Goal: Feedback & Contribution: Contribute content

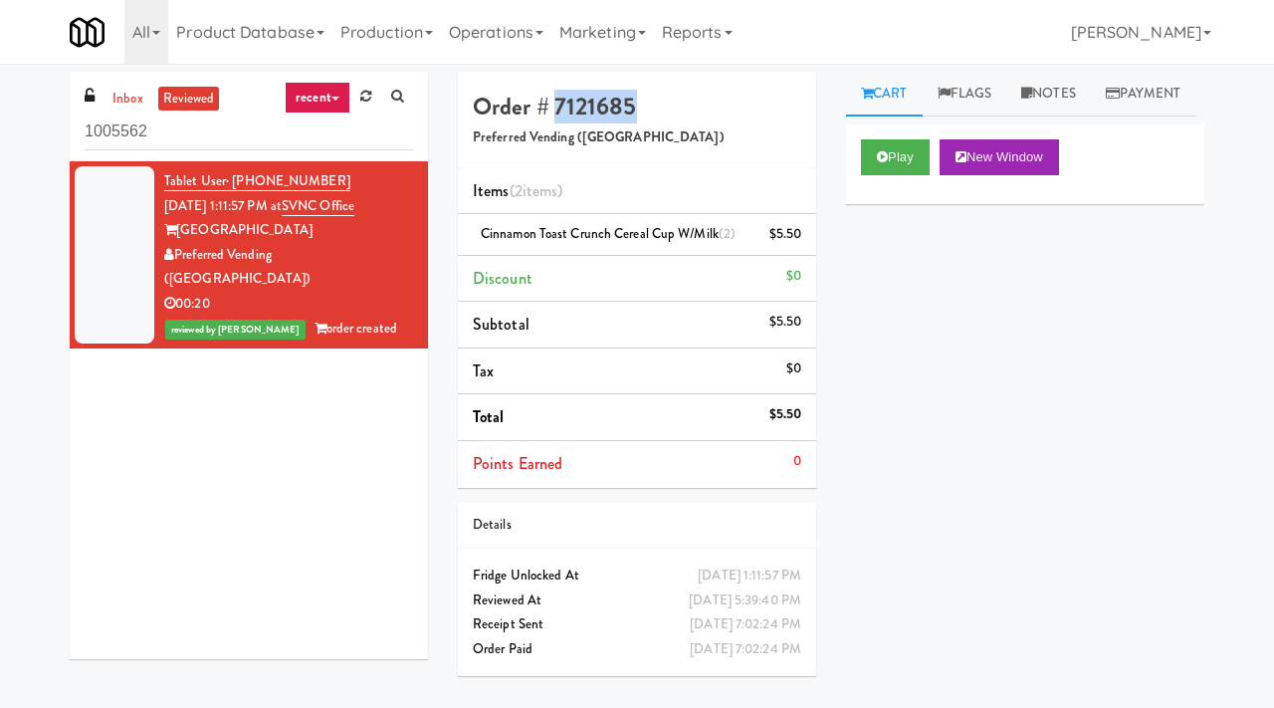
drag, startPoint x: 646, startPoint y: 112, endPoint x: 556, endPoint y: 104, distance: 90.0
click at [556, 104] on h4 "Order # 7121685" at bounding box center [637, 107] width 328 height 26
copy h4 "7121685"
click at [898, 175] on button "Play" at bounding box center [895, 157] width 69 height 36
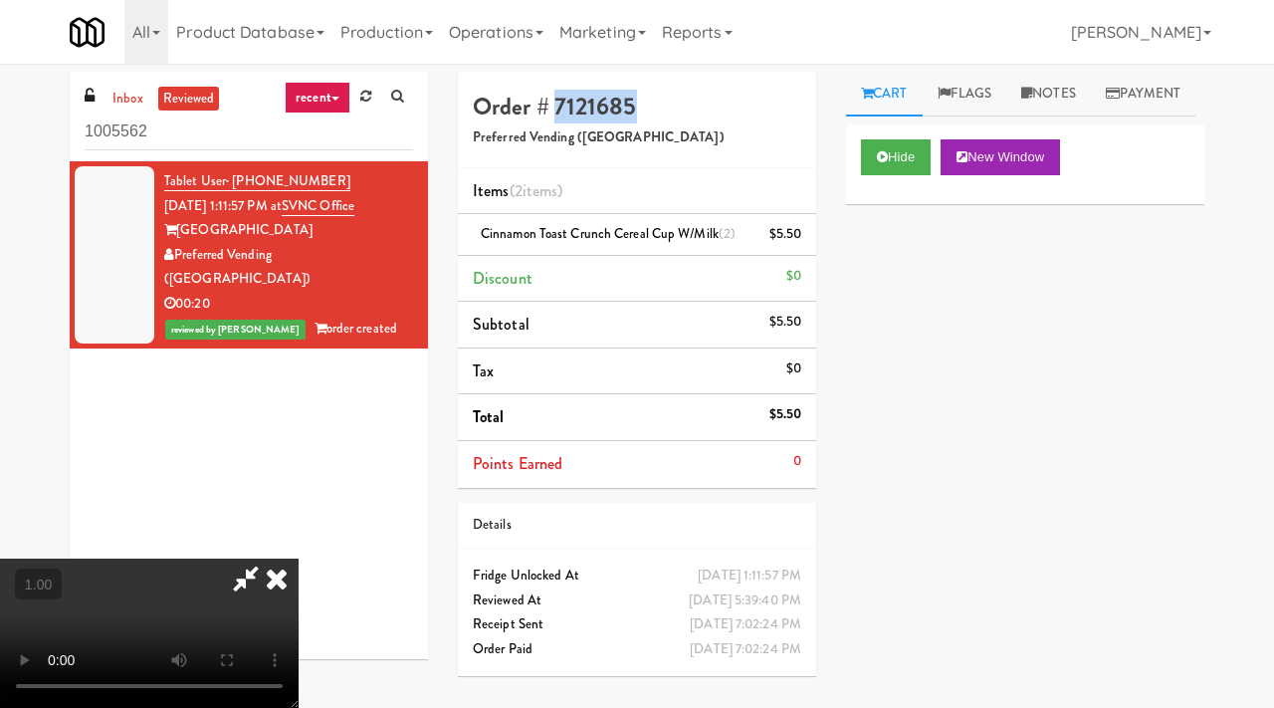
click at [299, 558] on video at bounding box center [149, 632] width 299 height 149
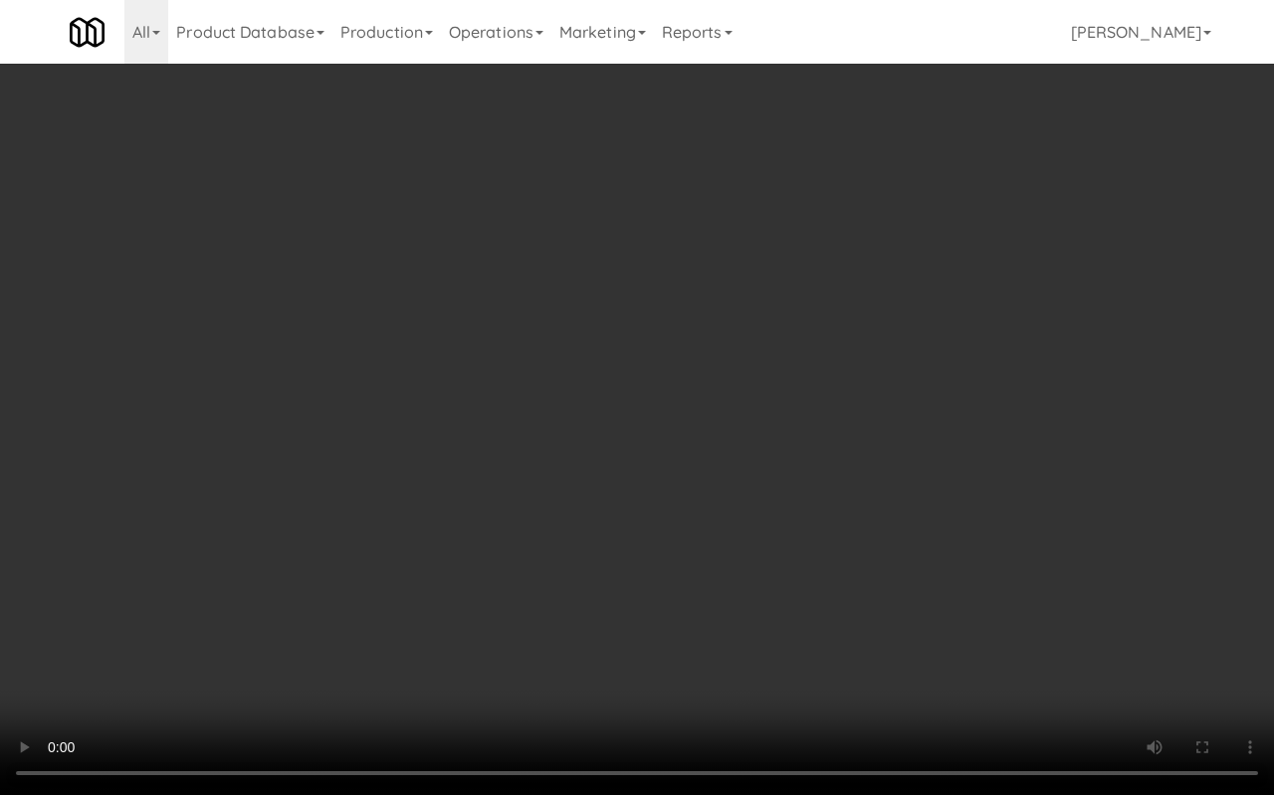
click at [471, 370] on video at bounding box center [637, 397] width 1274 height 795
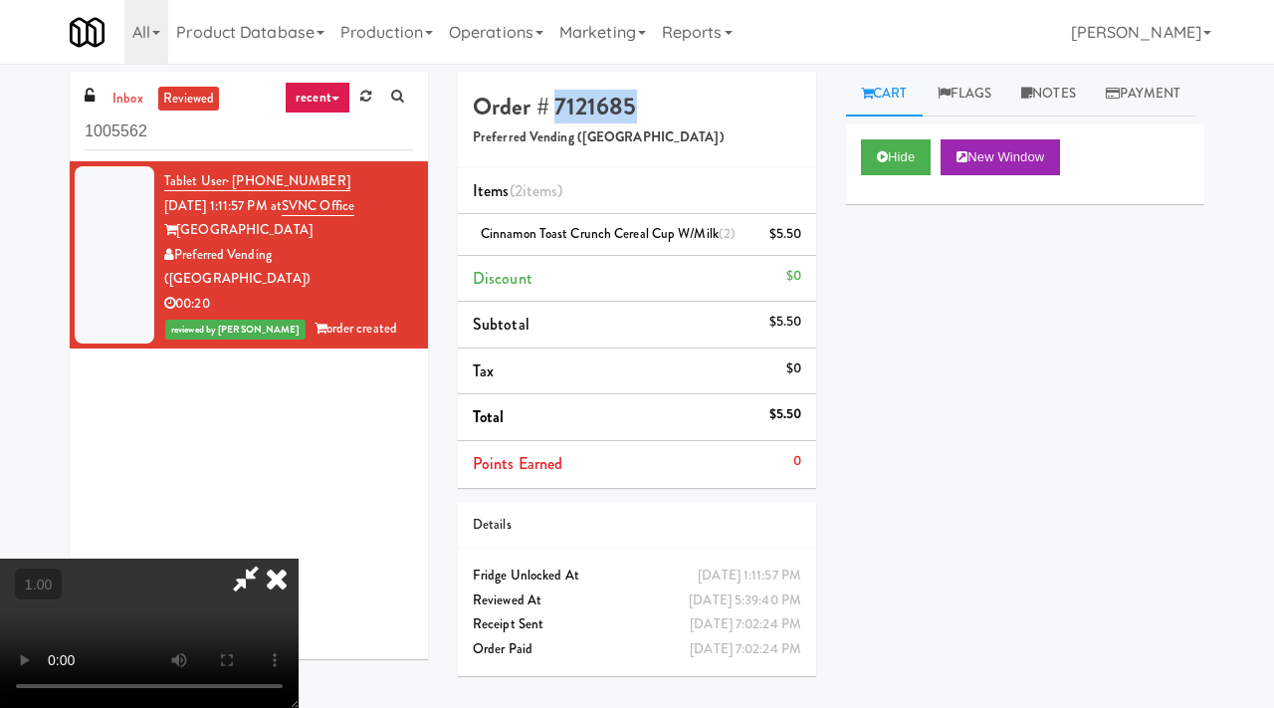
click at [299, 558] on video at bounding box center [149, 632] width 299 height 149
click at [847, 199] on div "Hide New Window" at bounding box center [1025, 164] width 358 height 80
click at [299, 558] on icon at bounding box center [277, 578] width 44 height 40
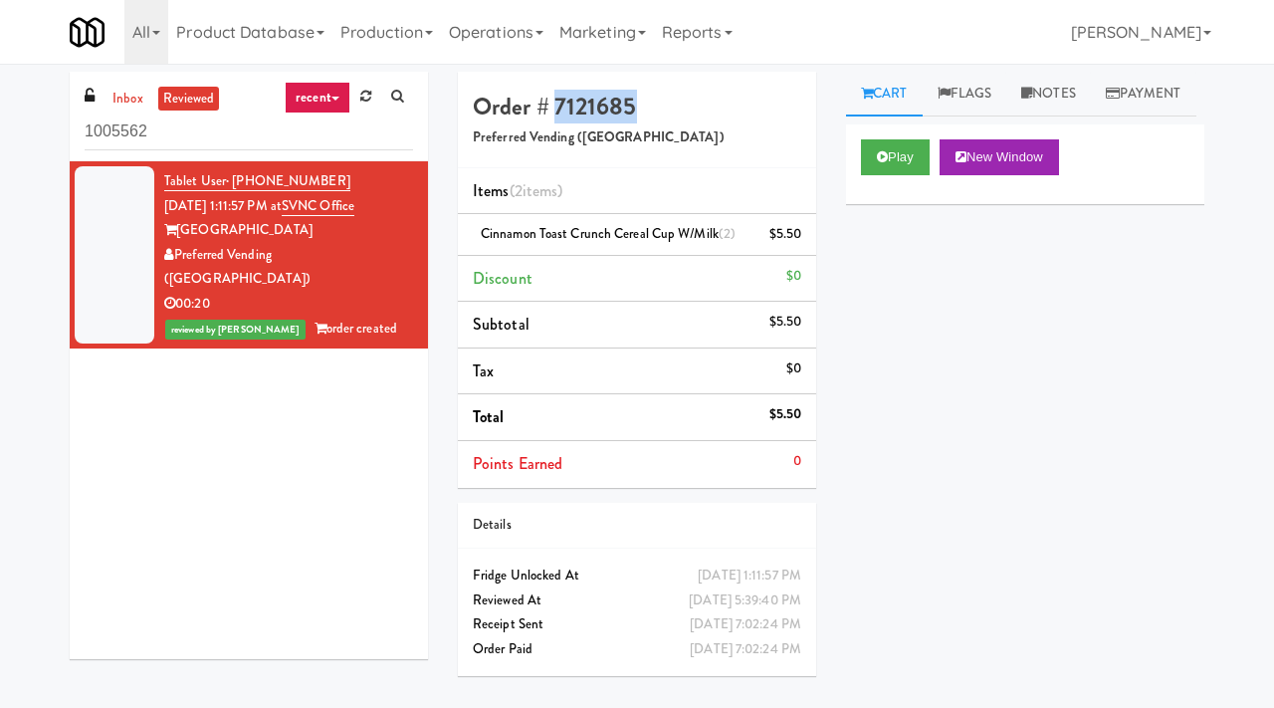
drag, startPoint x: 639, startPoint y: 102, endPoint x: 555, endPoint y: 100, distance: 83.6
click at [555, 100] on h4 "Order # 7121685" at bounding box center [637, 107] width 328 height 26
copy h4 "7121685"
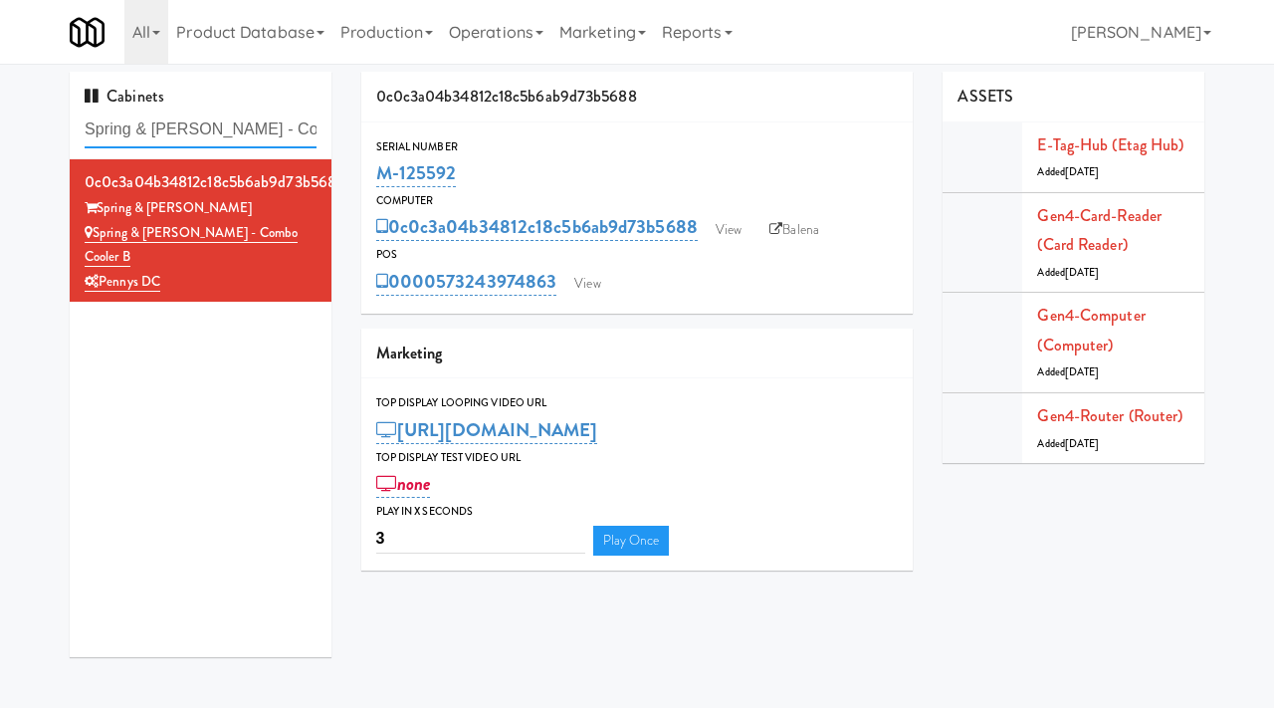
click at [226, 124] on input "Spring & [PERSON_NAME] - Combo Cooler B" at bounding box center [201, 129] width 232 height 37
type input "digital vending"
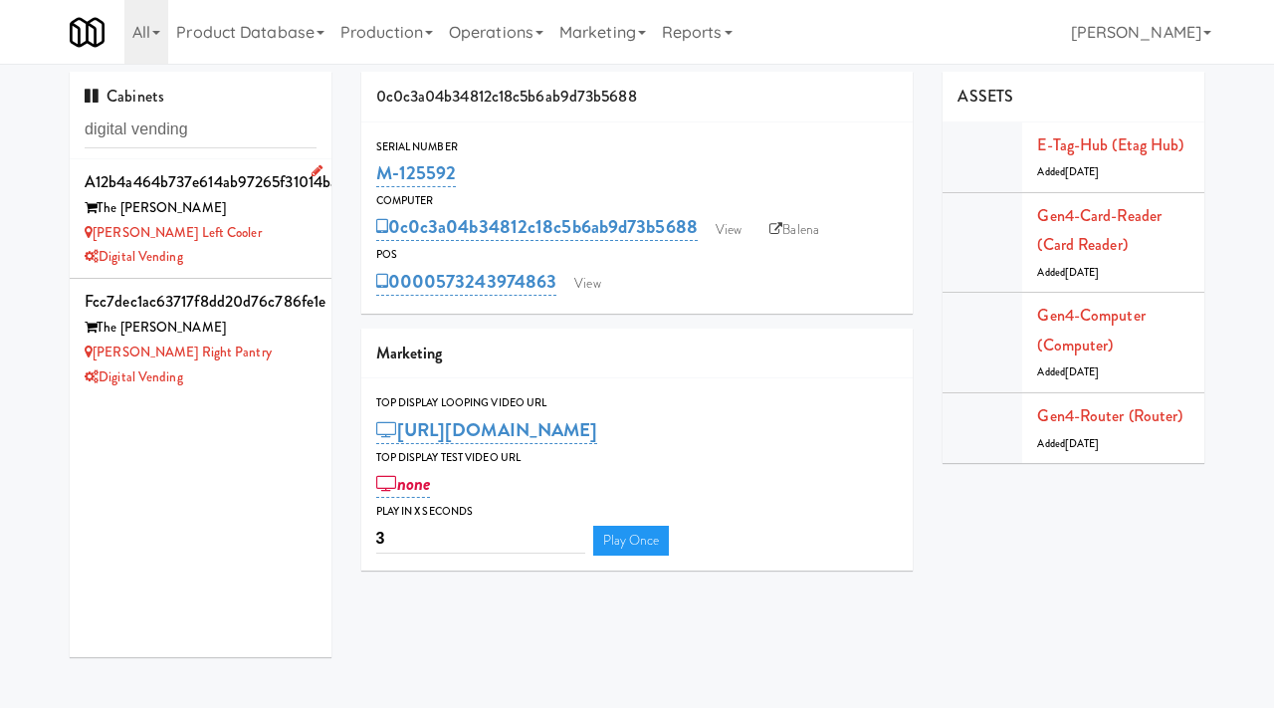
click at [267, 232] on div "Lindley Left Cooler" at bounding box center [201, 233] width 232 height 25
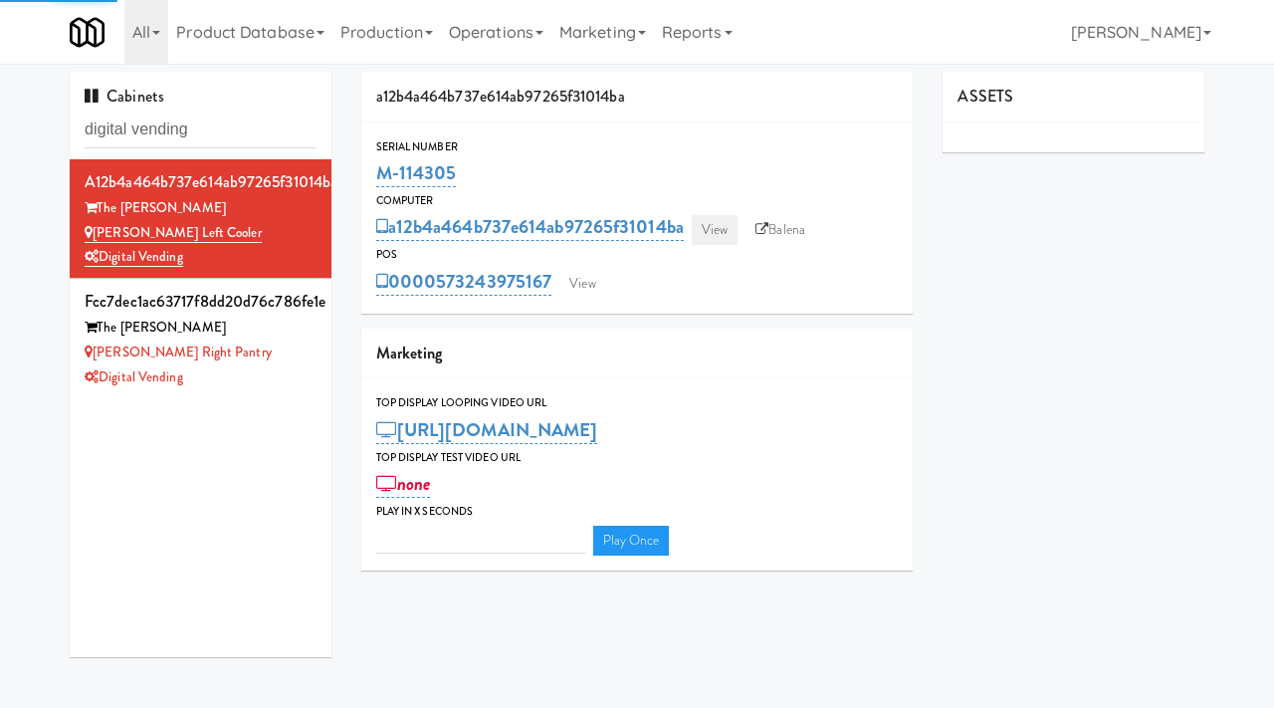
type input "3"
click at [723, 223] on link "View" at bounding box center [715, 230] width 46 height 30
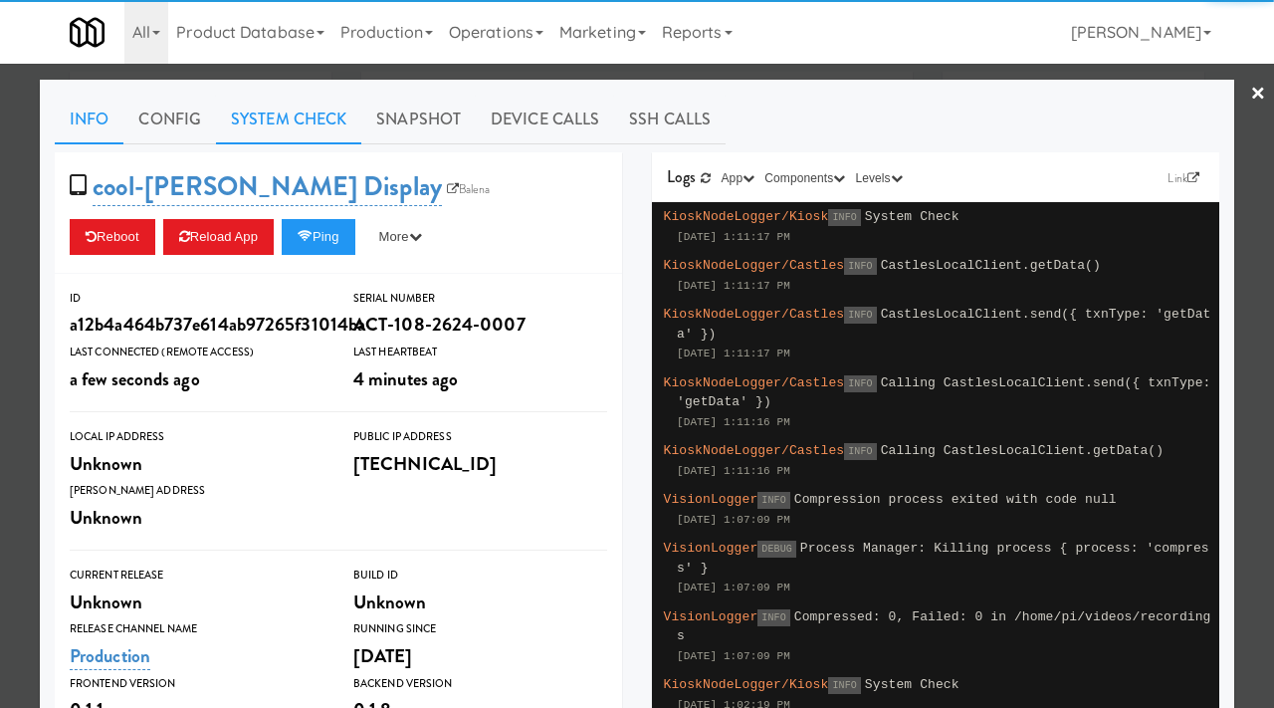
click at [288, 121] on link "System Check" at bounding box center [288, 120] width 145 height 50
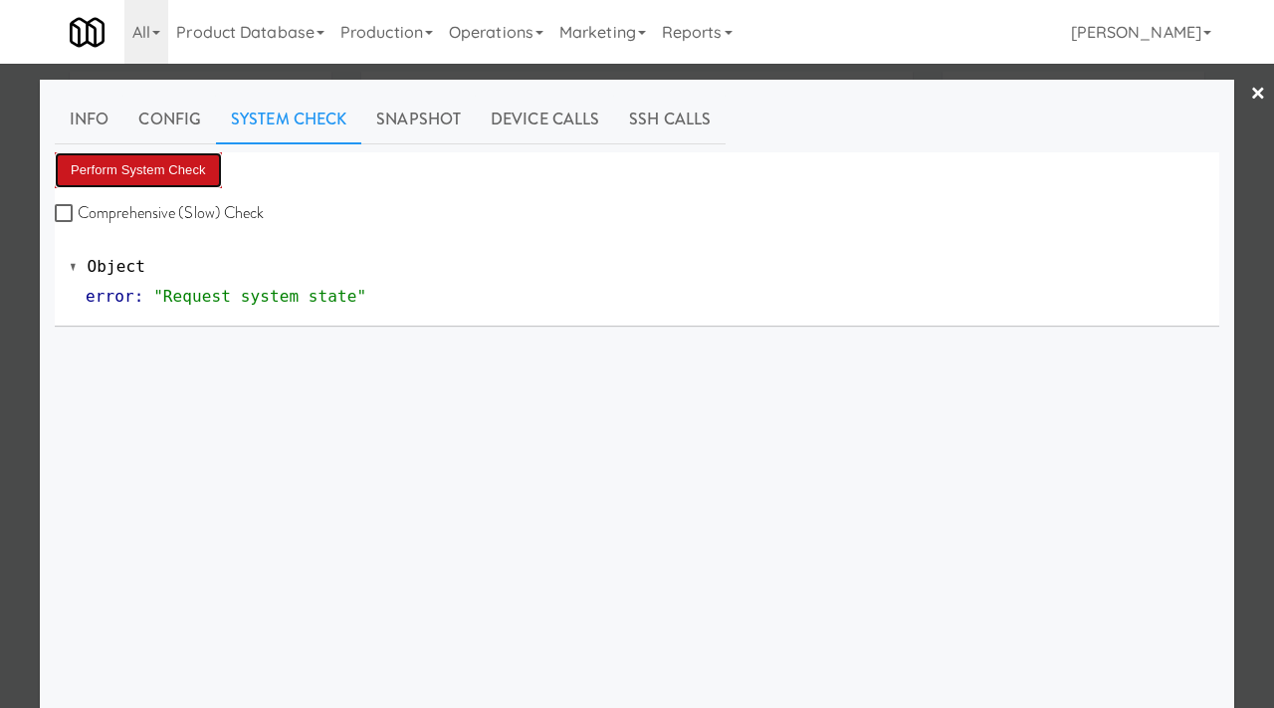
click at [137, 168] on button "Perform System Check" at bounding box center [138, 170] width 167 height 36
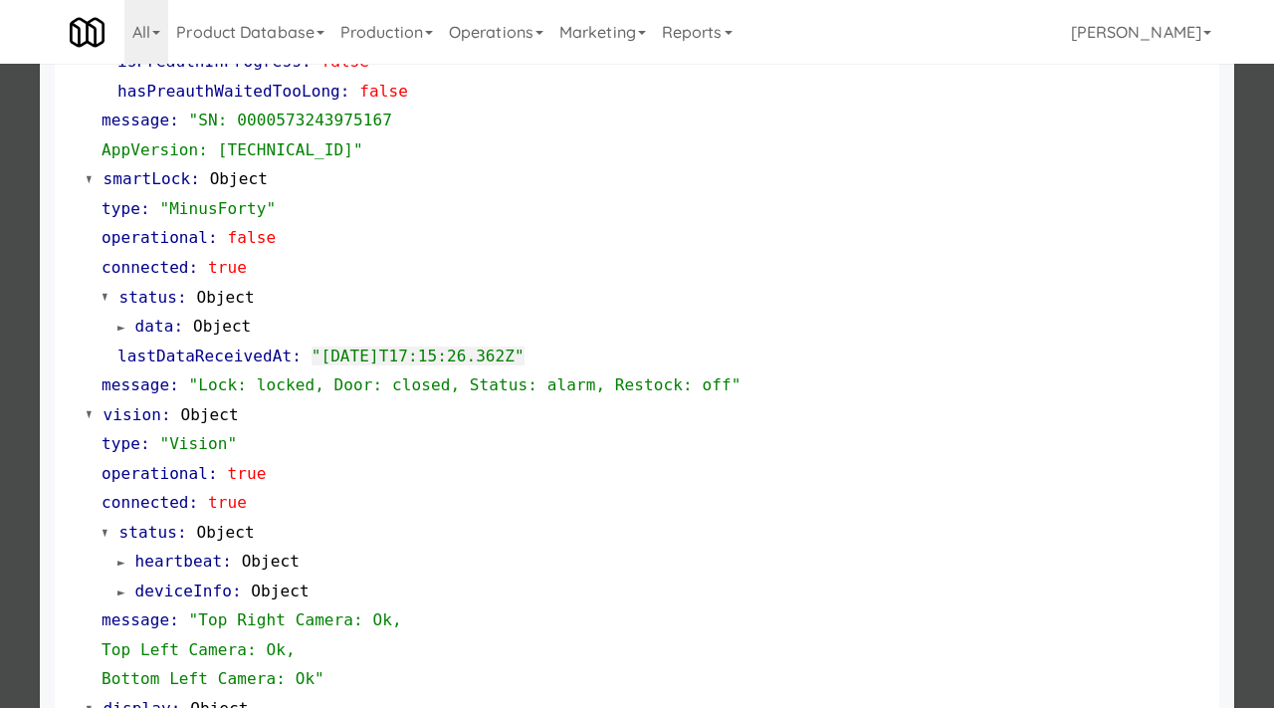
scroll to position [445, 0]
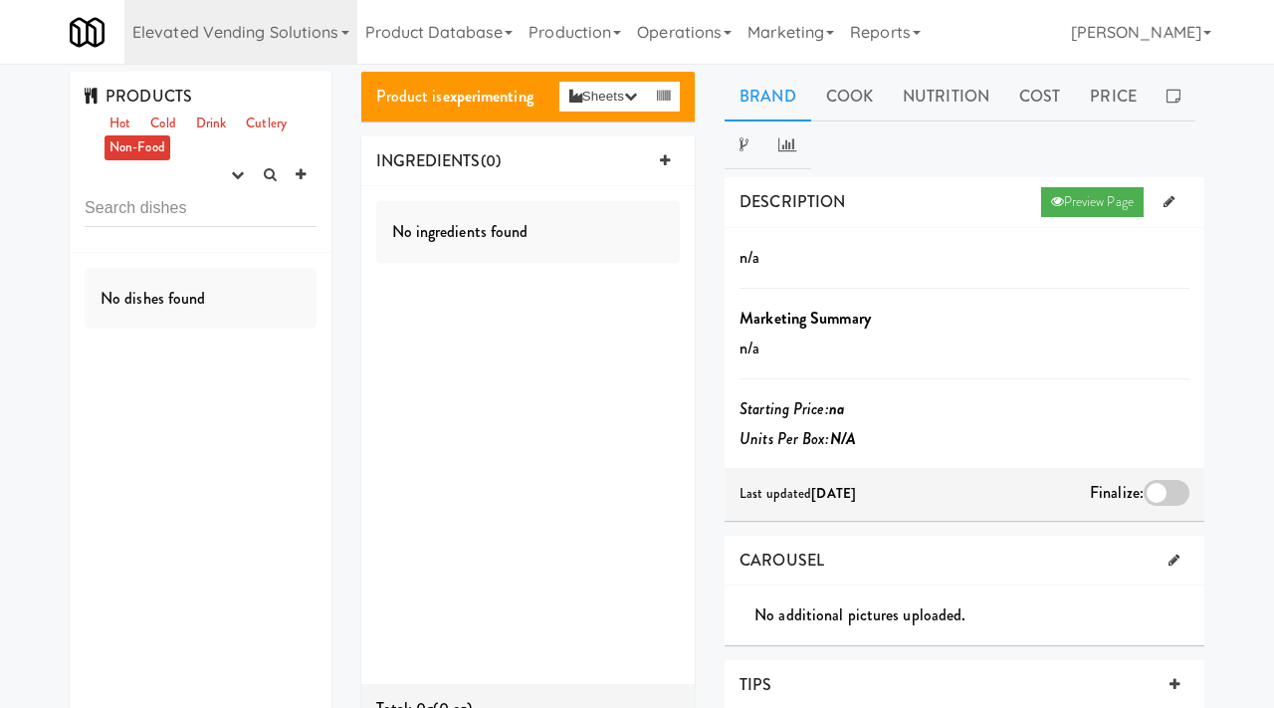
click at [231, 47] on link "Elevated Vending Solutions" at bounding box center [240, 32] width 233 height 64
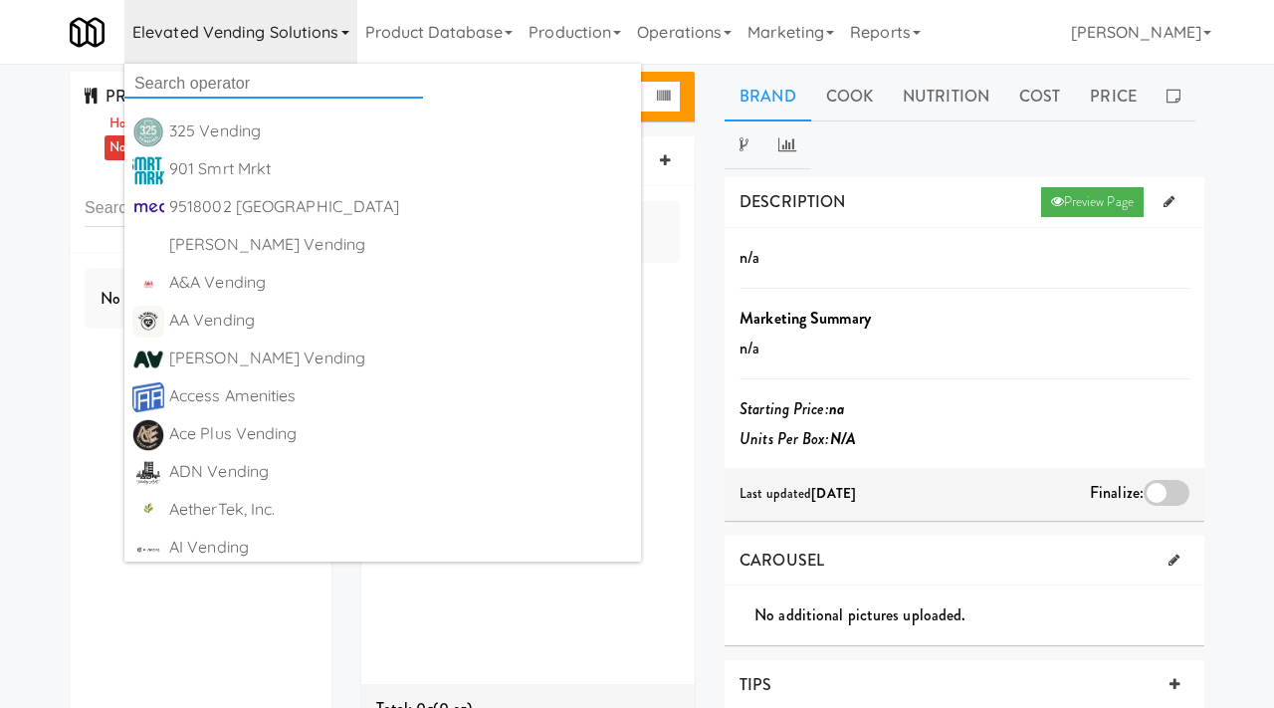
click at [200, 77] on input "text" at bounding box center [273, 84] width 299 height 30
type input "commonwealth"
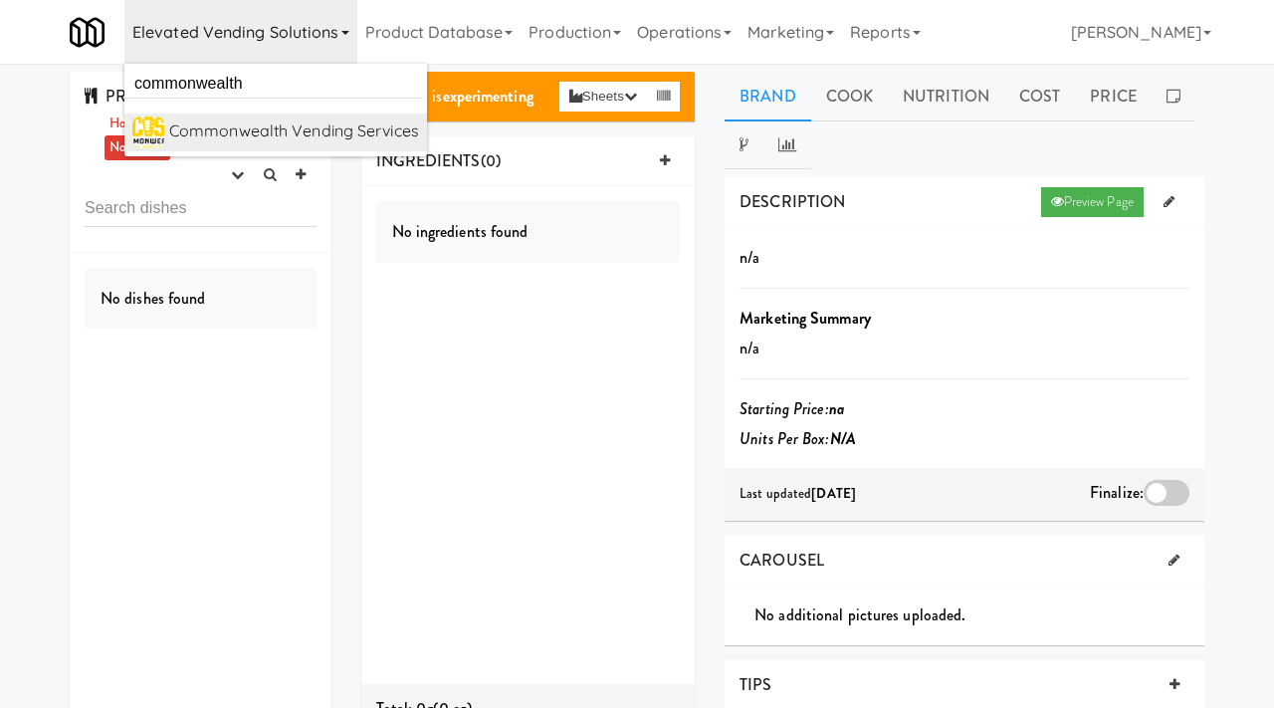
click at [219, 141] on div "Commonwealth Vending Services" at bounding box center [294, 131] width 250 height 30
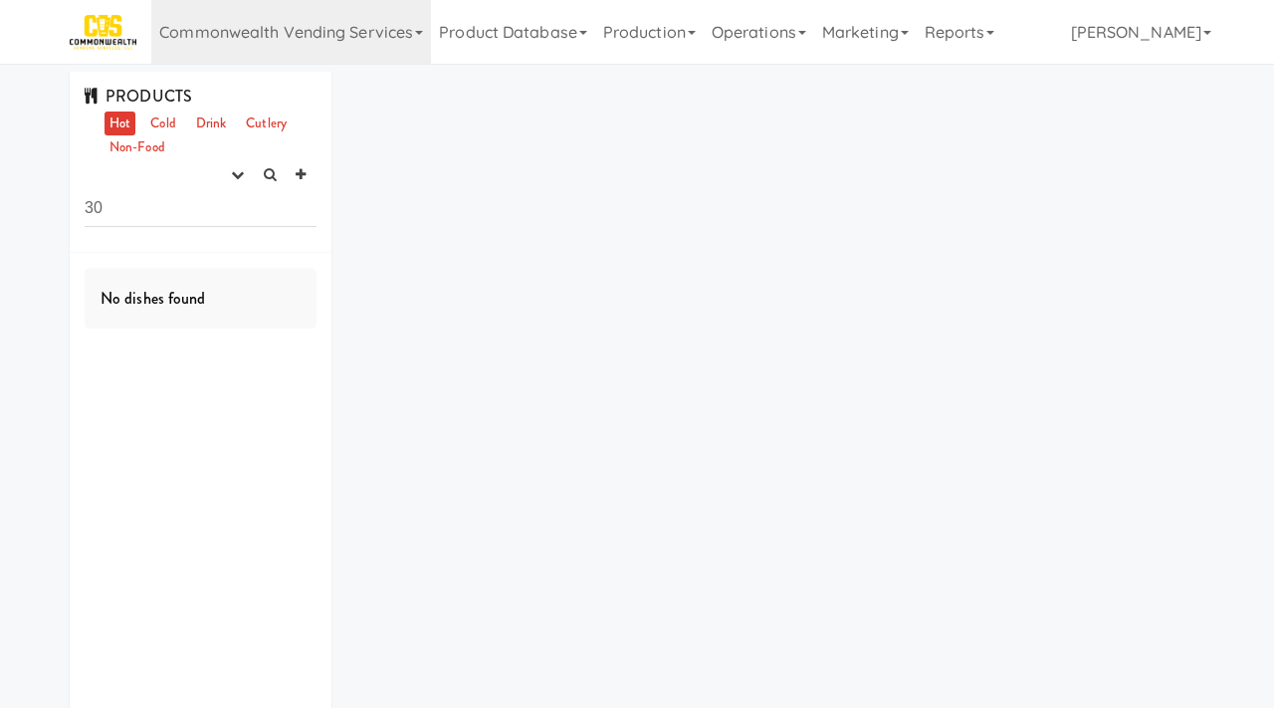
type input "3"
click at [204, 128] on link "Drink" at bounding box center [211, 123] width 41 height 25
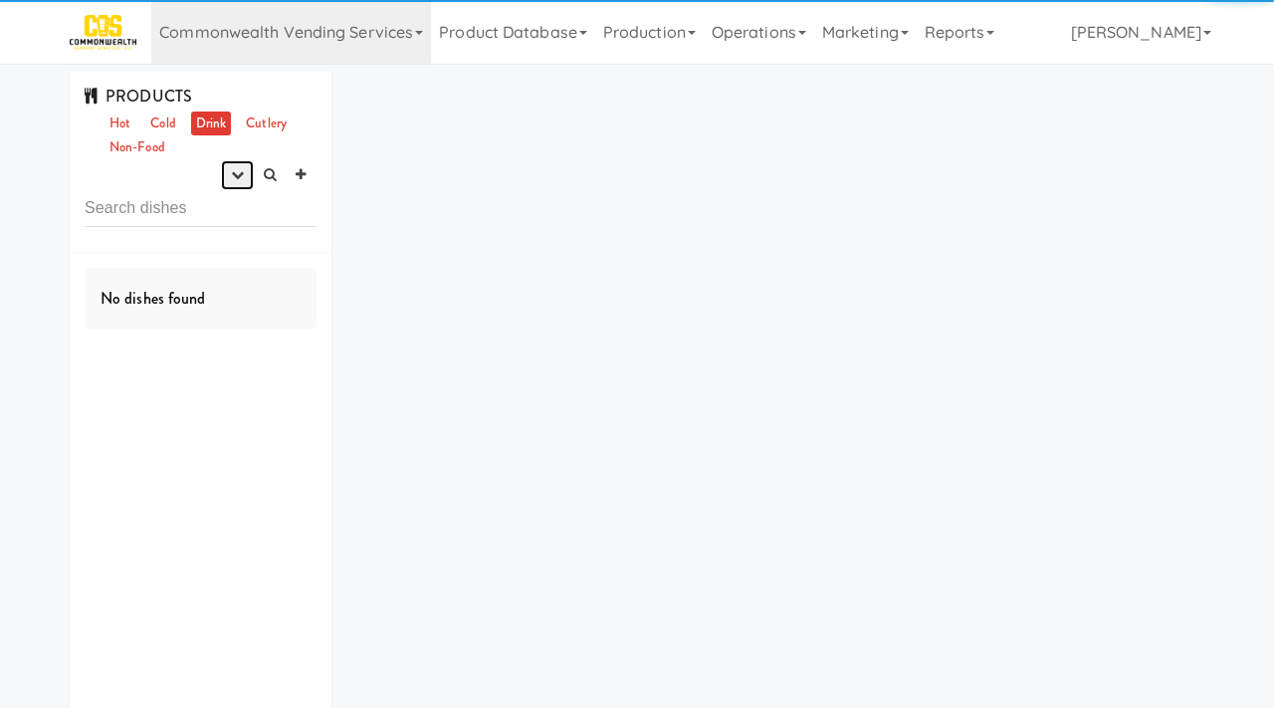
click at [225, 167] on button "button" at bounding box center [237, 175] width 33 height 30
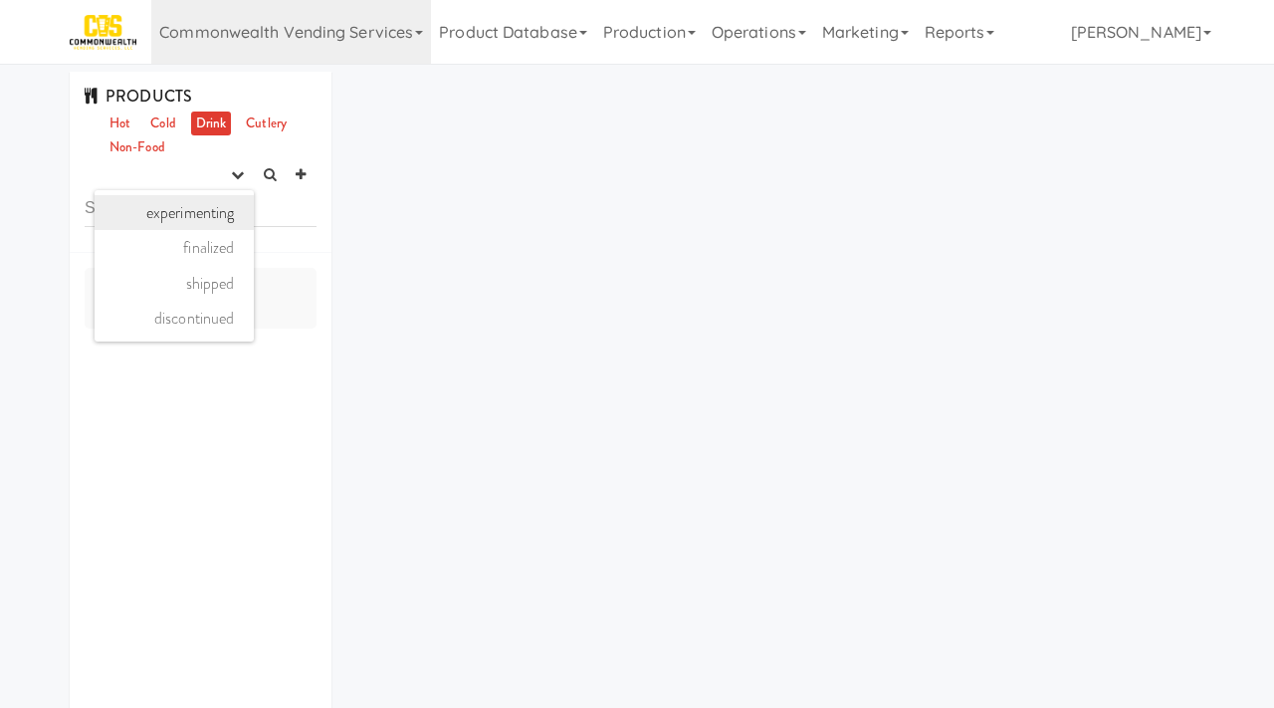
click at [194, 207] on link "experimenting" at bounding box center [174, 213] width 159 height 36
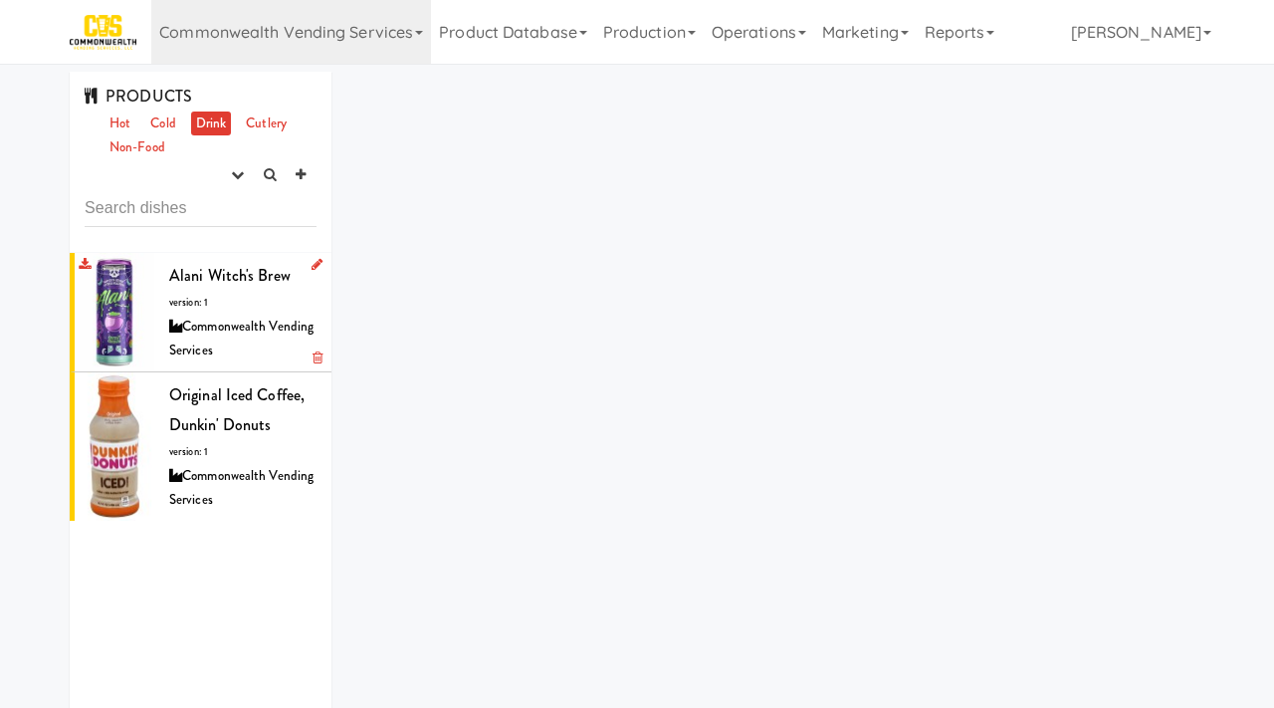
click at [207, 295] on span "version: 1" at bounding box center [188, 302] width 39 height 15
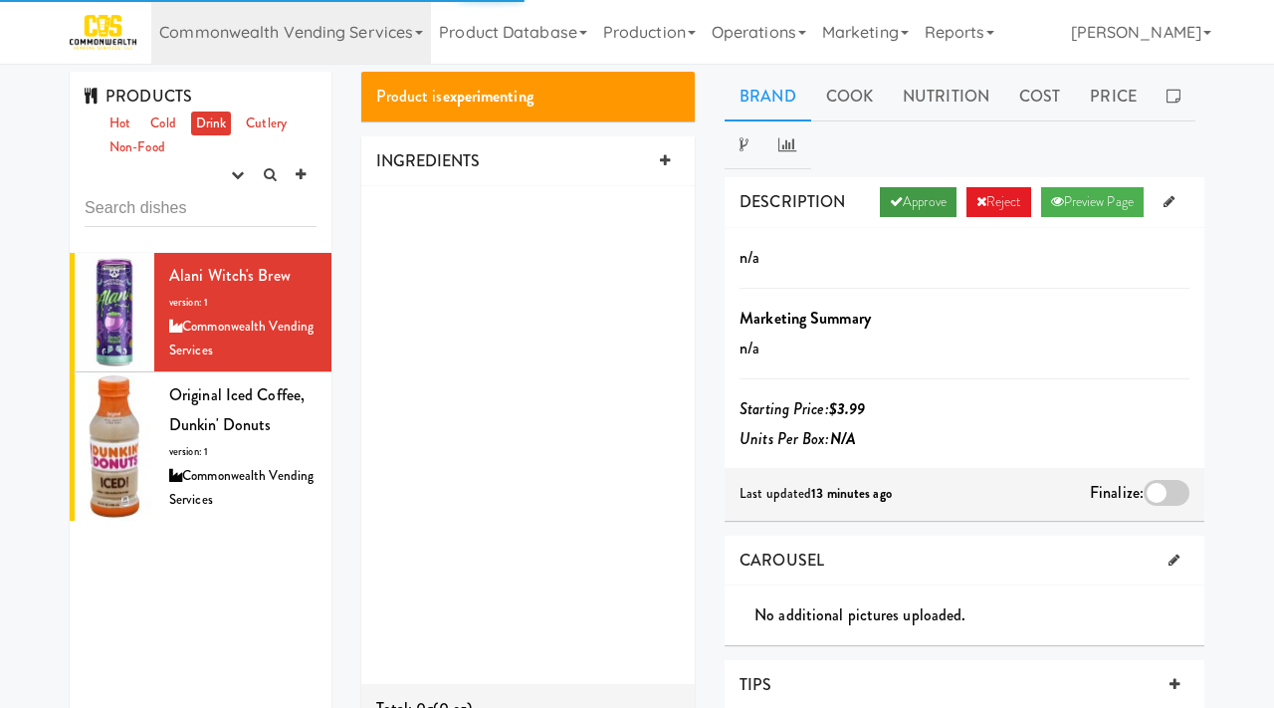
click at [906, 204] on link "Approve" at bounding box center [918, 202] width 77 height 30
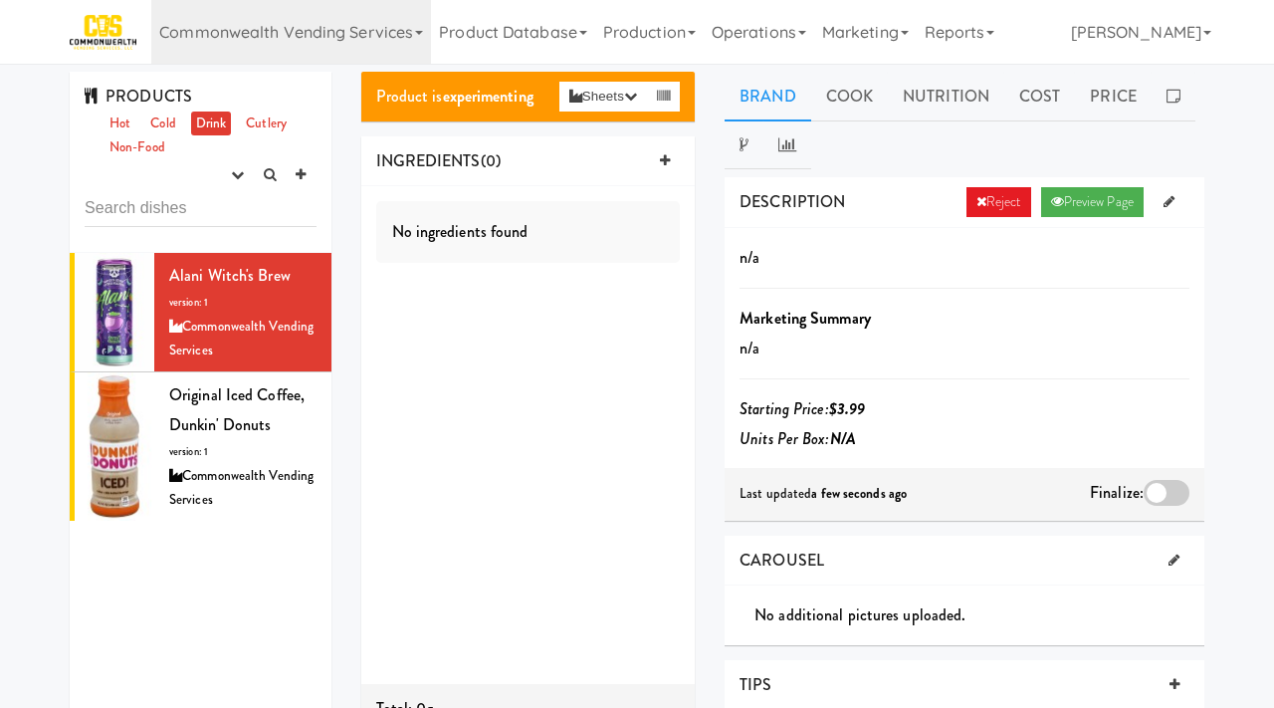
click at [1163, 495] on div at bounding box center [1167, 493] width 46 height 26
click at [0, 0] on input "checkbox" at bounding box center [0, 0] width 0 height 0
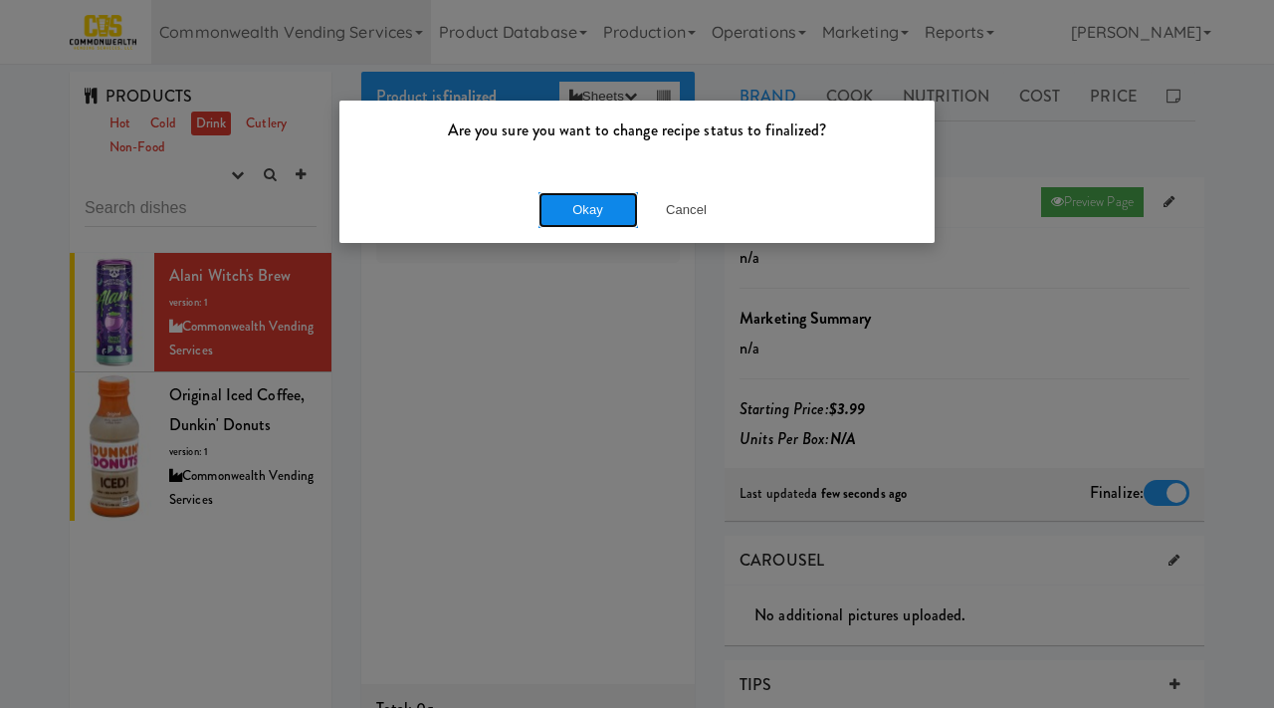
click at [591, 209] on button "Okay" at bounding box center [589, 210] width 100 height 36
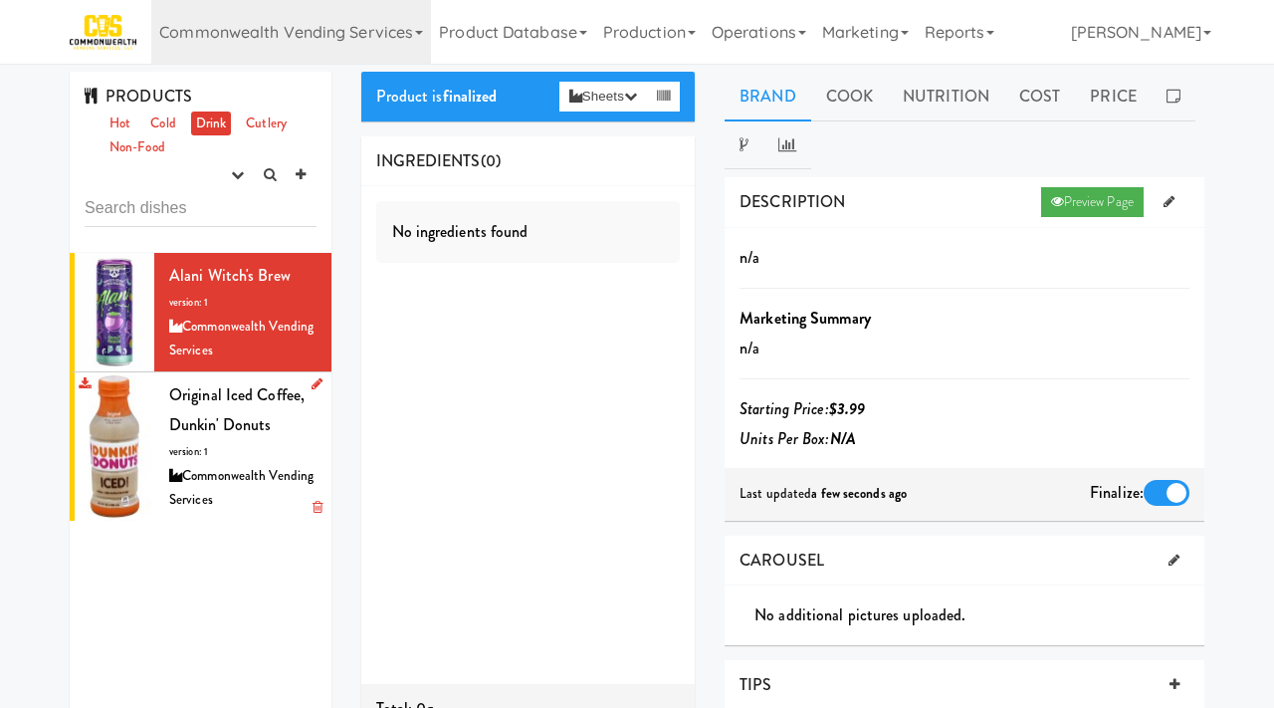
click at [238, 442] on div "Original Iced Coffee, Dunkin' Donuts version: 1 Commonwealth Vending Services" at bounding box center [242, 446] width 147 height 132
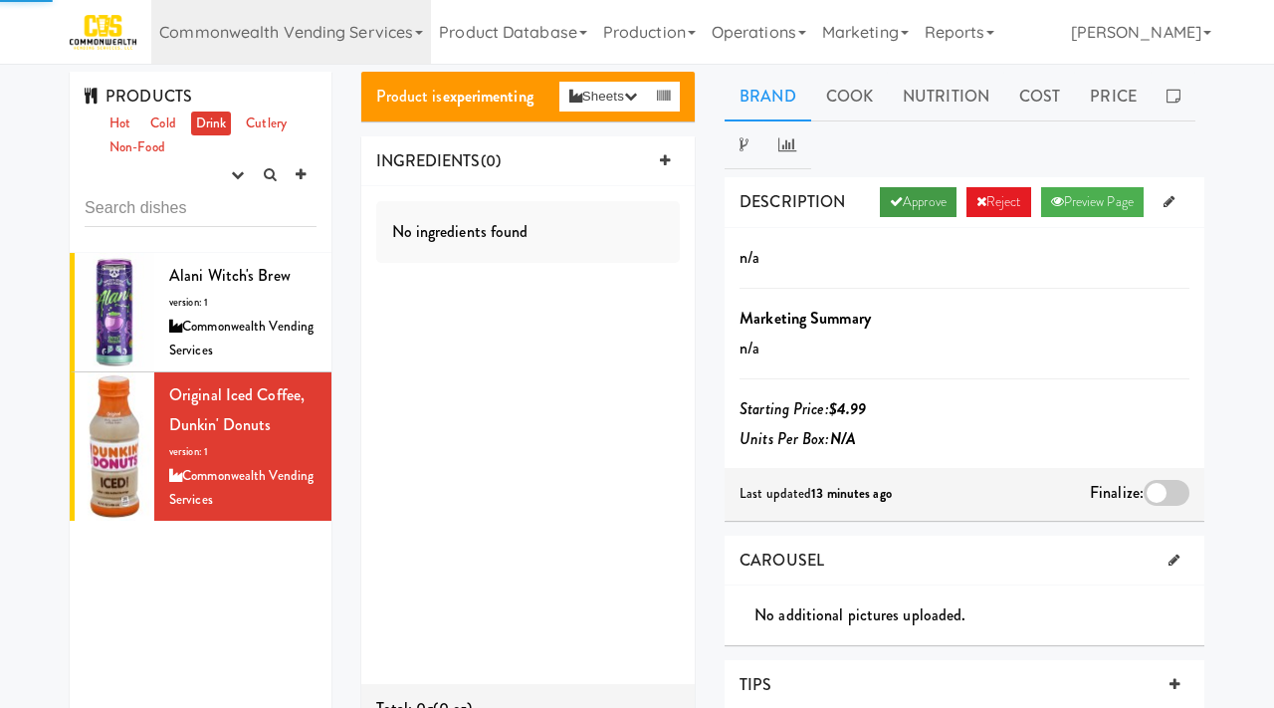
click at [915, 204] on link "Approve" at bounding box center [918, 202] width 77 height 30
click at [1159, 491] on div at bounding box center [1167, 493] width 46 height 26
click at [0, 0] on input "checkbox" at bounding box center [0, 0] width 0 height 0
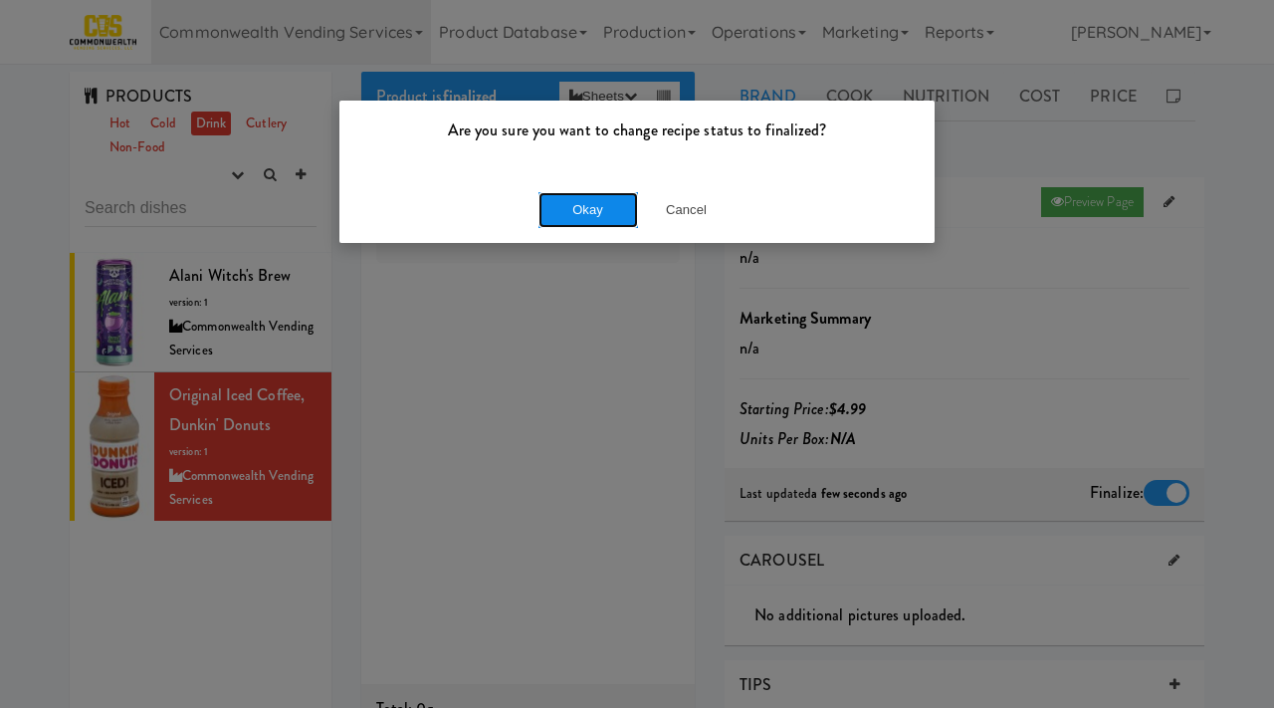
click at [572, 203] on button "Okay" at bounding box center [589, 210] width 100 height 36
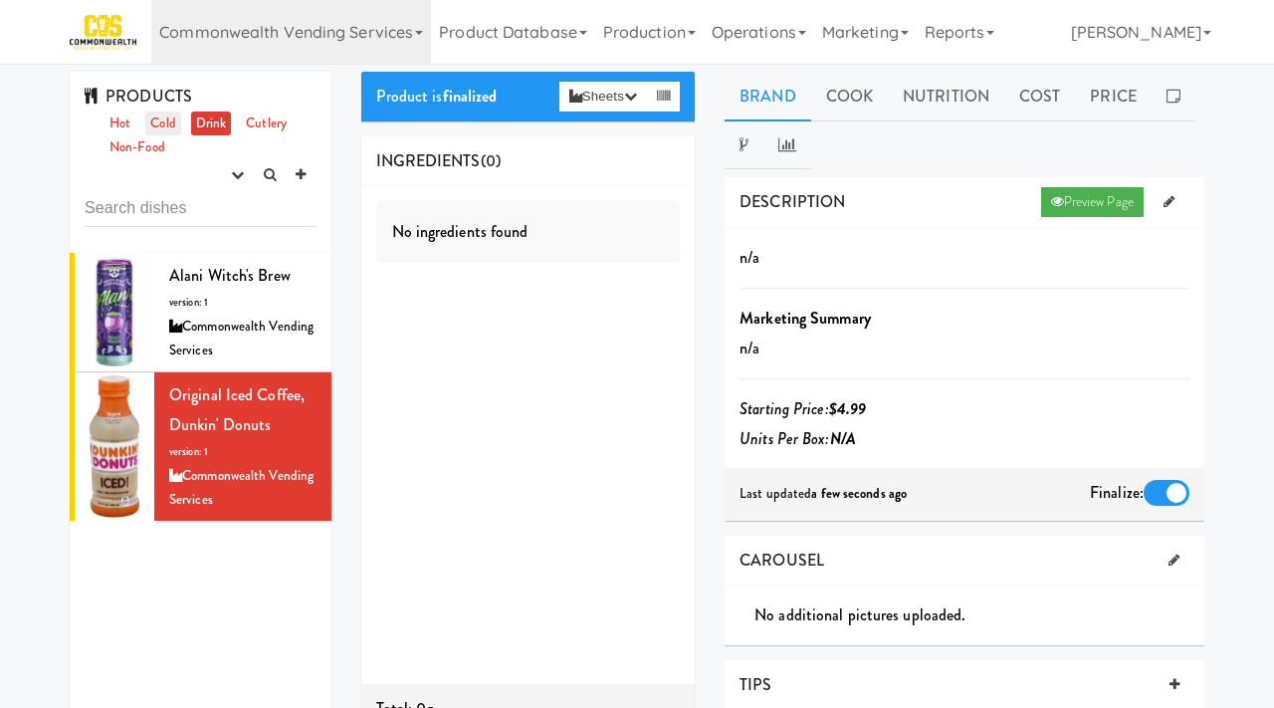
click at [159, 118] on link "Cold" at bounding box center [162, 123] width 35 height 25
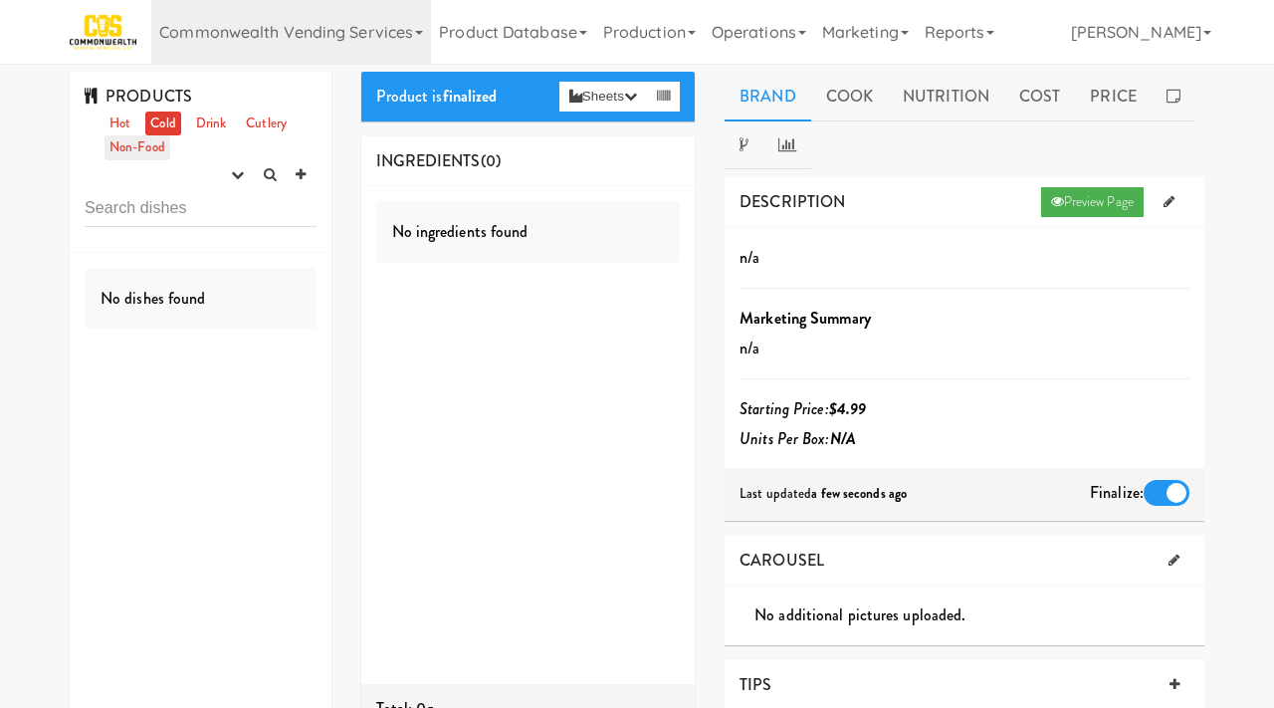
click at [116, 155] on link "Non-Food" at bounding box center [138, 147] width 66 height 25
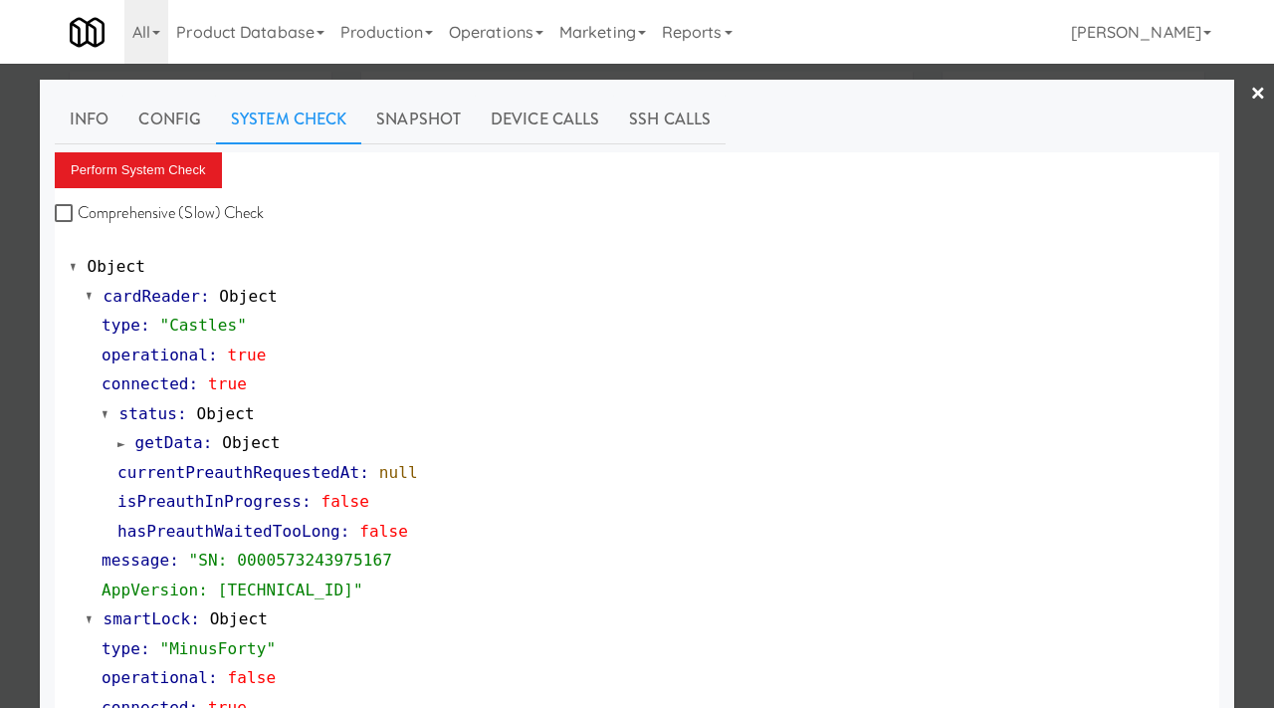
scroll to position [445, 0]
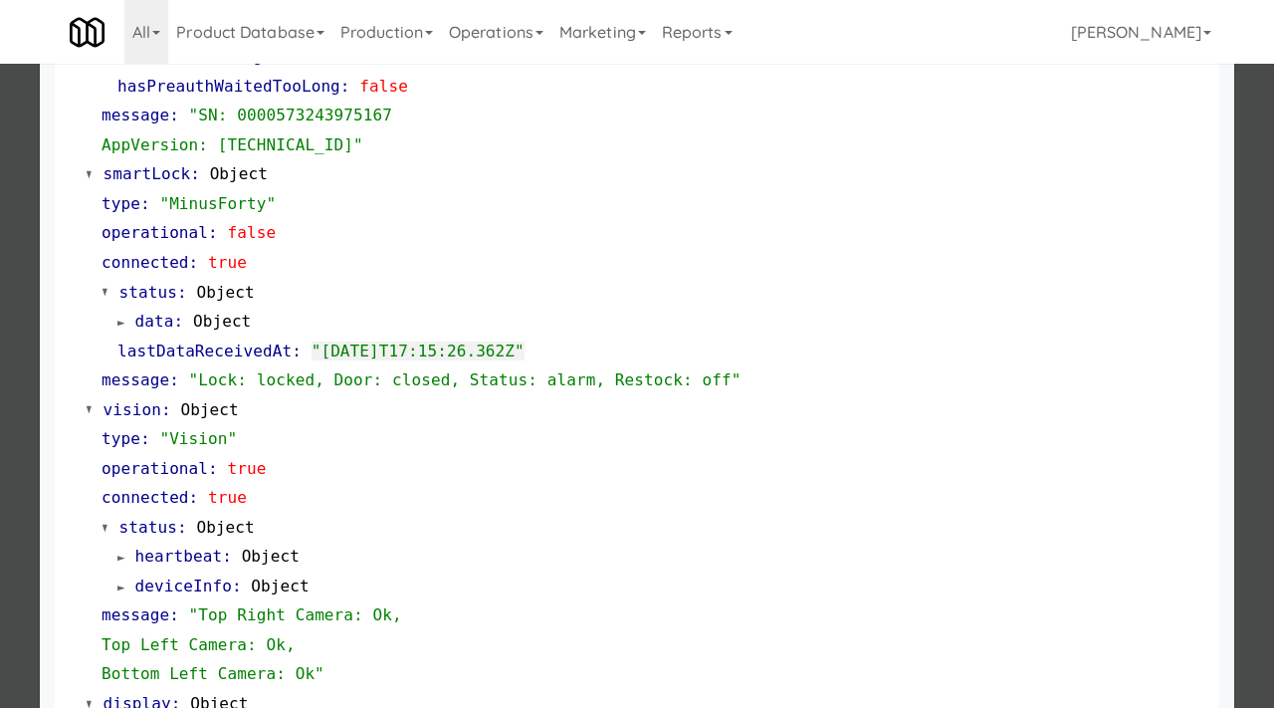
click at [12, 279] on div at bounding box center [637, 354] width 1274 height 708
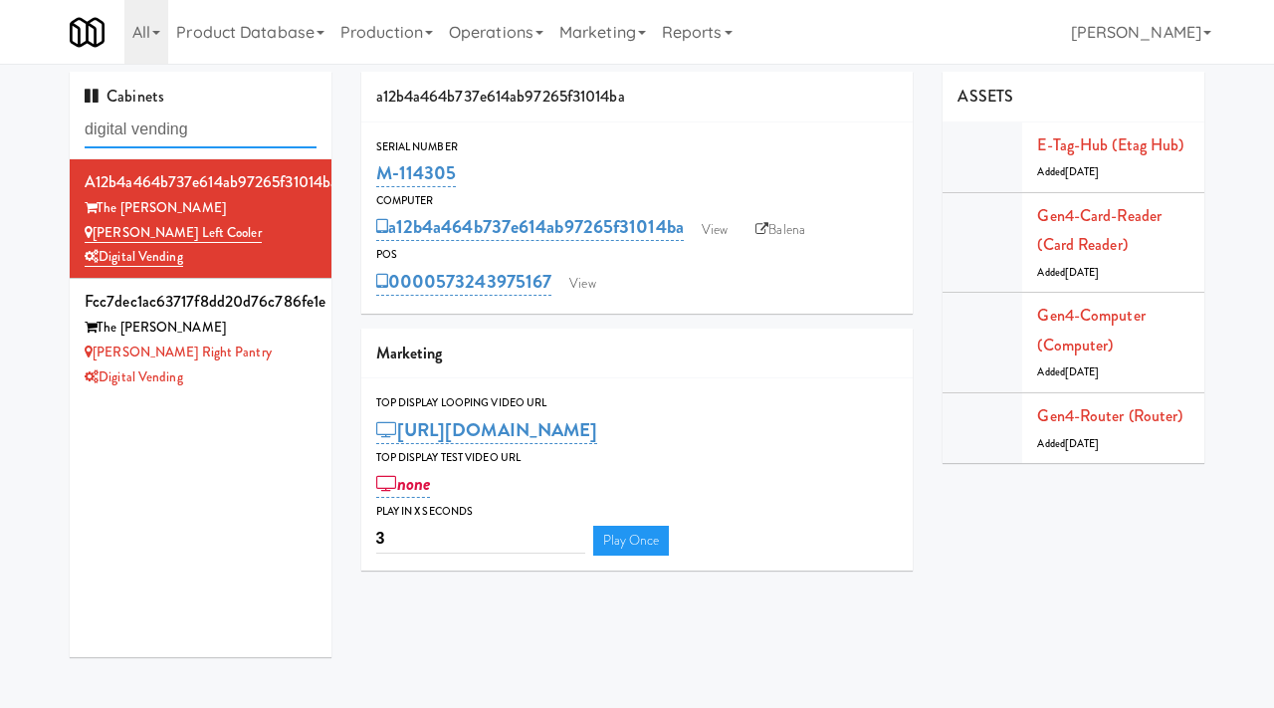
click at [213, 134] on input "digital vending" at bounding box center [201, 129] width 232 height 37
type input "park place"
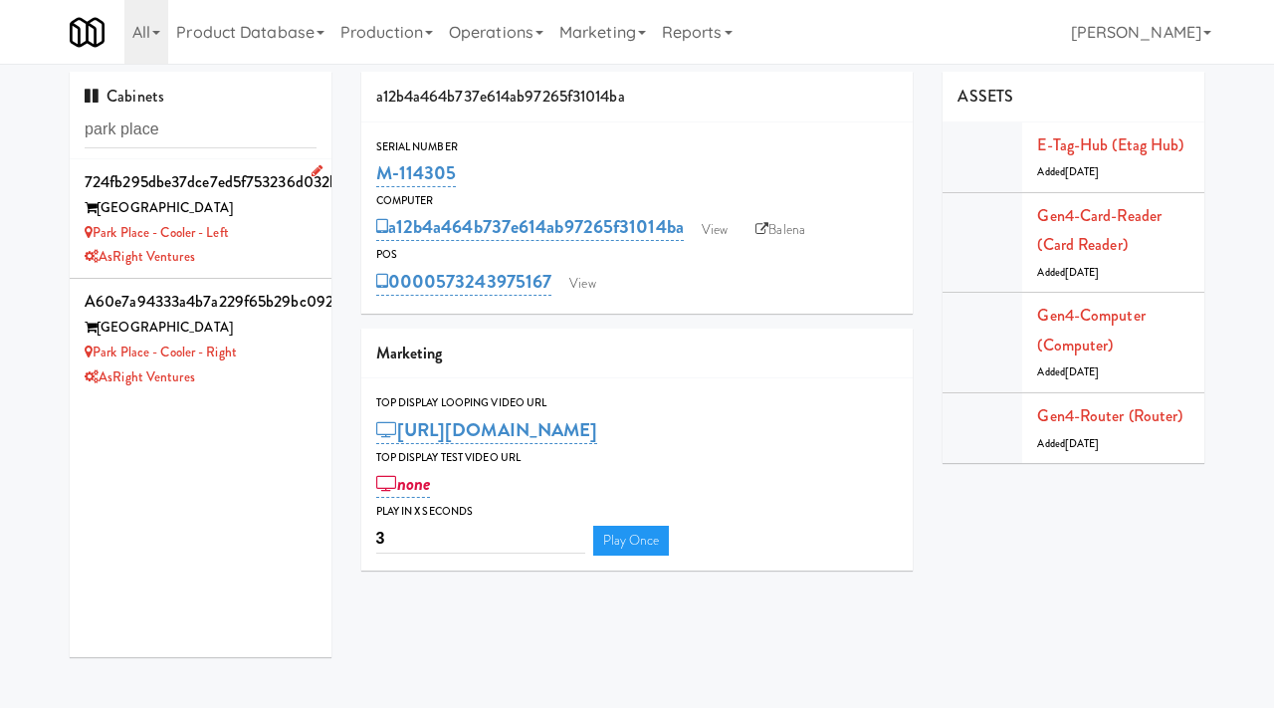
click at [277, 214] on div "Park Place Tampa" at bounding box center [201, 208] width 232 height 25
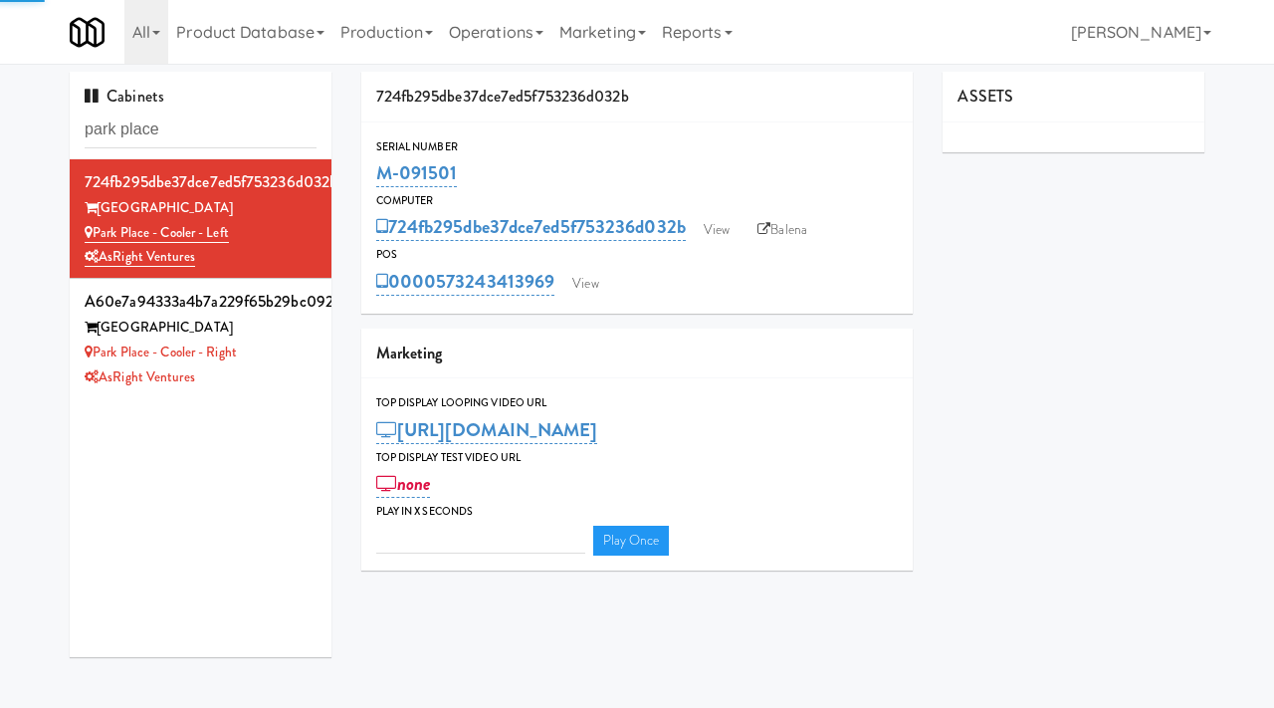
type input "3"
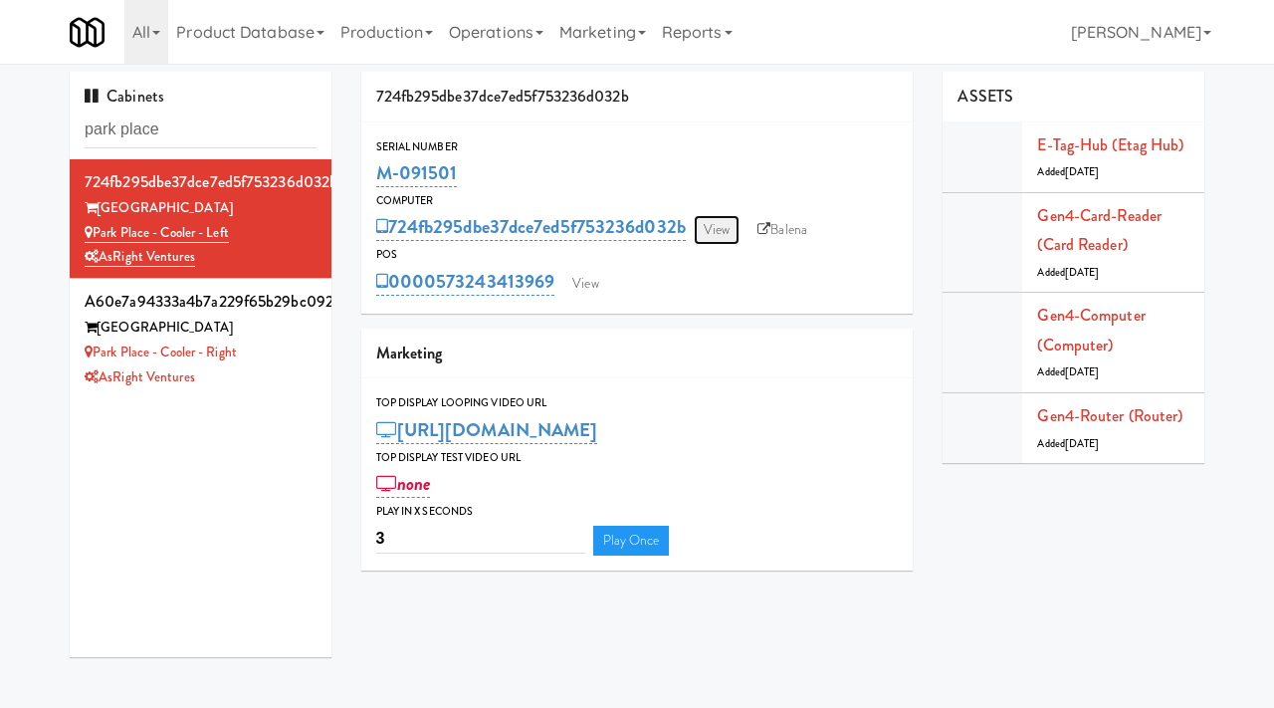
click at [728, 223] on link "View" at bounding box center [717, 230] width 46 height 30
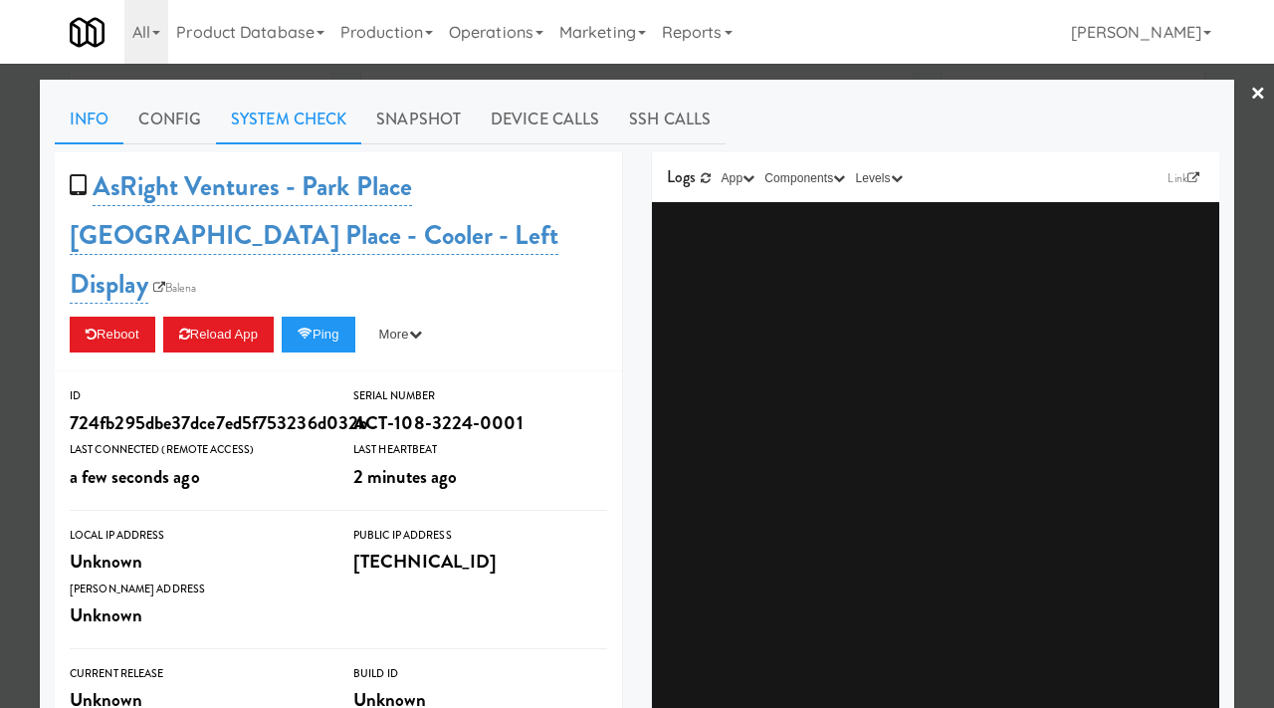
click at [300, 133] on link "System Check" at bounding box center [288, 120] width 145 height 50
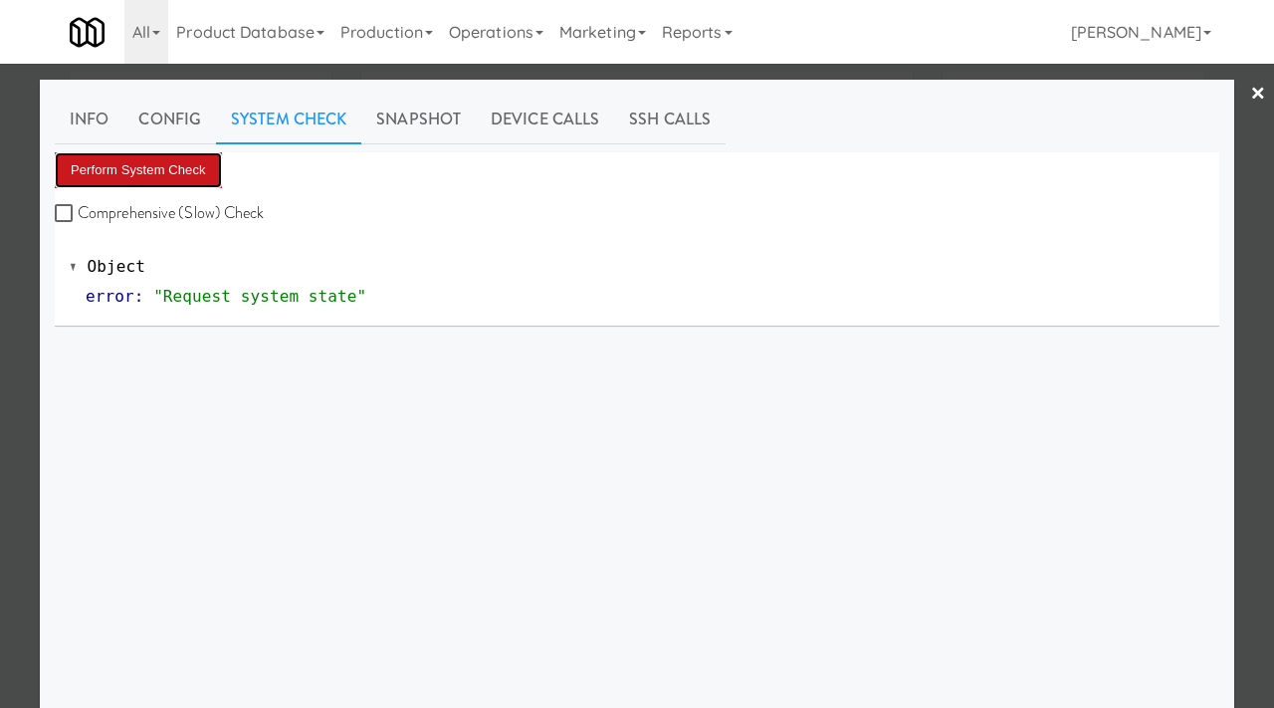
click at [166, 182] on button "Perform System Check" at bounding box center [138, 170] width 167 height 36
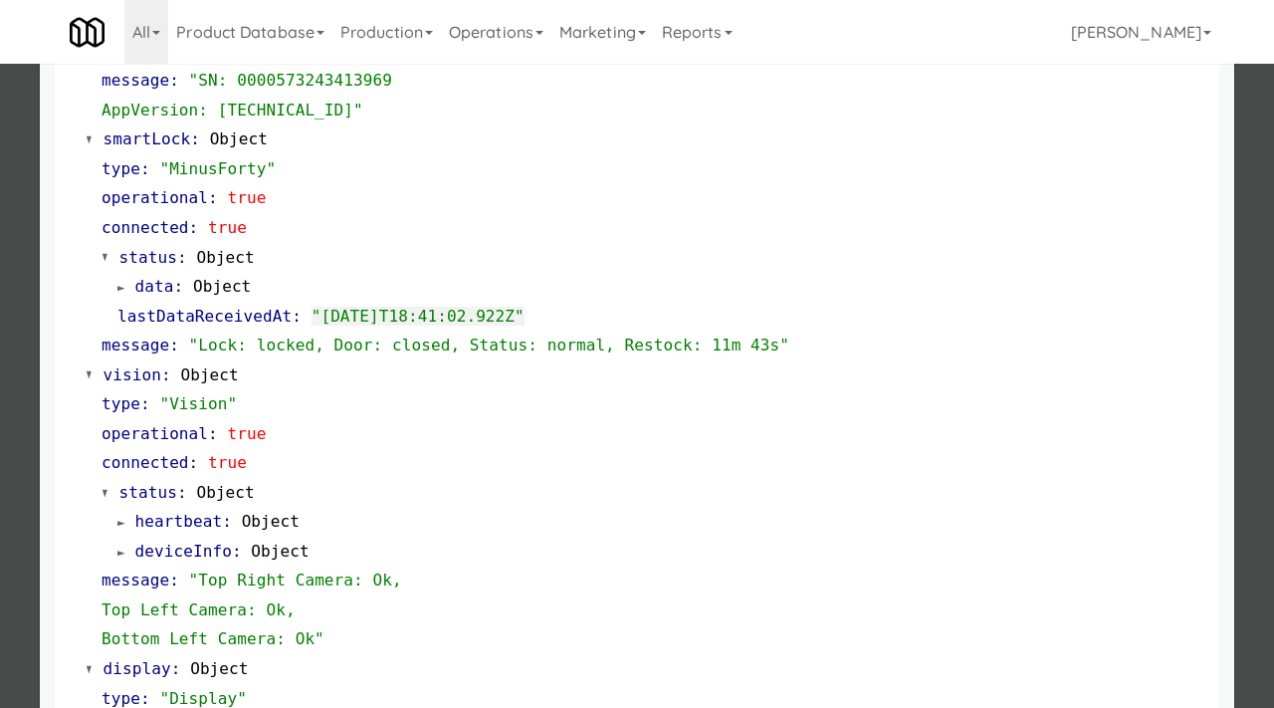
scroll to position [481, 0]
click at [0, 385] on div at bounding box center [637, 354] width 1274 height 708
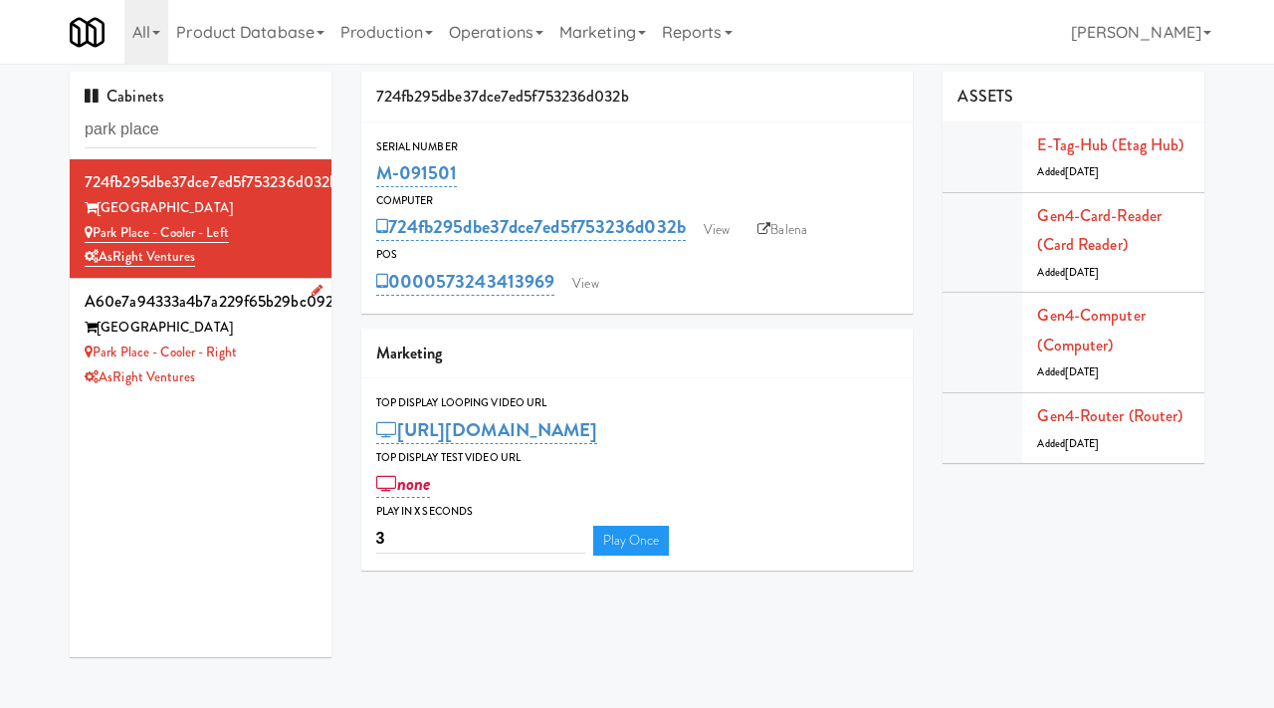
click at [292, 361] on div "Park Place - Cooler - Right" at bounding box center [201, 352] width 232 height 25
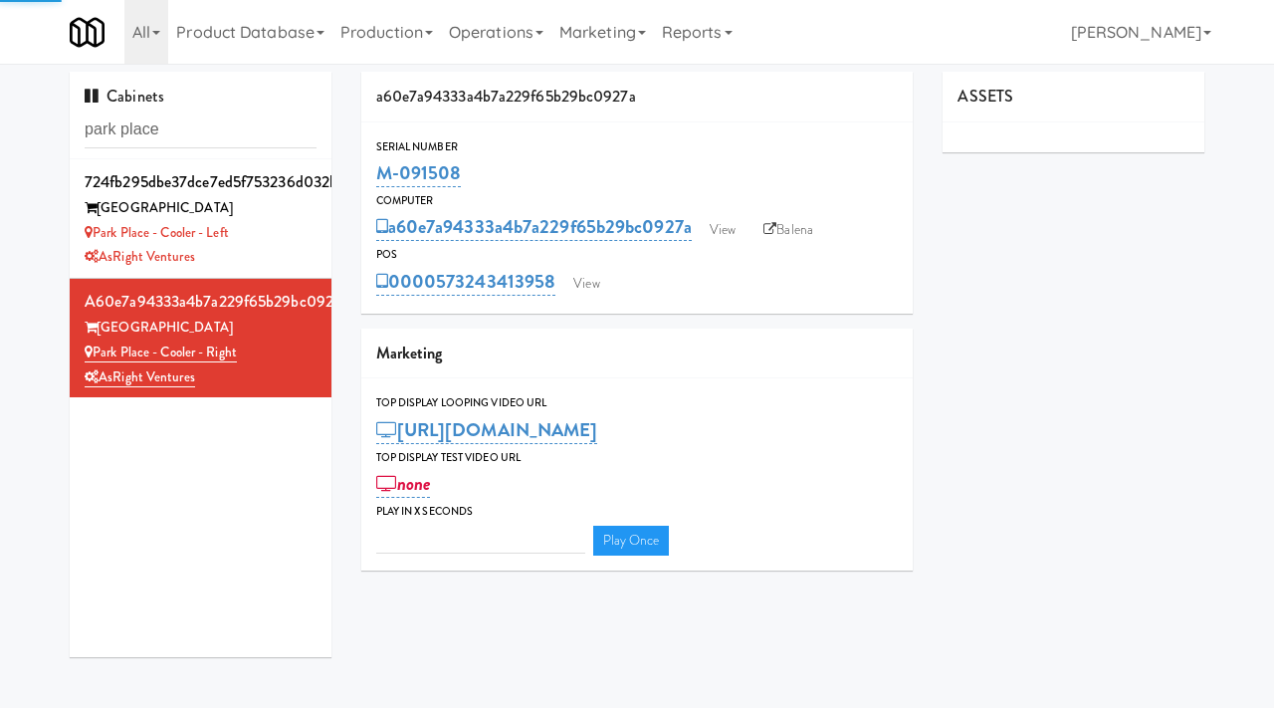
type input "3"
click at [701, 229] on div "a60e7a94333a4b7a229f65b29bc0927a View Balena" at bounding box center [637, 227] width 523 height 34
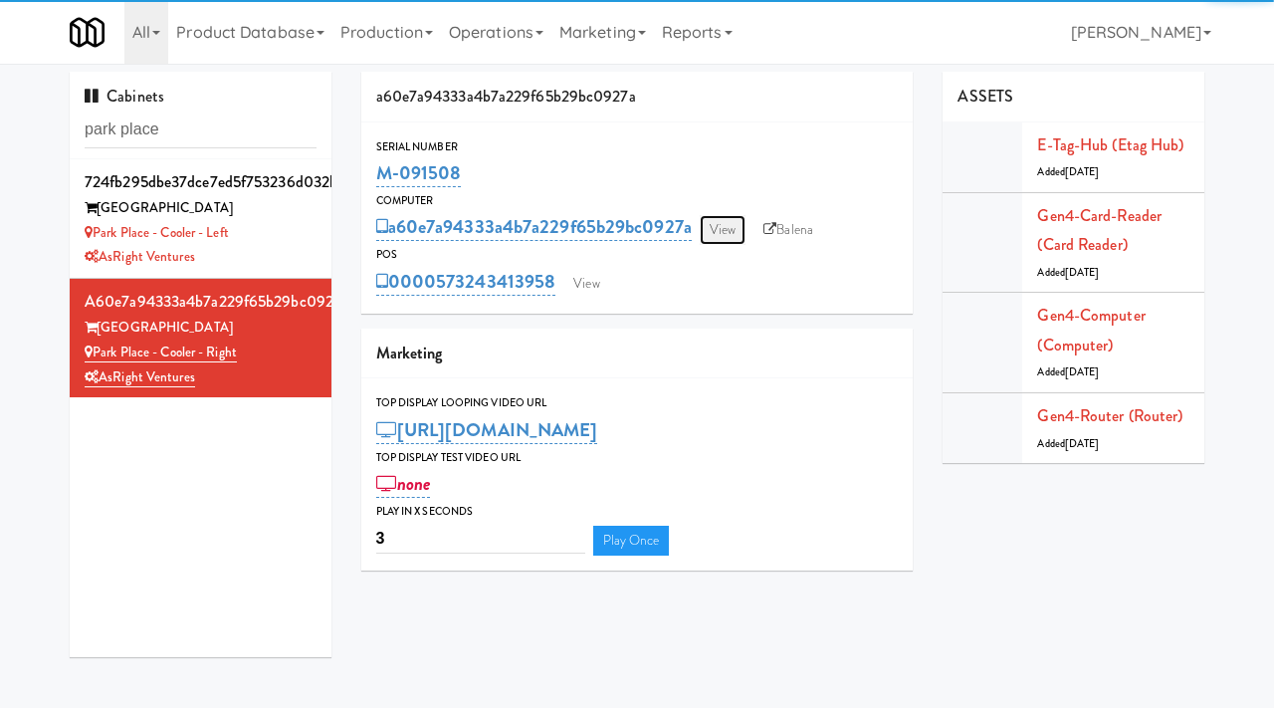
click at [718, 232] on link "View" at bounding box center [723, 230] width 46 height 30
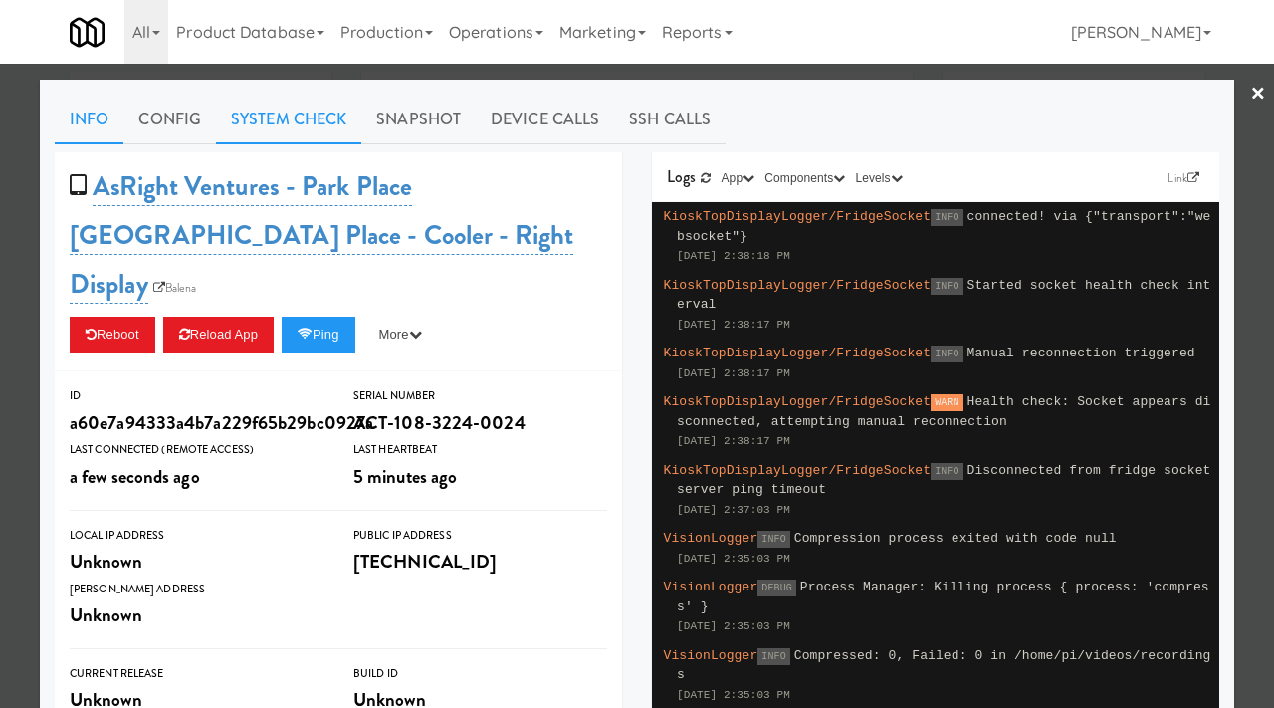
click at [297, 108] on link "System Check" at bounding box center [288, 120] width 145 height 50
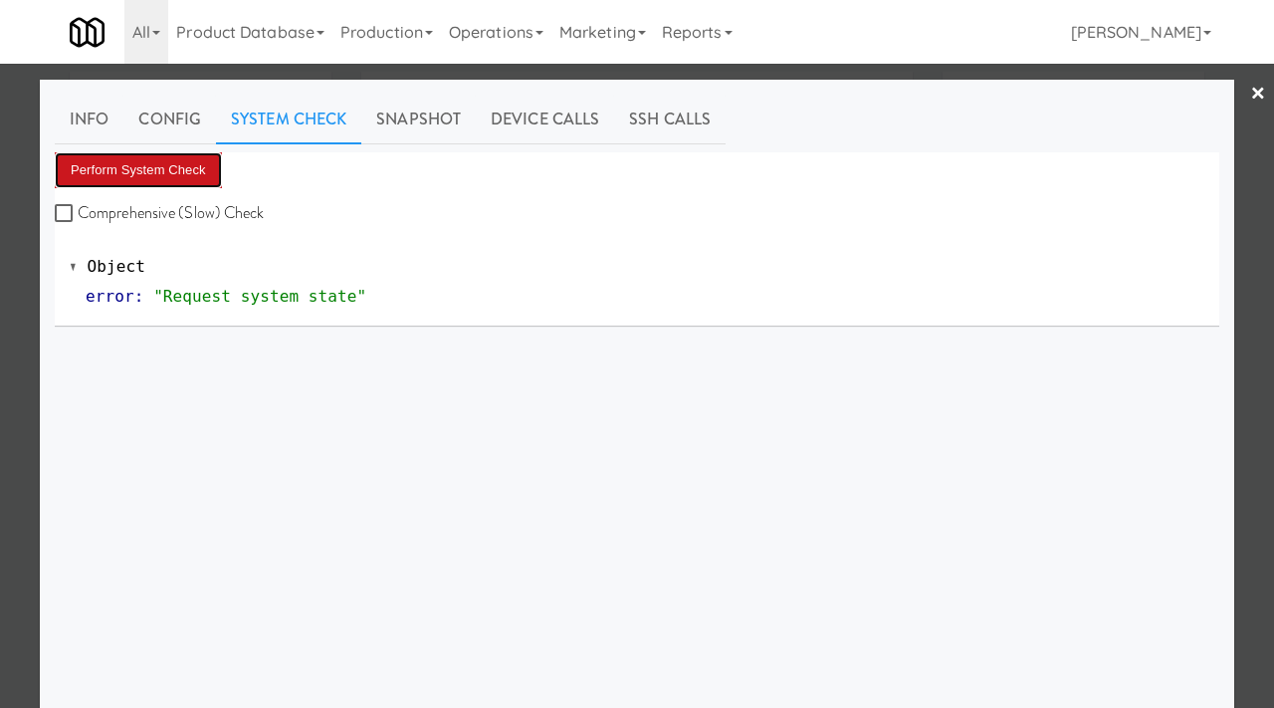
click at [185, 173] on button "Perform System Check" at bounding box center [138, 170] width 167 height 36
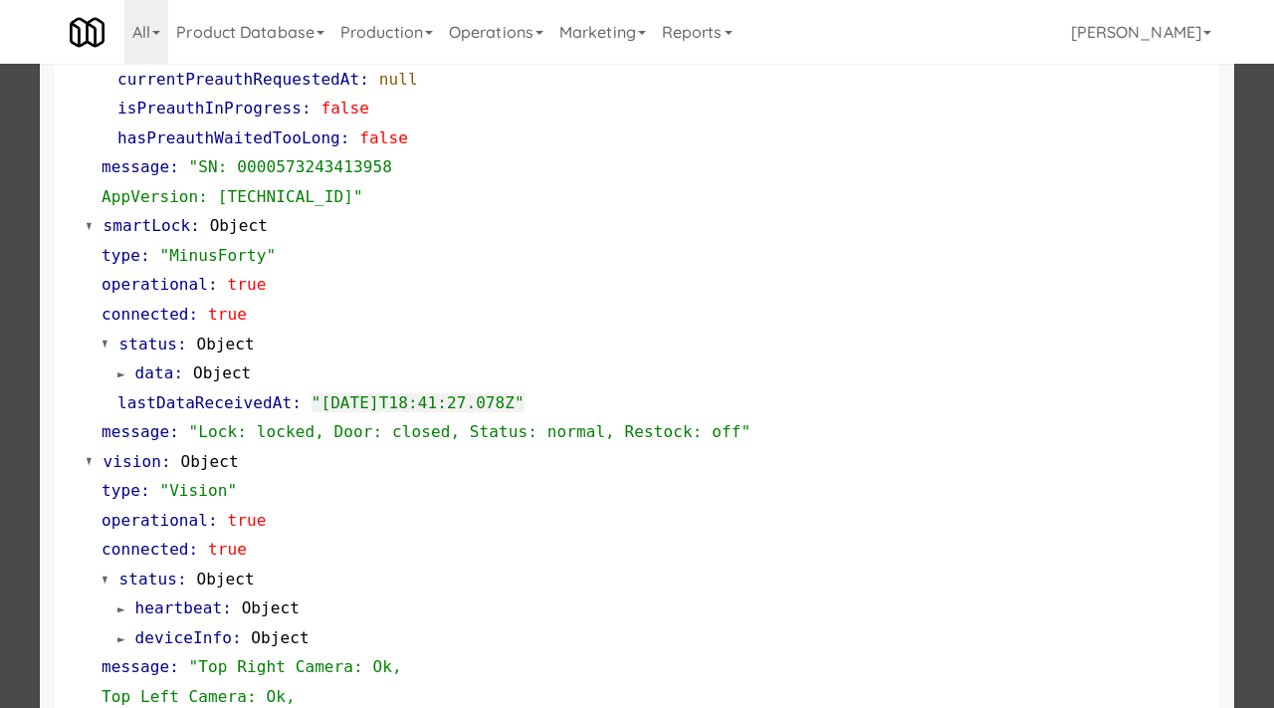
scroll to position [394, 0]
click at [0, 473] on div at bounding box center [637, 354] width 1274 height 708
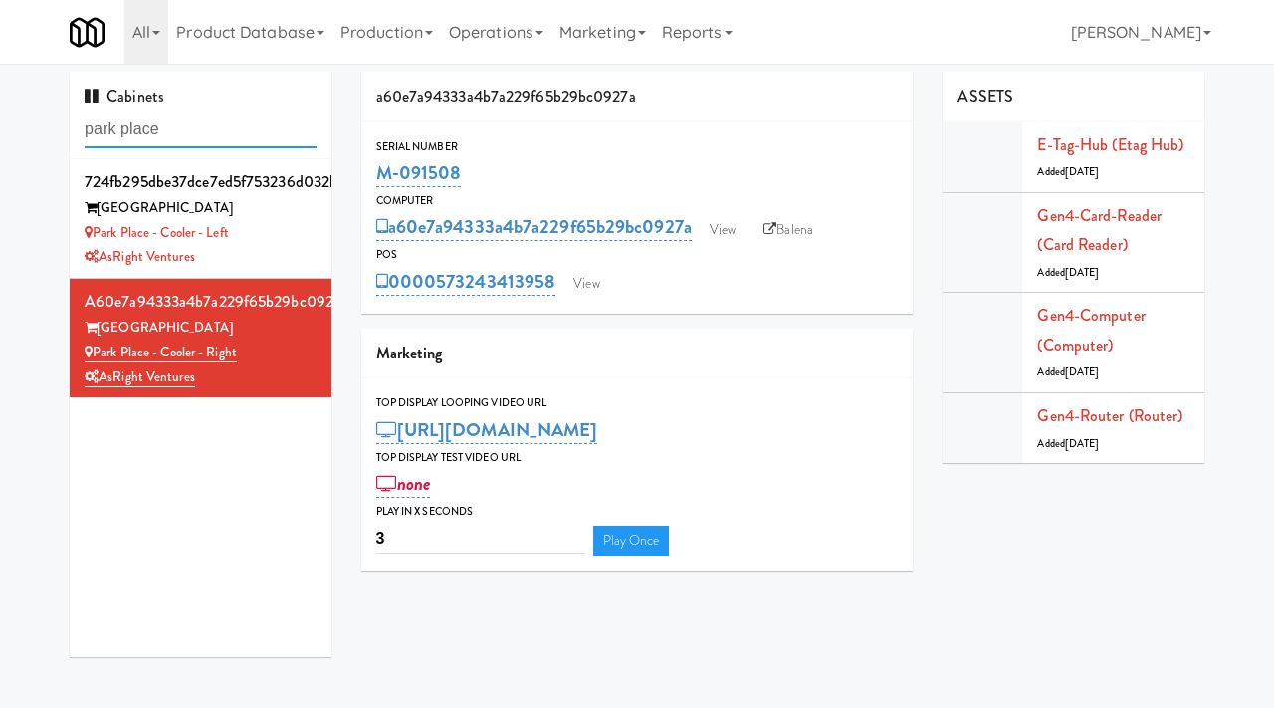
click at [239, 133] on input "park place" at bounding box center [201, 129] width 232 height 37
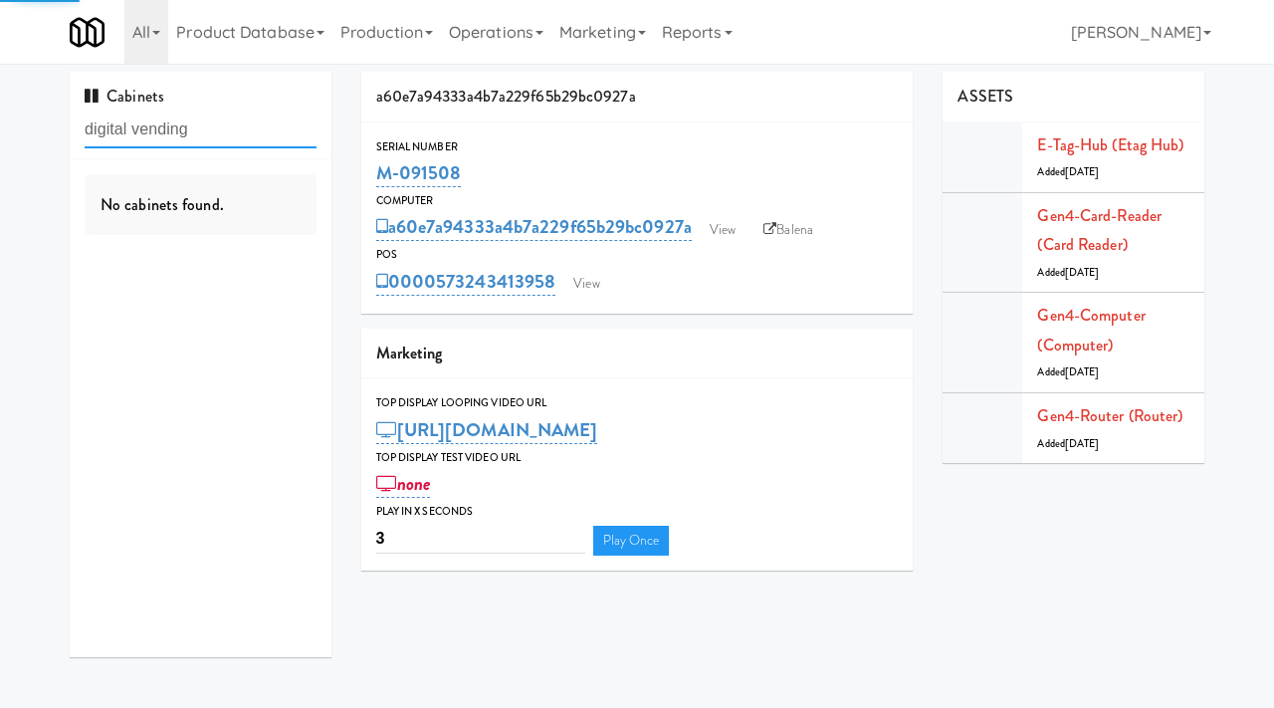
type input "digital vending"
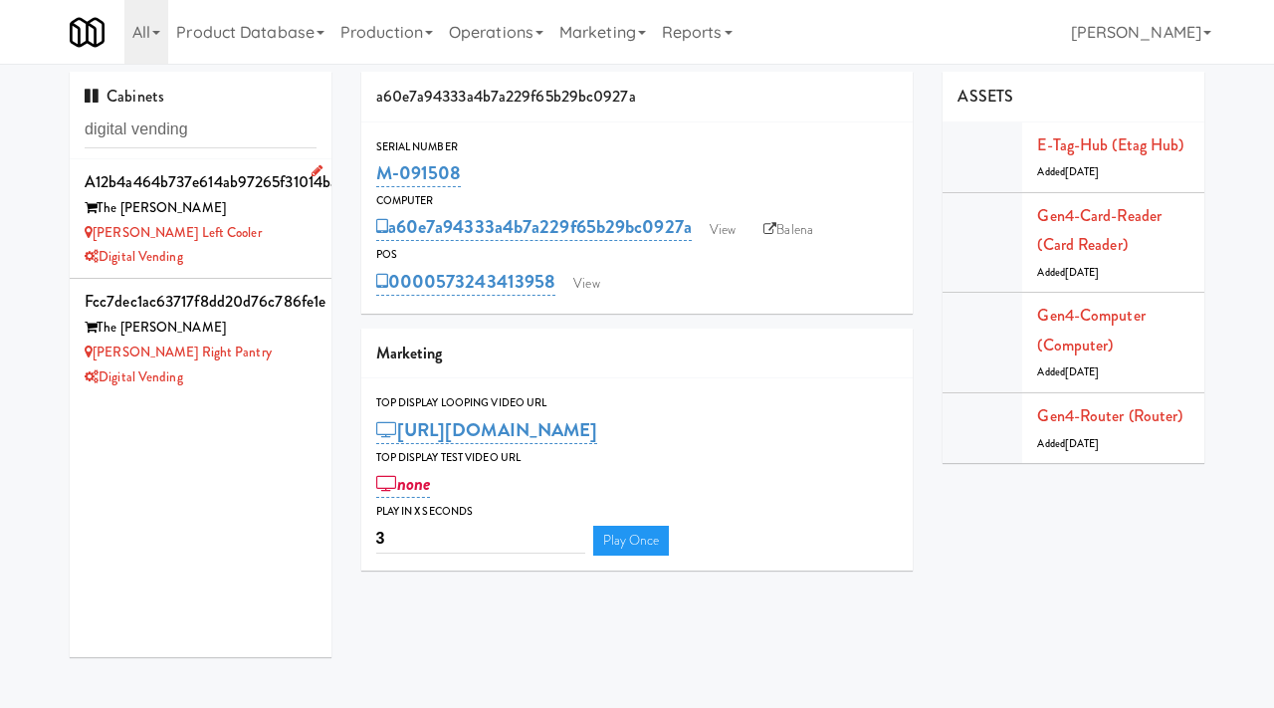
click at [262, 249] on div "Digital Vending" at bounding box center [201, 257] width 232 height 25
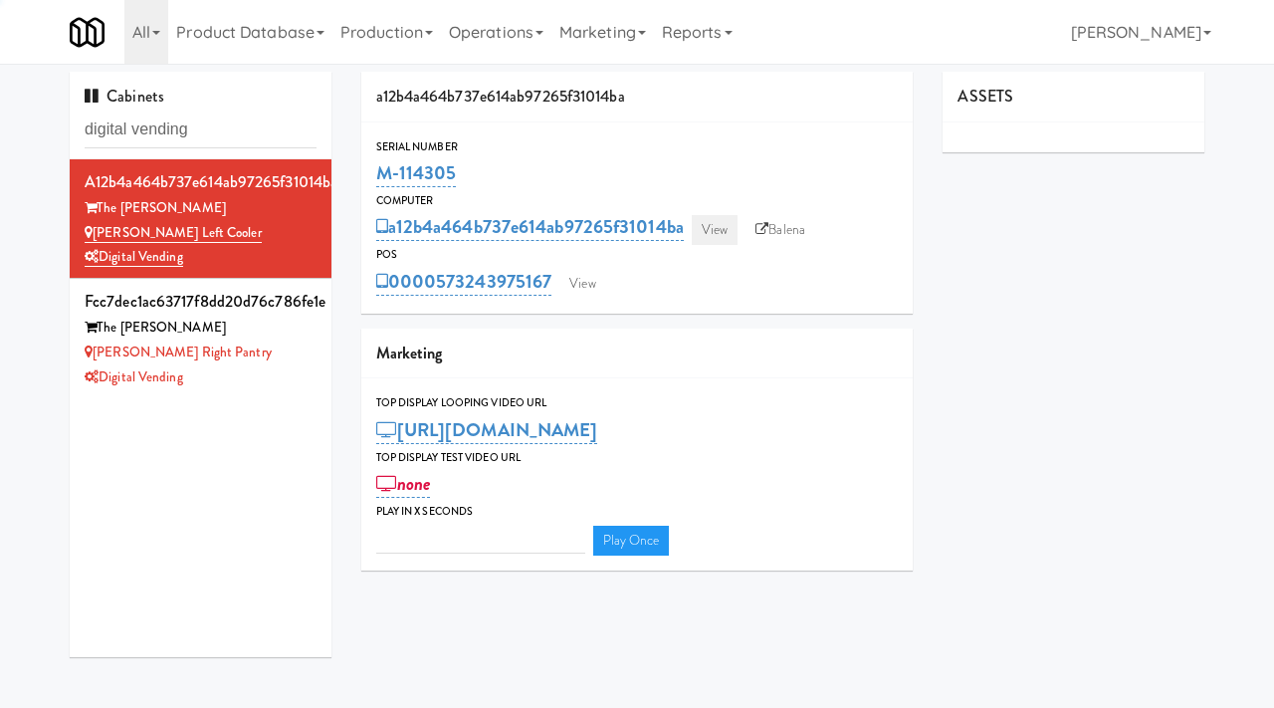
type input "3"
click at [704, 237] on link "View" at bounding box center [715, 230] width 46 height 30
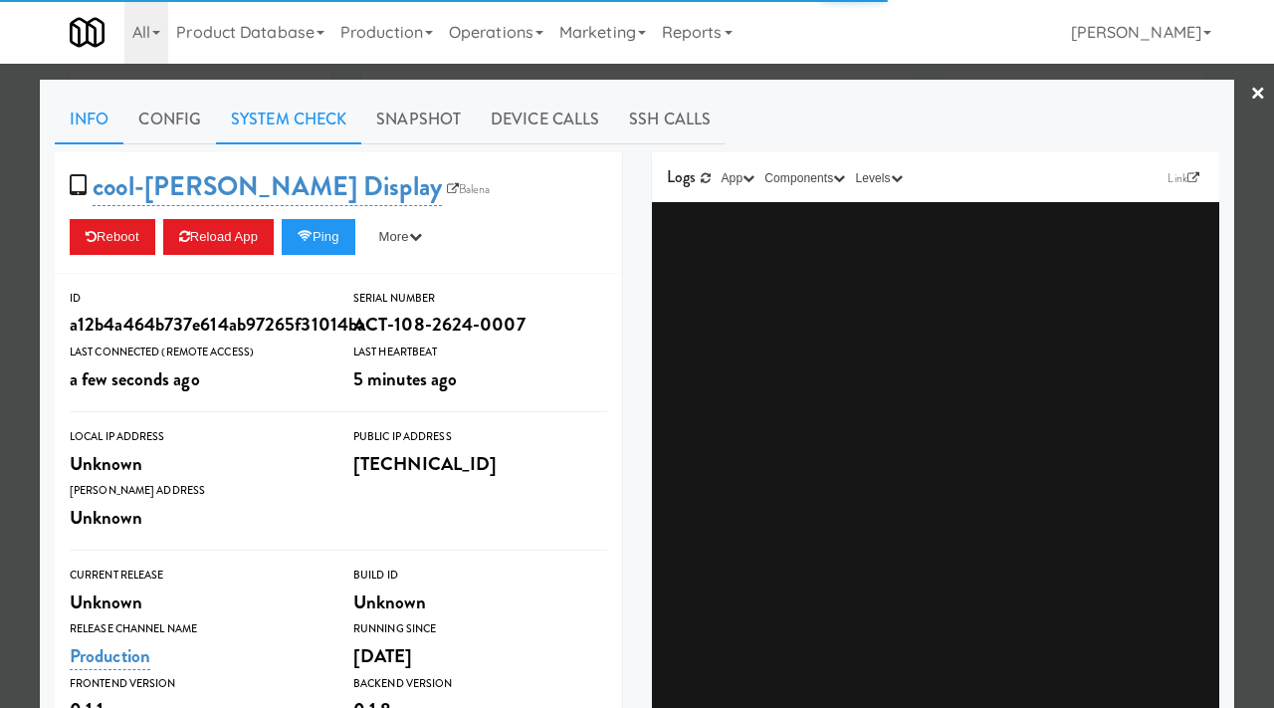
click at [280, 116] on link "System Check" at bounding box center [288, 120] width 145 height 50
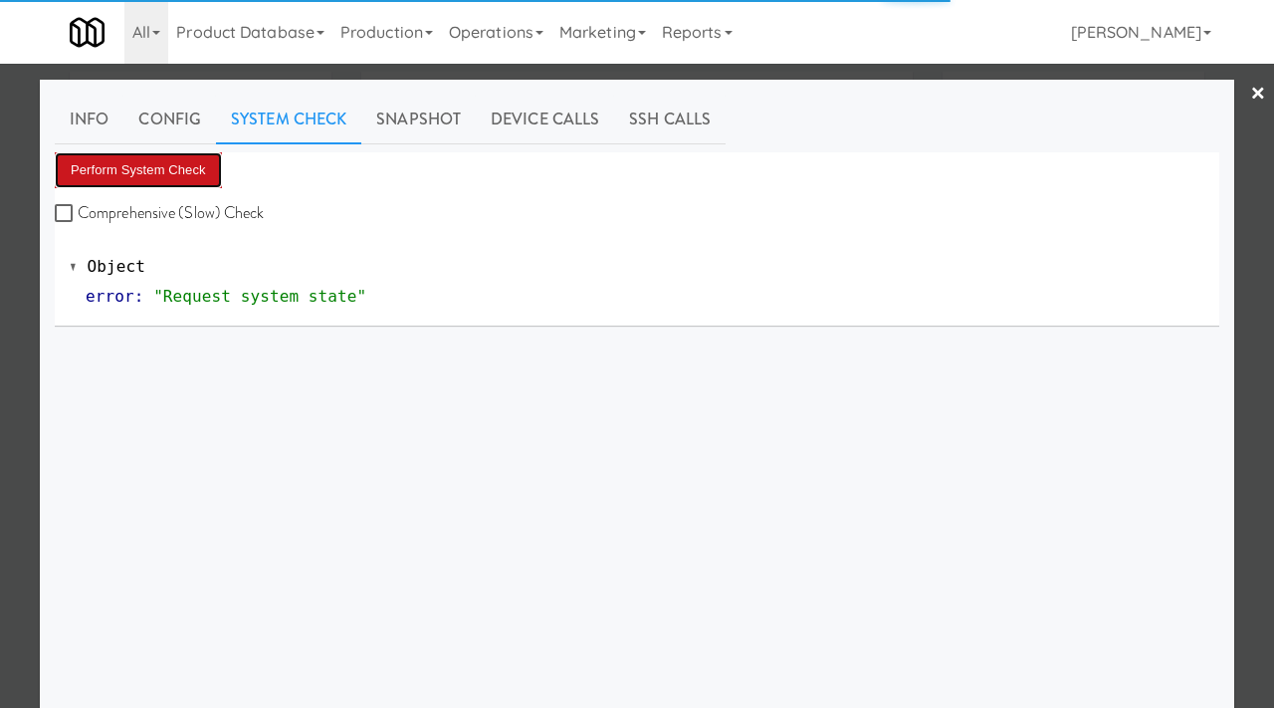
click at [146, 166] on button "Perform System Check" at bounding box center [138, 170] width 167 height 36
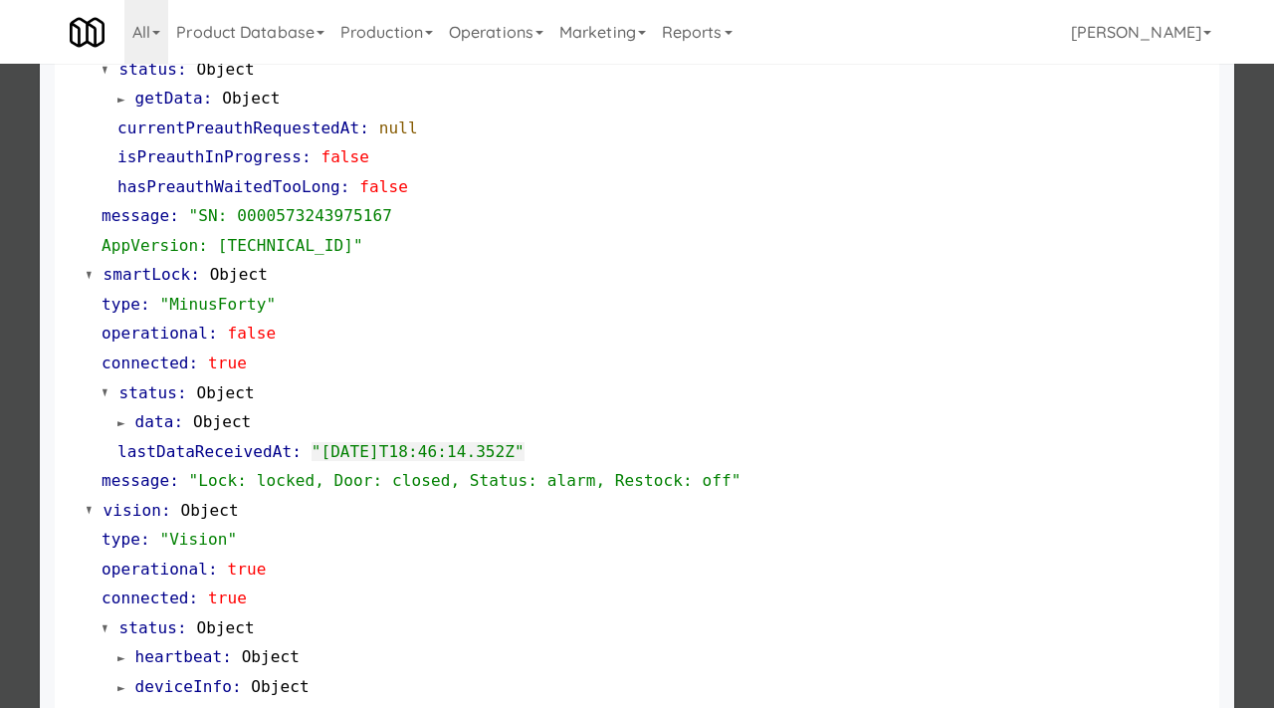
scroll to position [838, 0]
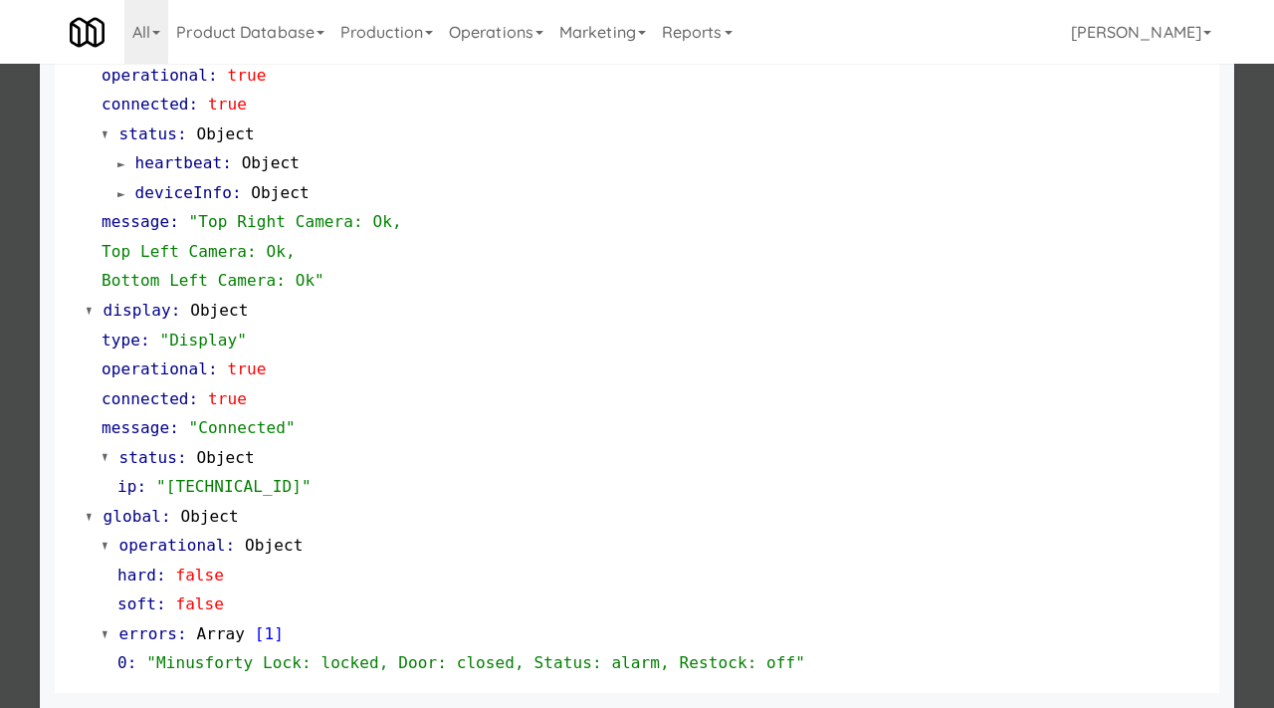
click at [18, 416] on div at bounding box center [637, 354] width 1274 height 708
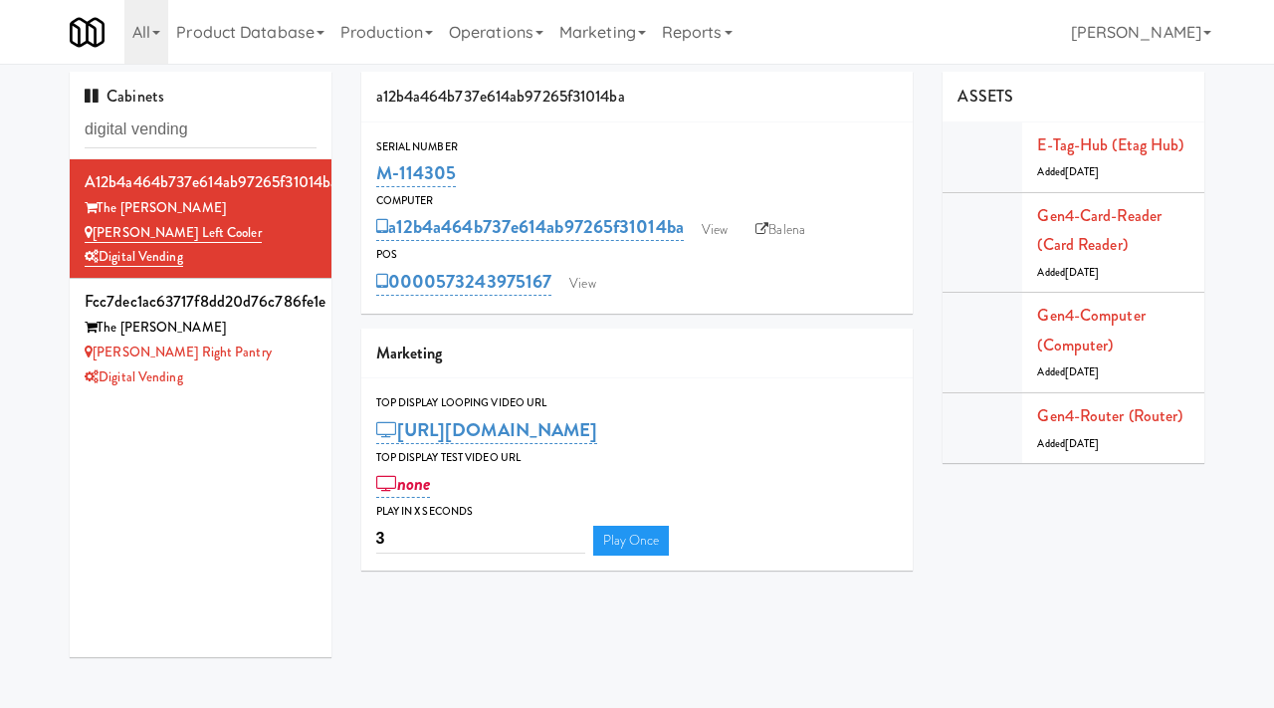
drag, startPoint x: 470, startPoint y: 171, endPoint x: 367, endPoint y: 165, distance: 102.7
click at [367, 165] on div "Serial Number M-114305" at bounding box center [637, 164] width 552 height 54
copy link "M-114305"
click at [276, 372] on div "Digital Vending" at bounding box center [201, 377] width 232 height 25
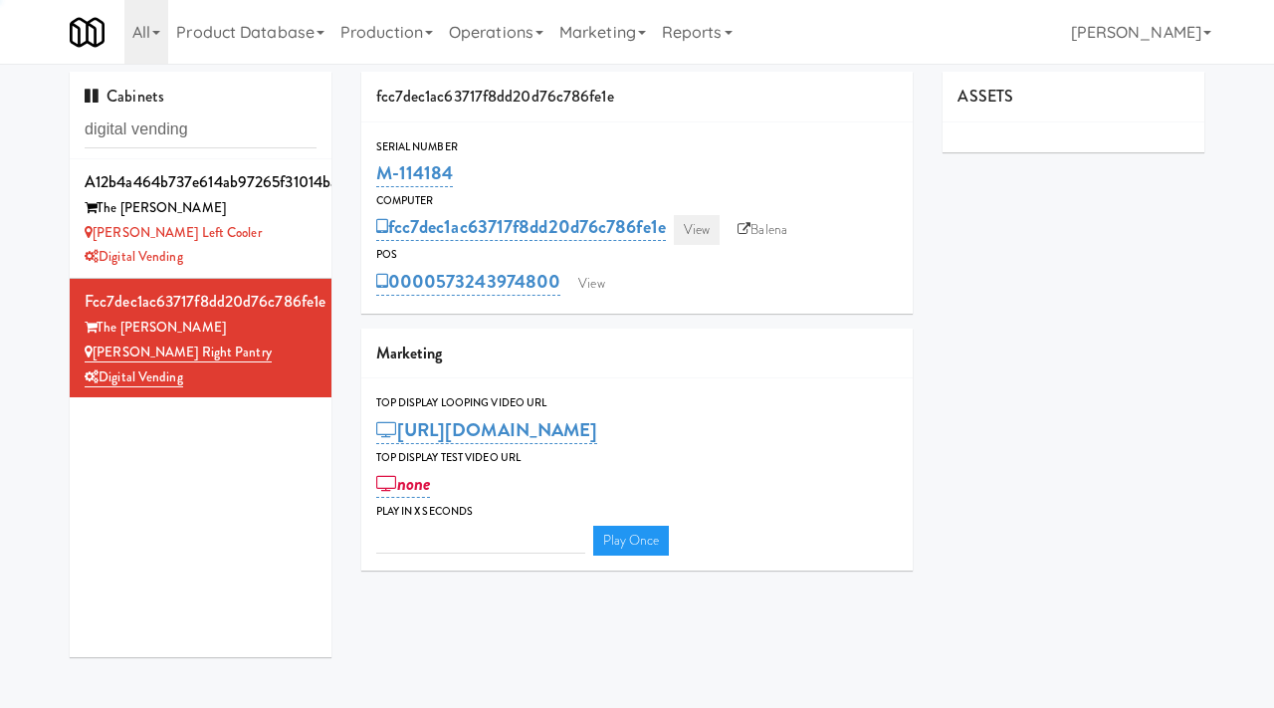
type input "3"
click at [707, 239] on link "View" at bounding box center [697, 230] width 46 height 30
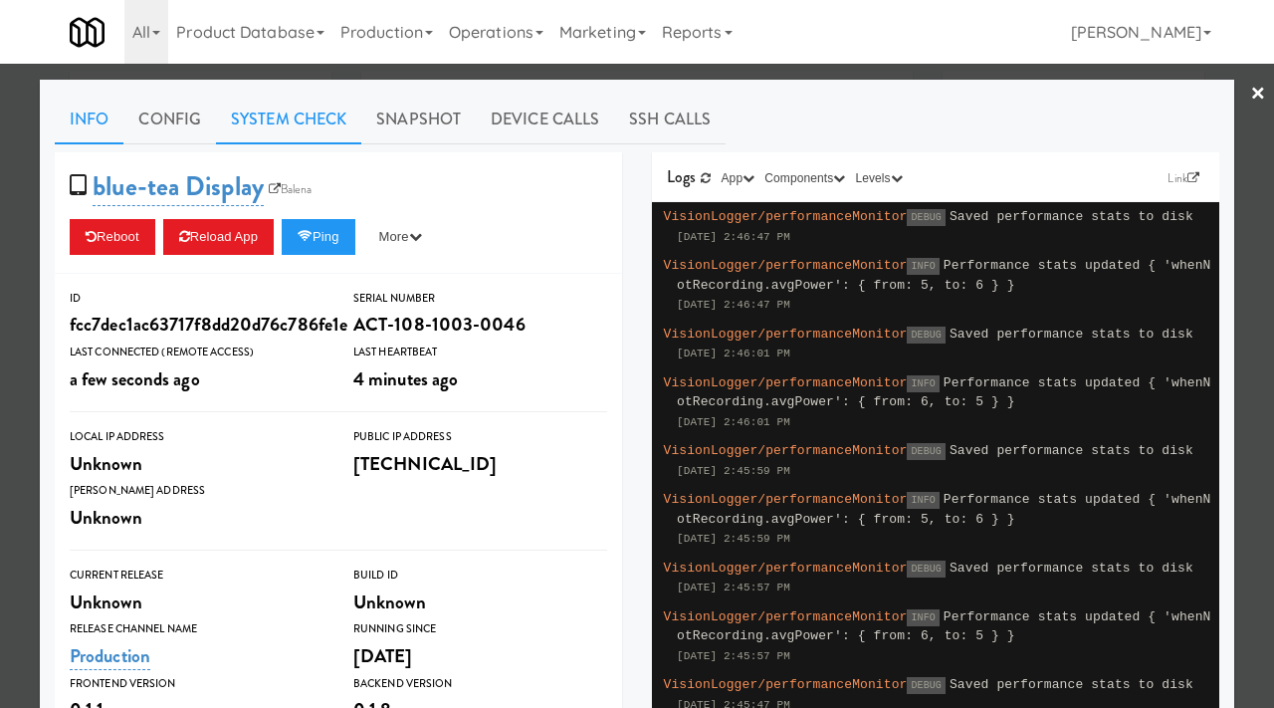
click at [269, 105] on link "System Check" at bounding box center [288, 120] width 145 height 50
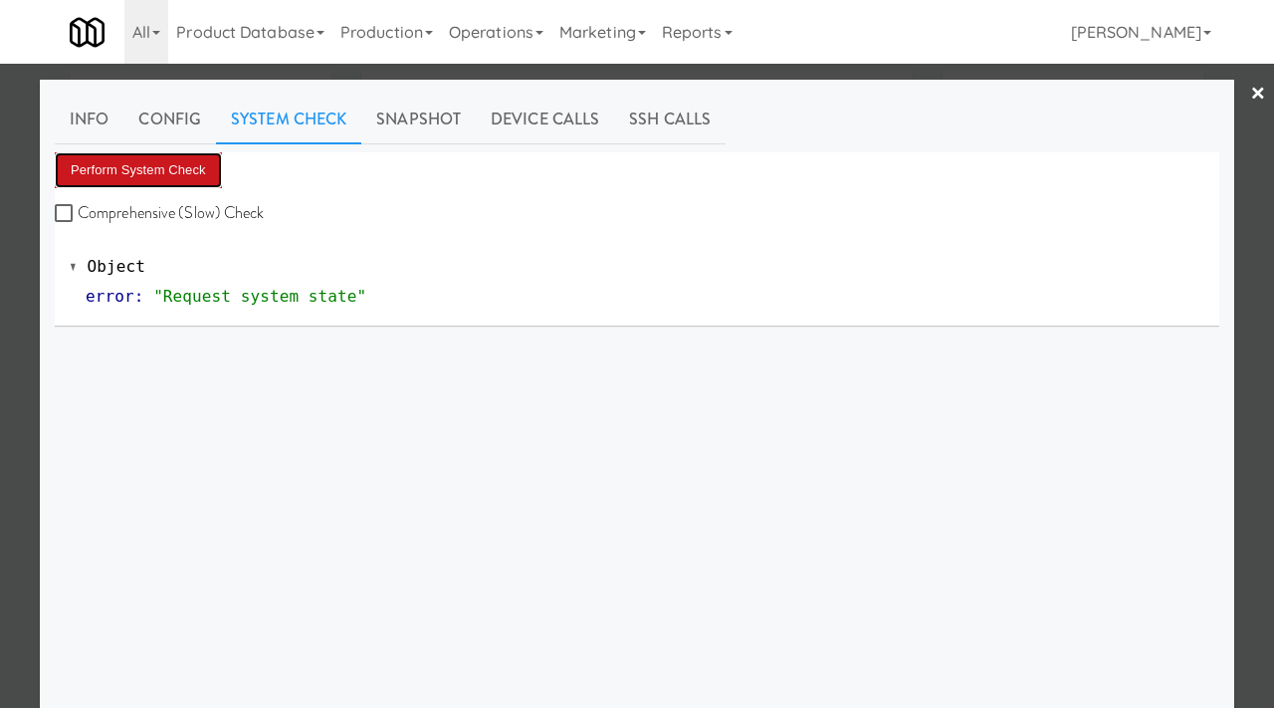
click at [168, 176] on button "Perform System Check" at bounding box center [138, 170] width 167 height 36
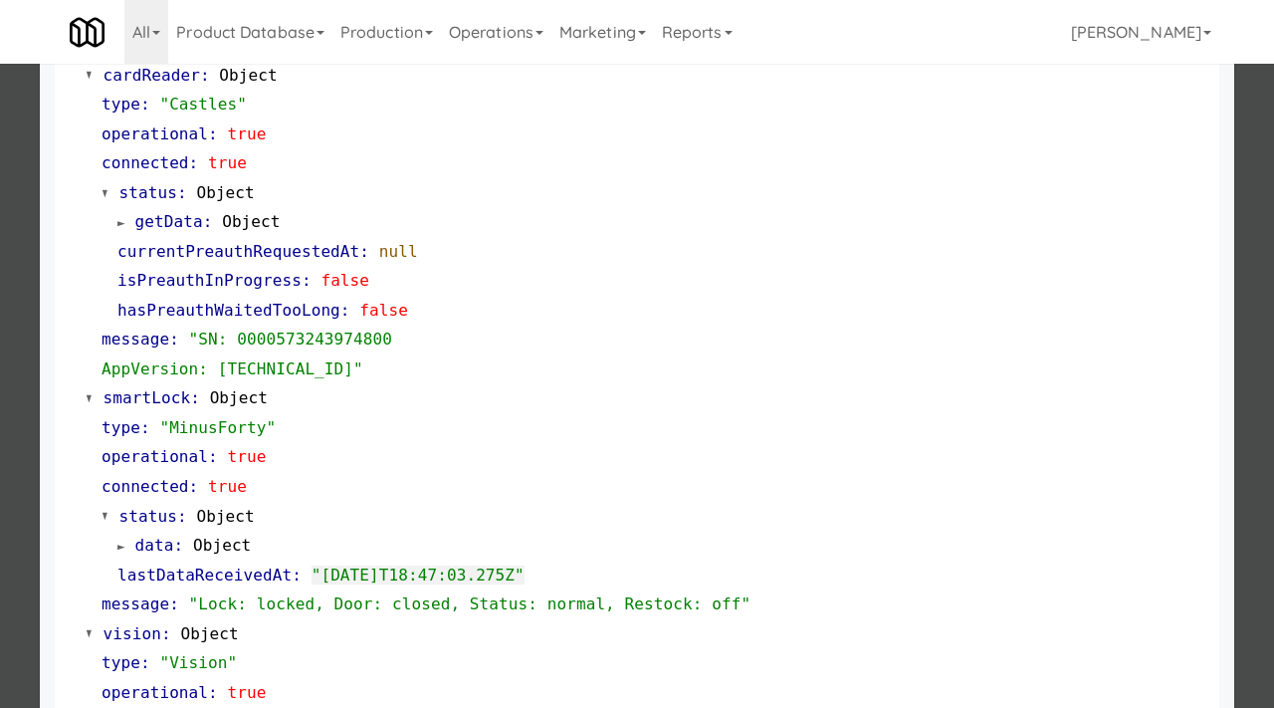
scroll to position [228, 0]
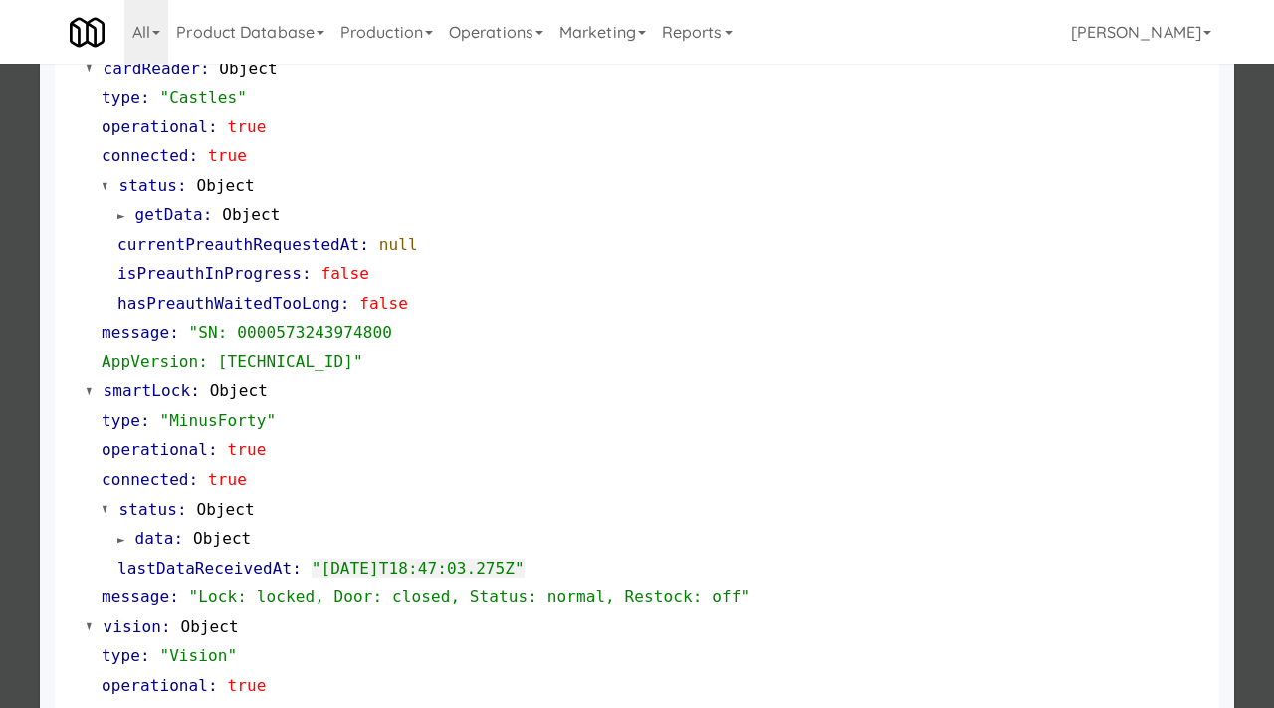
click at [8, 467] on div at bounding box center [637, 354] width 1274 height 708
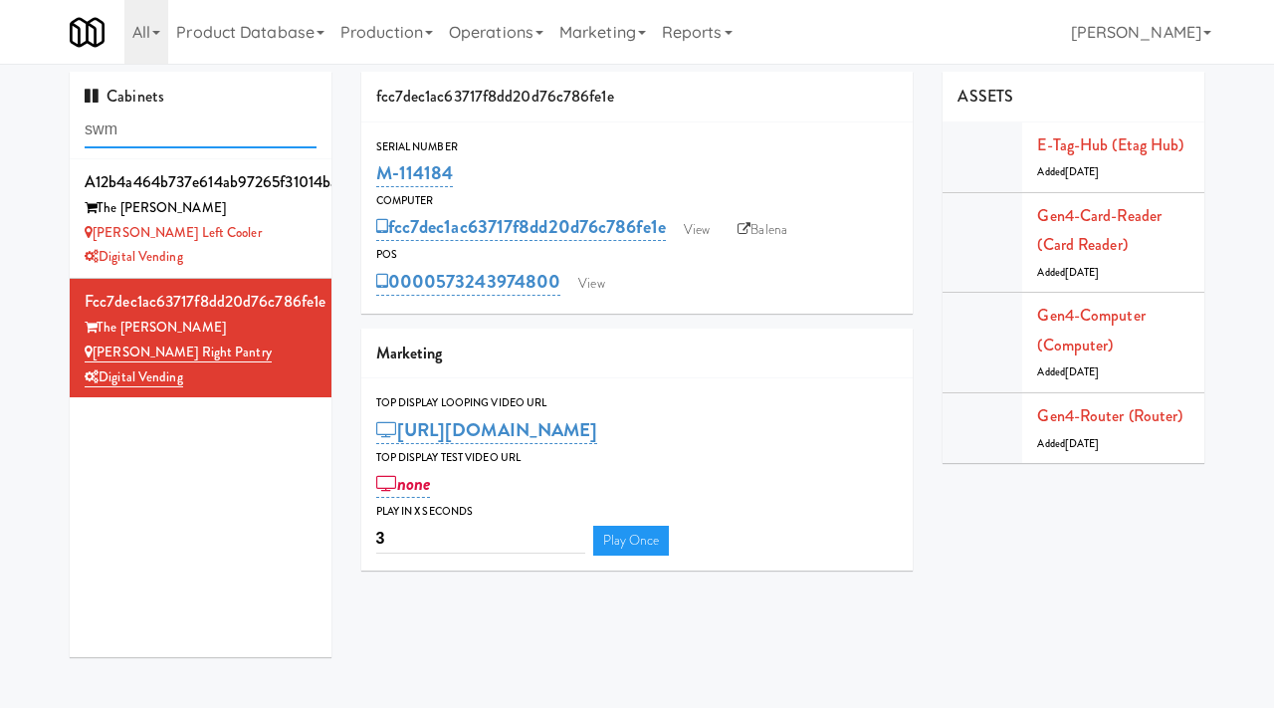
type input "swm"
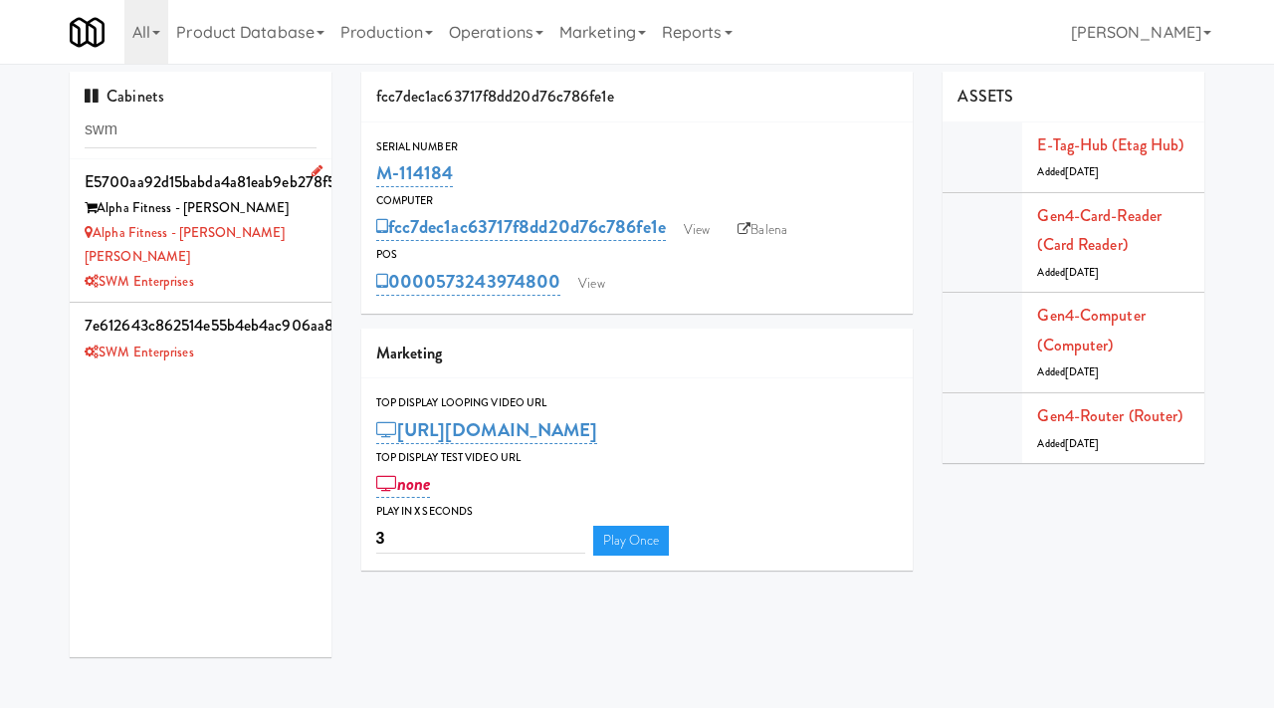
click at [297, 270] on div "SWM Enterprises" at bounding box center [201, 282] width 232 height 25
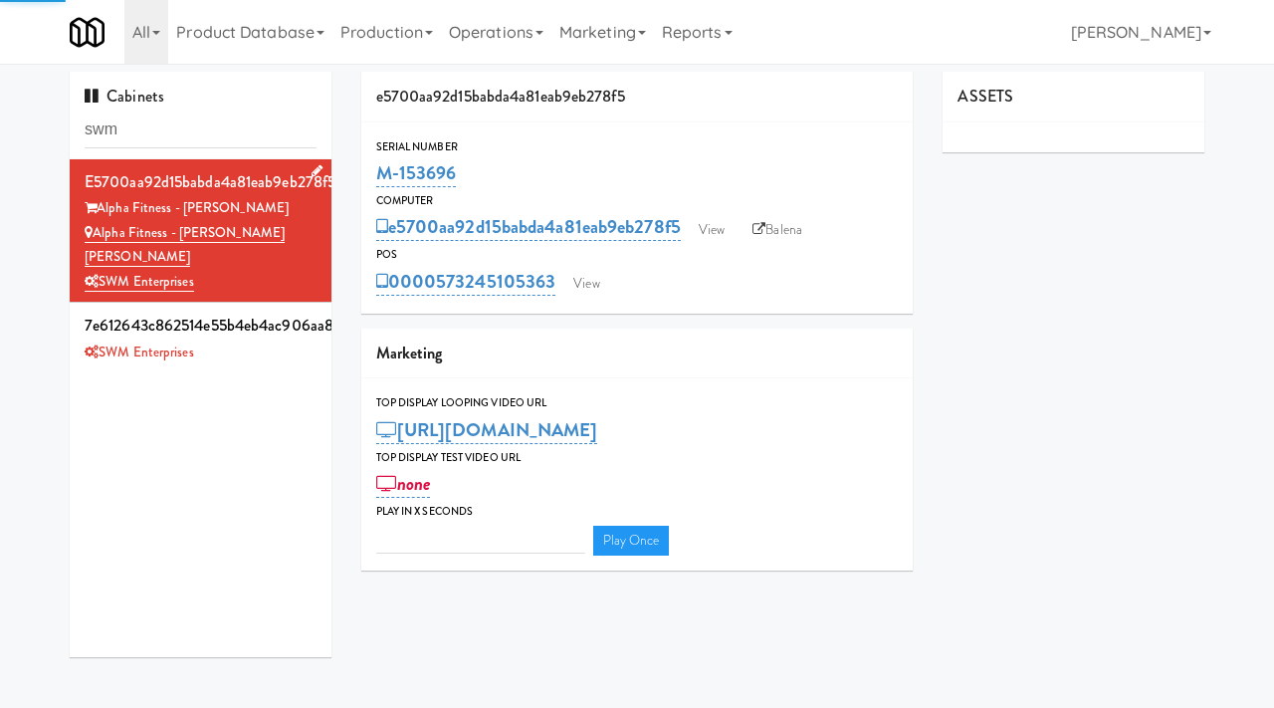
type input "3"
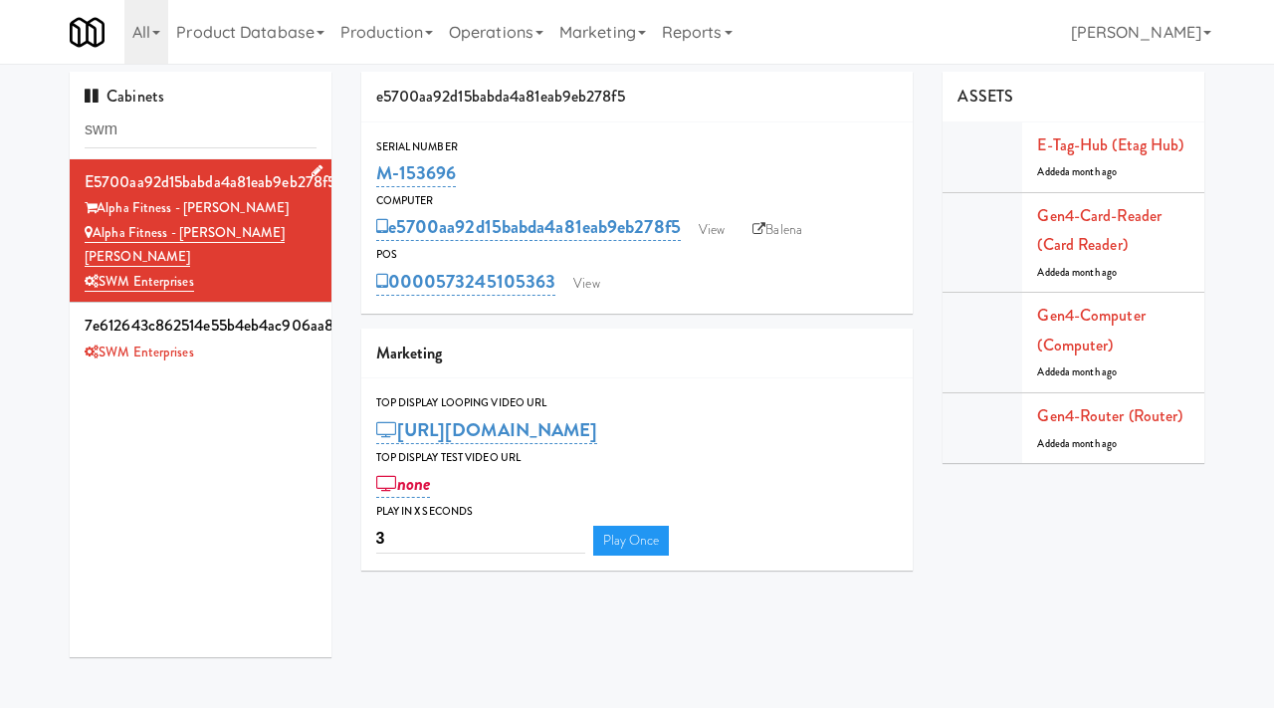
drag, startPoint x: 235, startPoint y: 208, endPoint x: 246, endPoint y: 207, distance: 11.0
click at [246, 207] on div "Alpha Fitness - Newton" at bounding box center [201, 208] width 232 height 25
drag, startPoint x: 304, startPoint y: 233, endPoint x: 96, endPoint y: 230, distance: 208.1
click at [96, 230] on div "Alpha Fitness - Newton Lobby Fridge" at bounding box center [201, 245] width 232 height 49
copy link "Alpha Fitness - Newton Lobby Fridge"
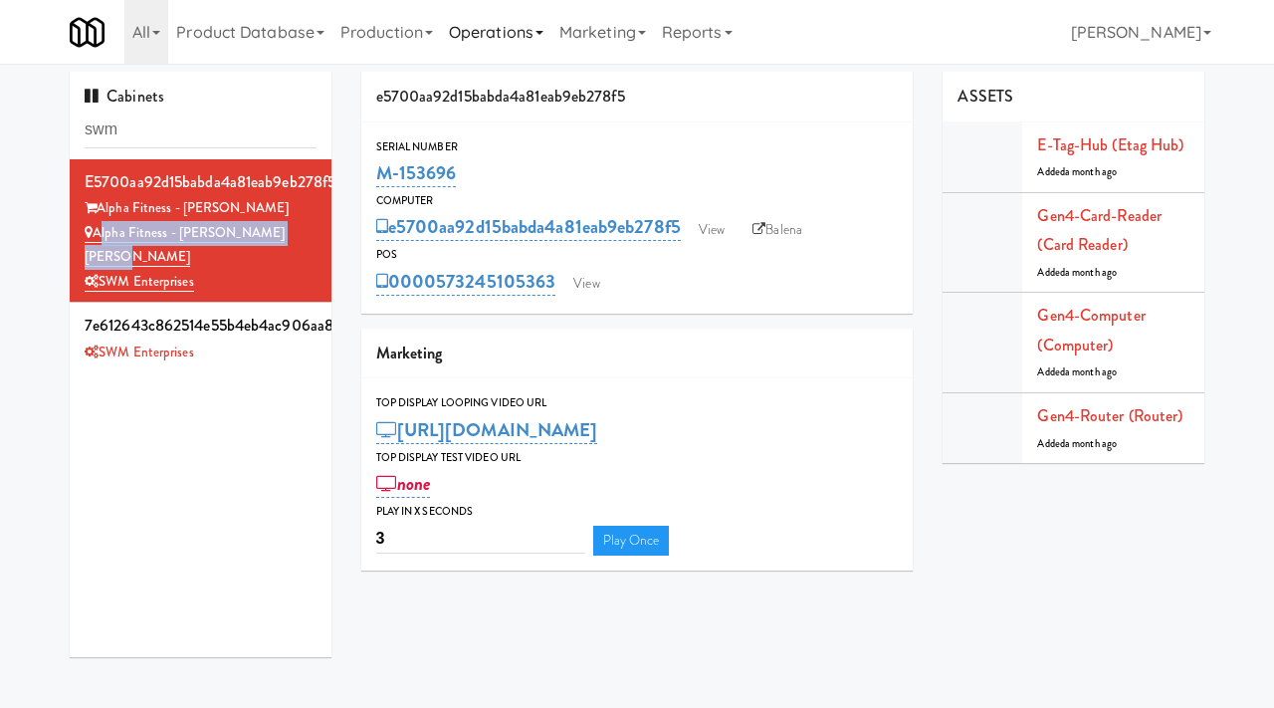
click at [537, 32] on link "Operations" at bounding box center [496, 32] width 110 height 64
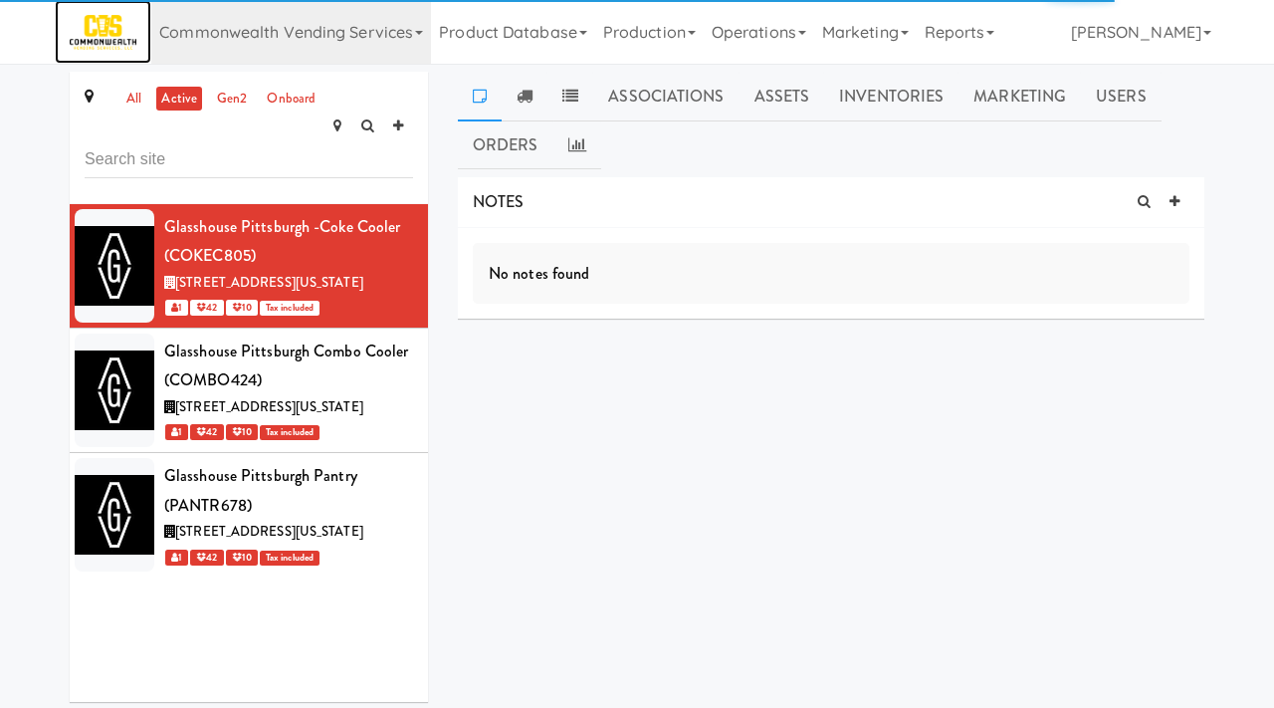
click at [111, 47] on img at bounding box center [103, 32] width 67 height 35
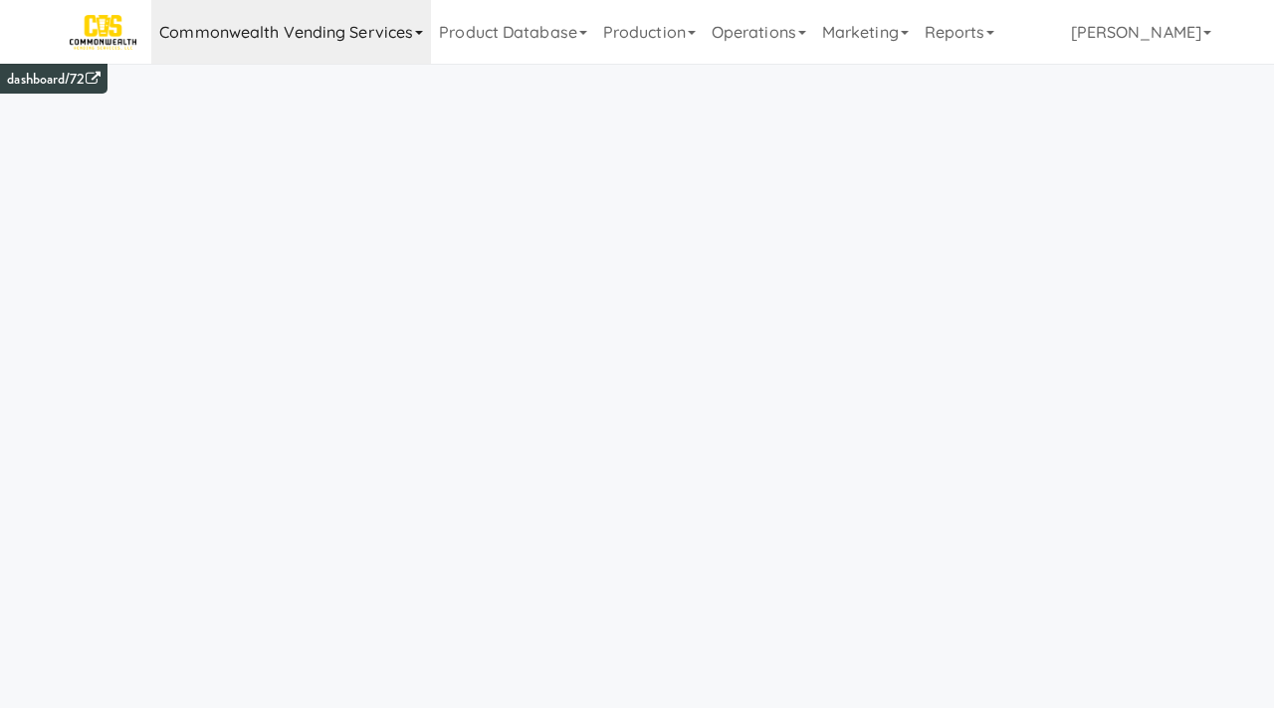
click at [297, 32] on link "Commonwealth Vending Services" at bounding box center [291, 32] width 280 height 64
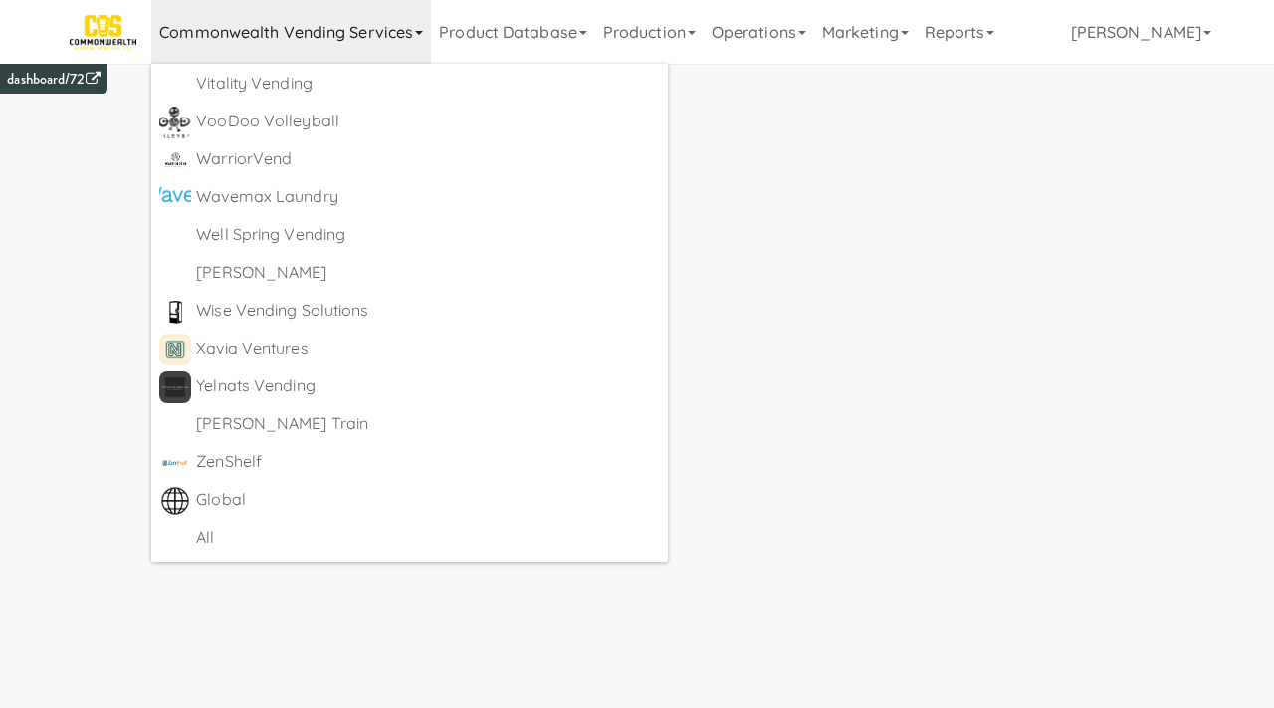
scroll to position [64, 0]
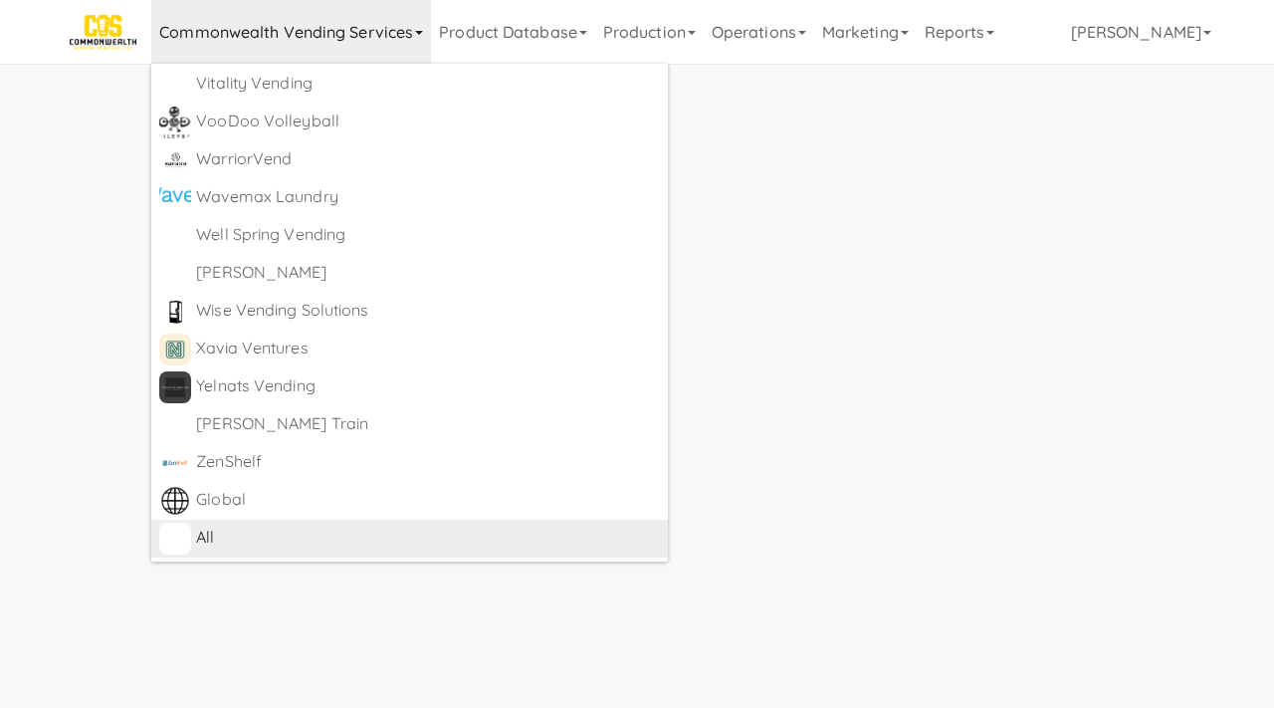
click at [205, 541] on div "All" at bounding box center [428, 538] width 464 height 30
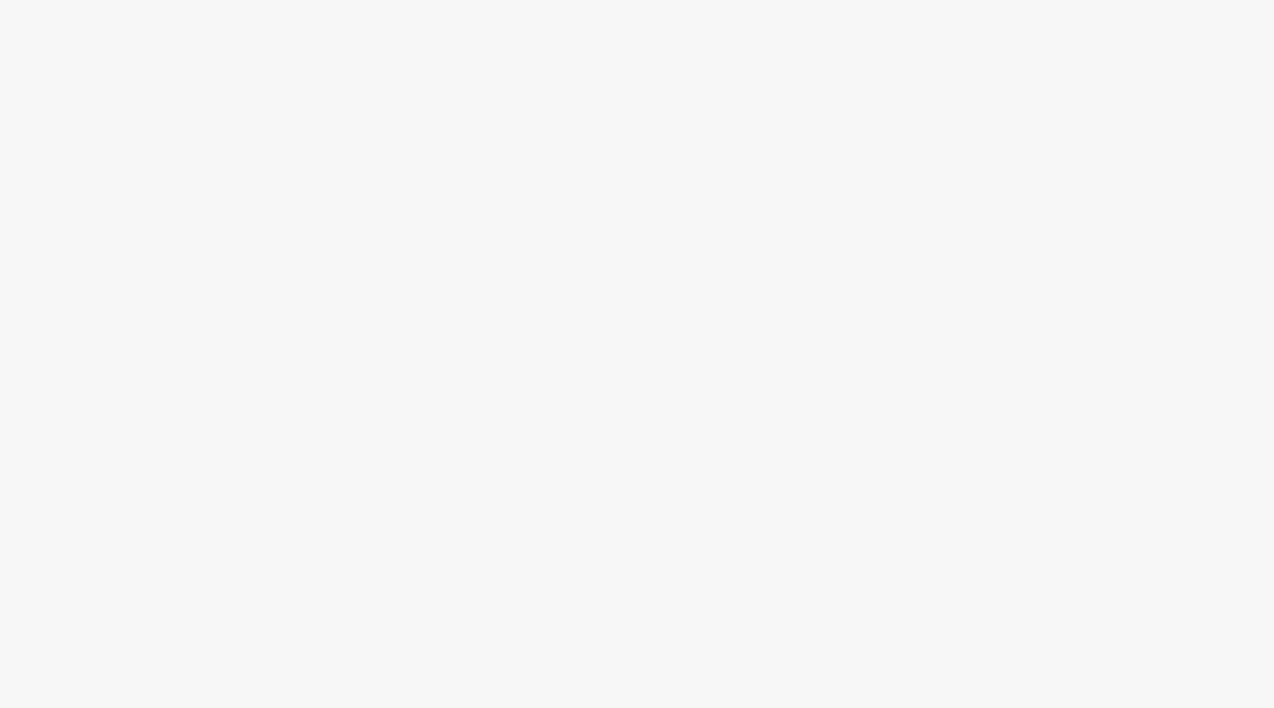
scroll to position [64, 0]
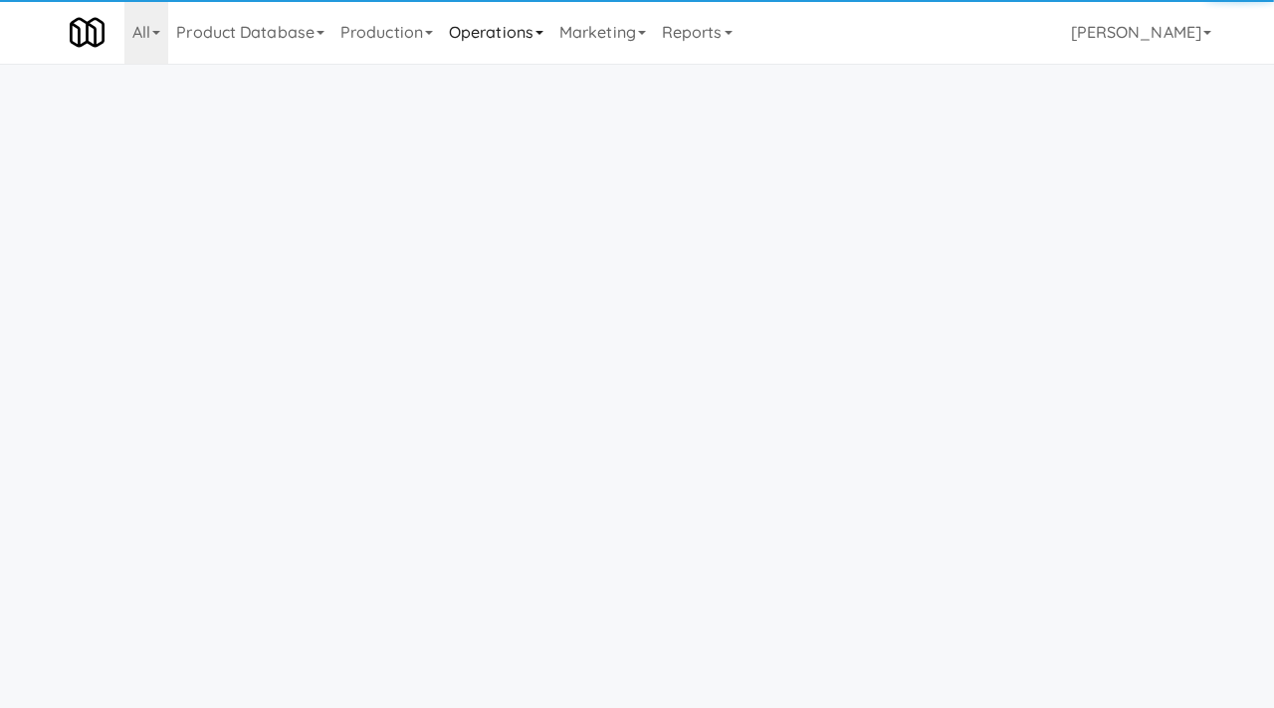
click at [541, 38] on link "Operations" at bounding box center [496, 32] width 110 height 64
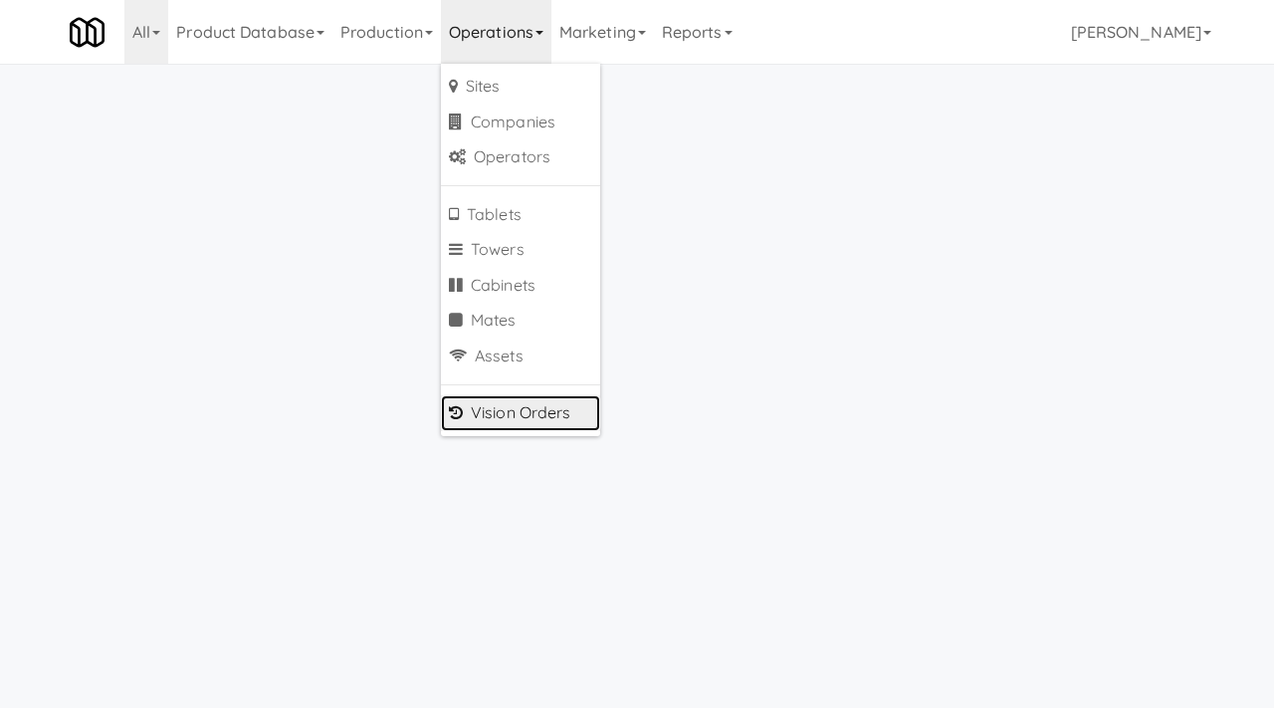
click at [514, 405] on link "Vision Orders" at bounding box center [520, 413] width 159 height 36
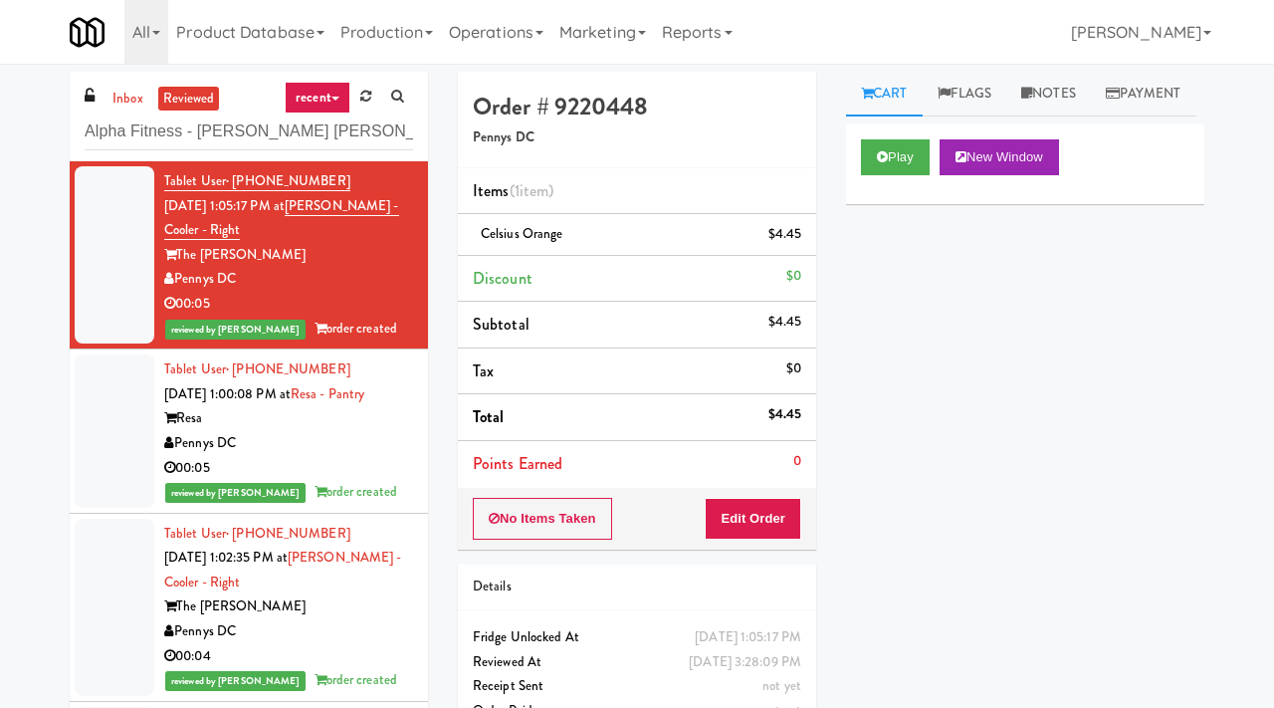
type input "Alpha Fitness - [PERSON_NAME] [PERSON_NAME]"
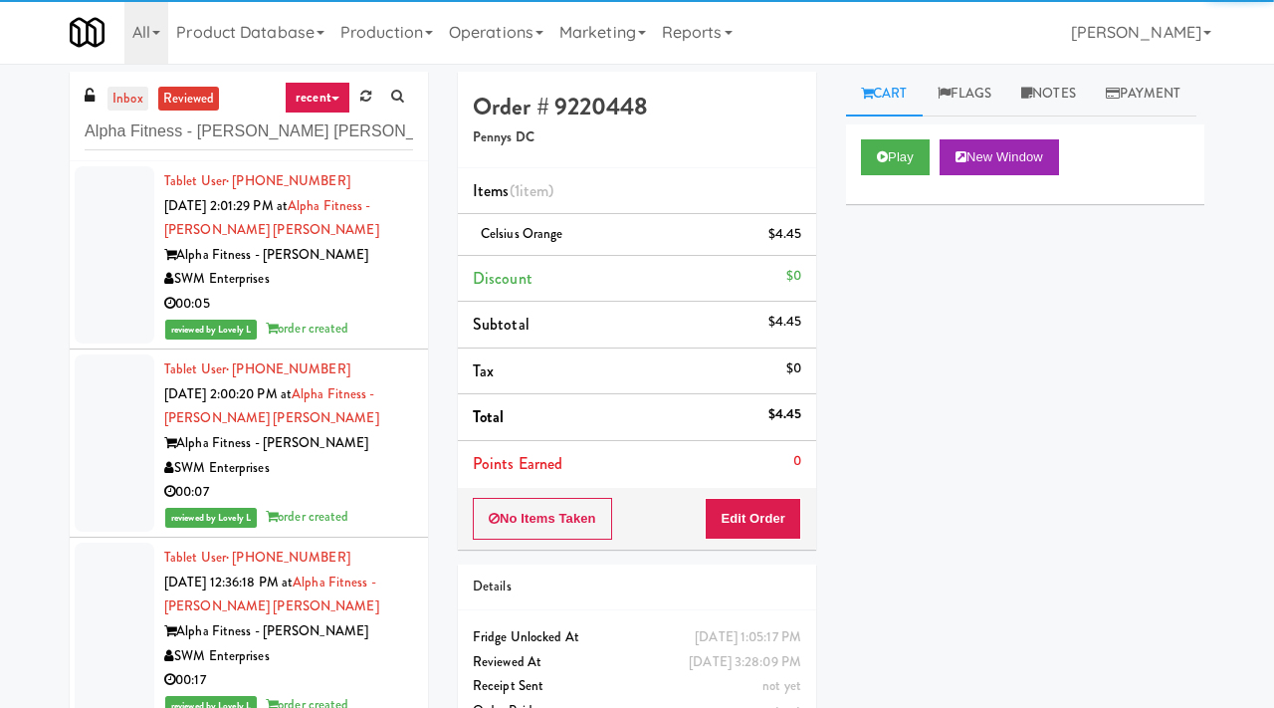
click at [131, 95] on link "inbox" at bounding box center [128, 99] width 41 height 25
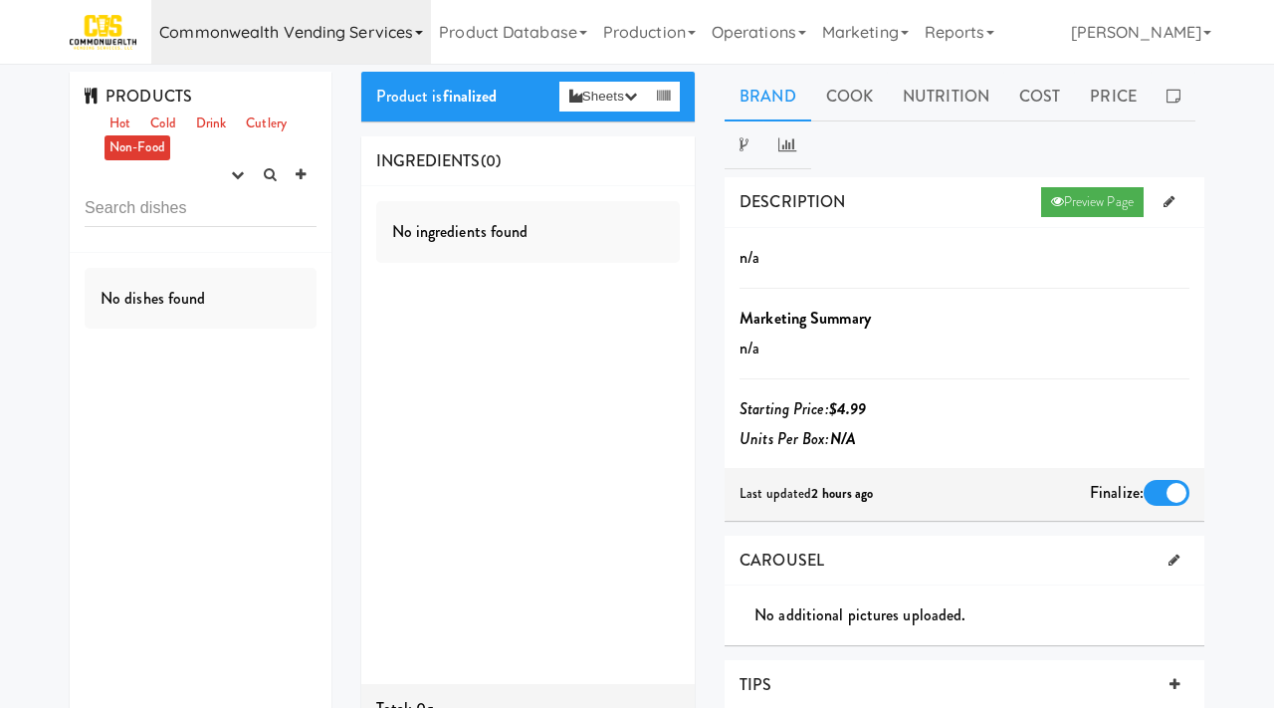
click at [242, 43] on link "Commonwealth Vending Services" at bounding box center [291, 32] width 280 height 64
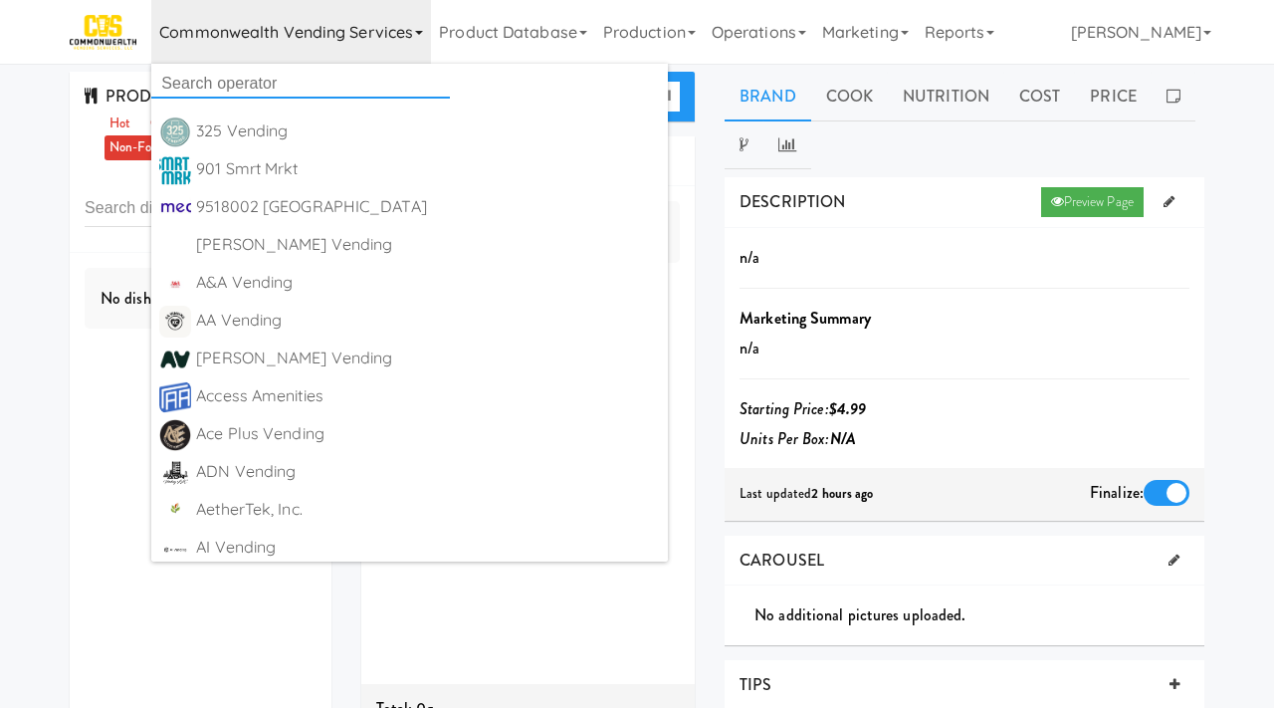
click at [236, 84] on input "text" at bounding box center [300, 84] width 299 height 30
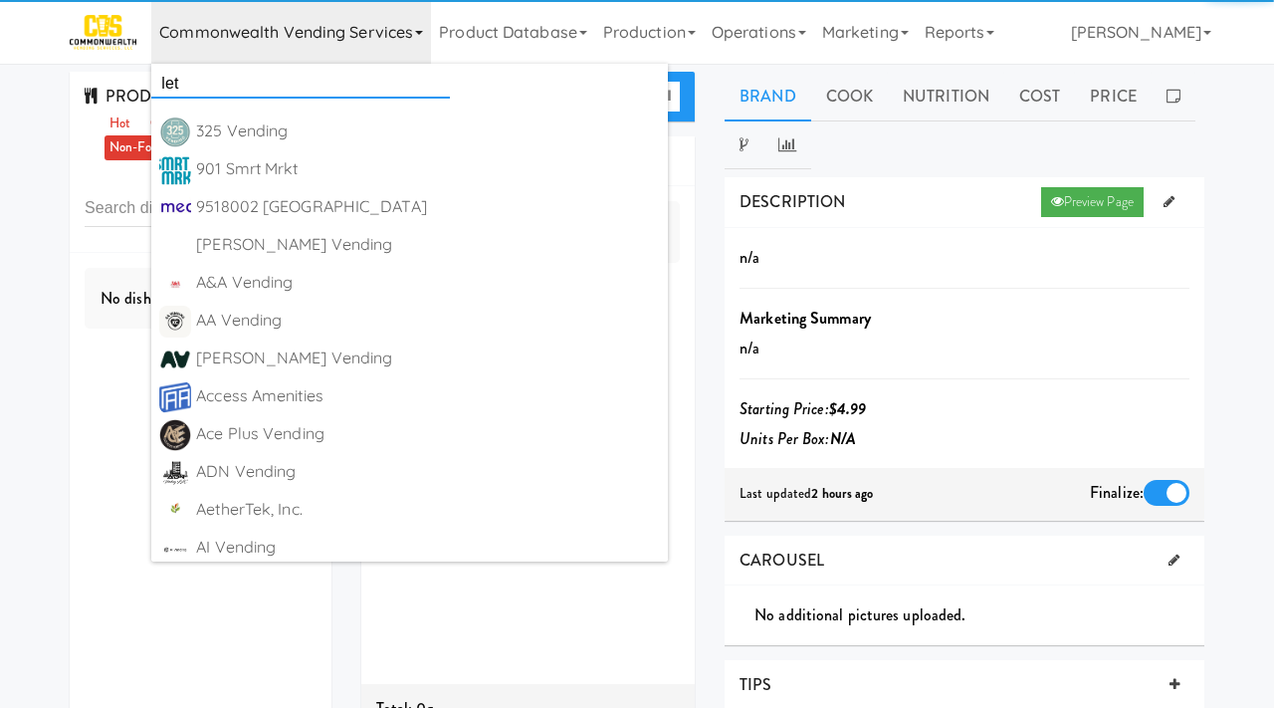
type input "let i"
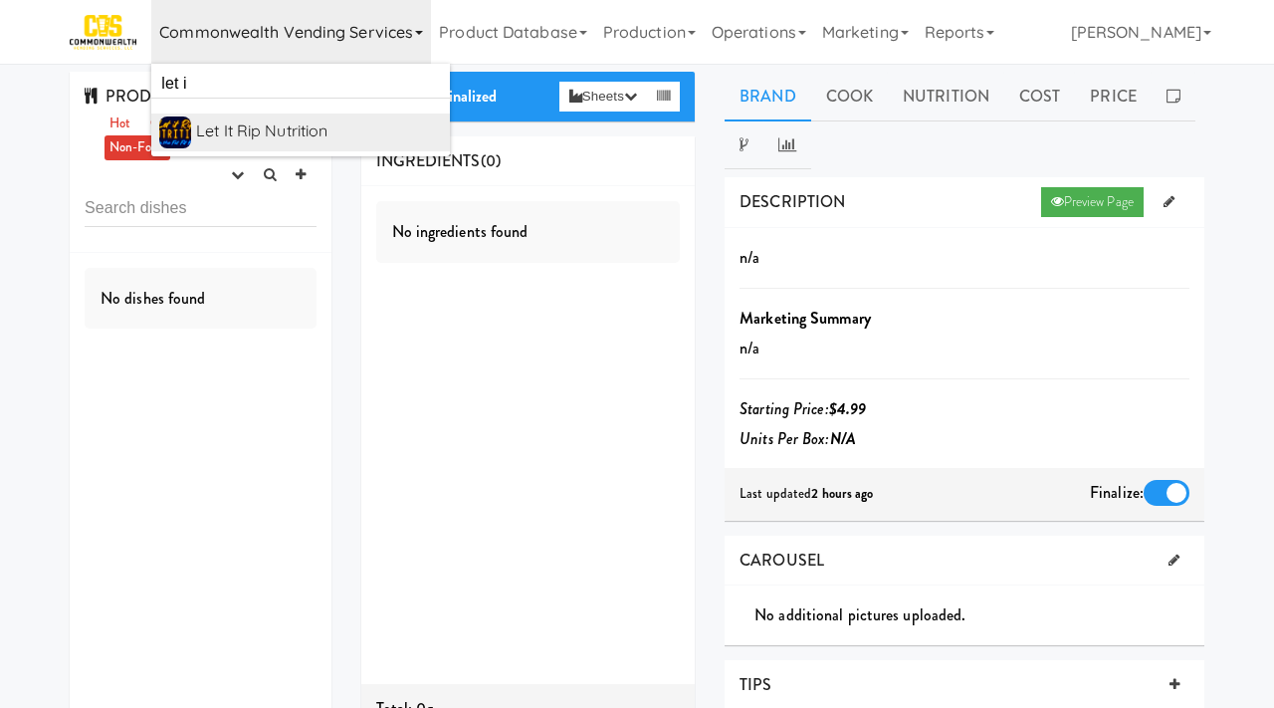
click at [226, 132] on div "Let it Rip Nutrition" at bounding box center [319, 131] width 246 height 30
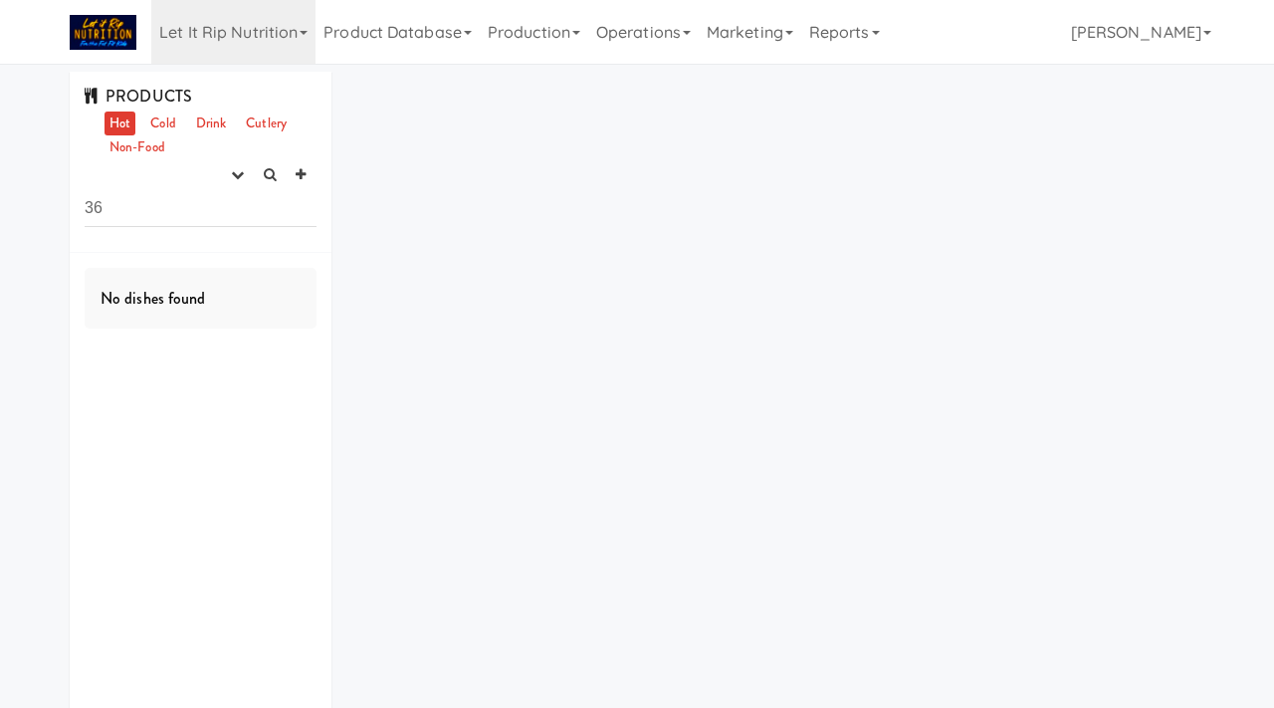
type input "3"
click at [234, 177] on icon "button" at bounding box center [237, 174] width 13 height 13
click at [208, 214] on link "experimenting" at bounding box center [174, 213] width 159 height 36
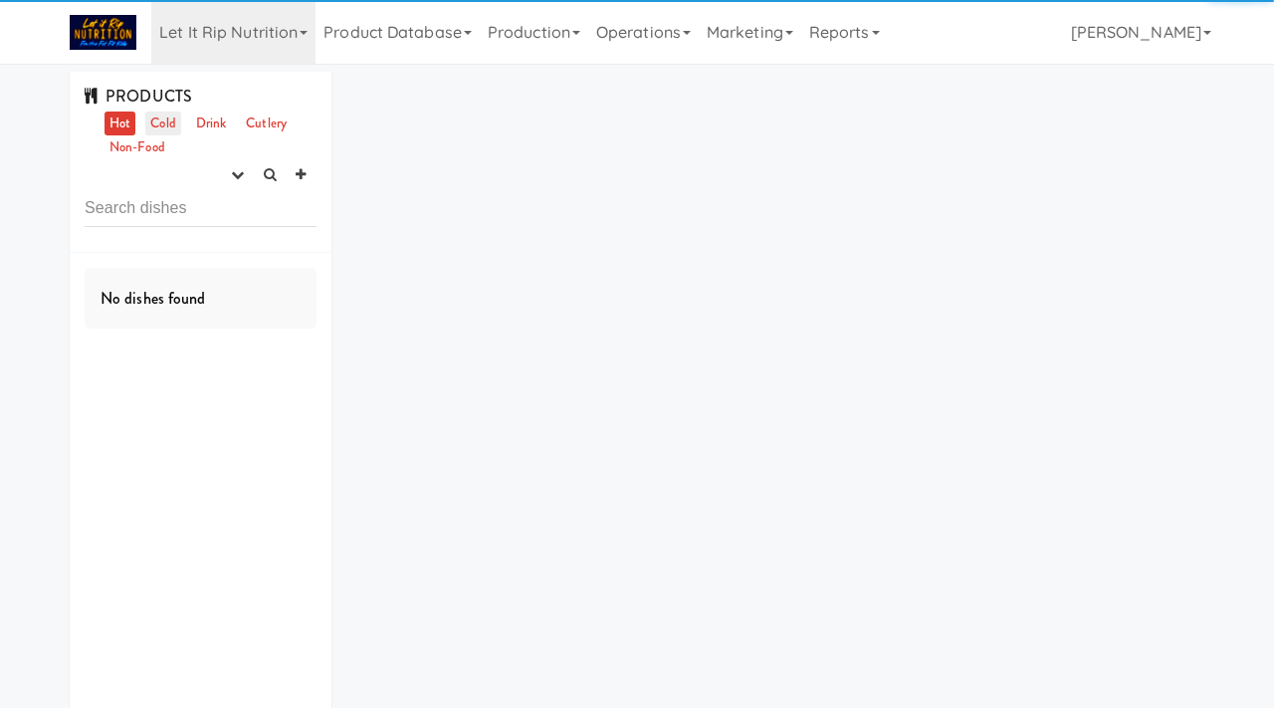
click at [176, 125] on link "Cold" at bounding box center [162, 123] width 35 height 25
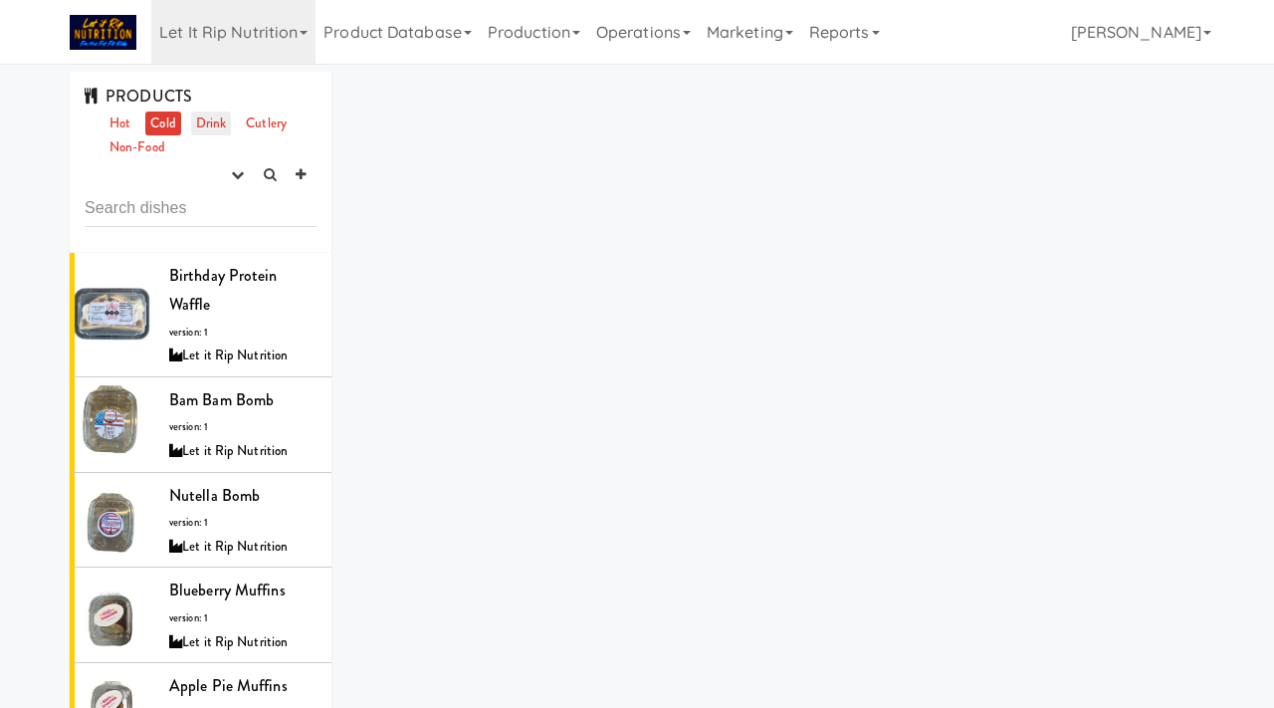
click at [201, 127] on link "Drink" at bounding box center [211, 123] width 41 height 25
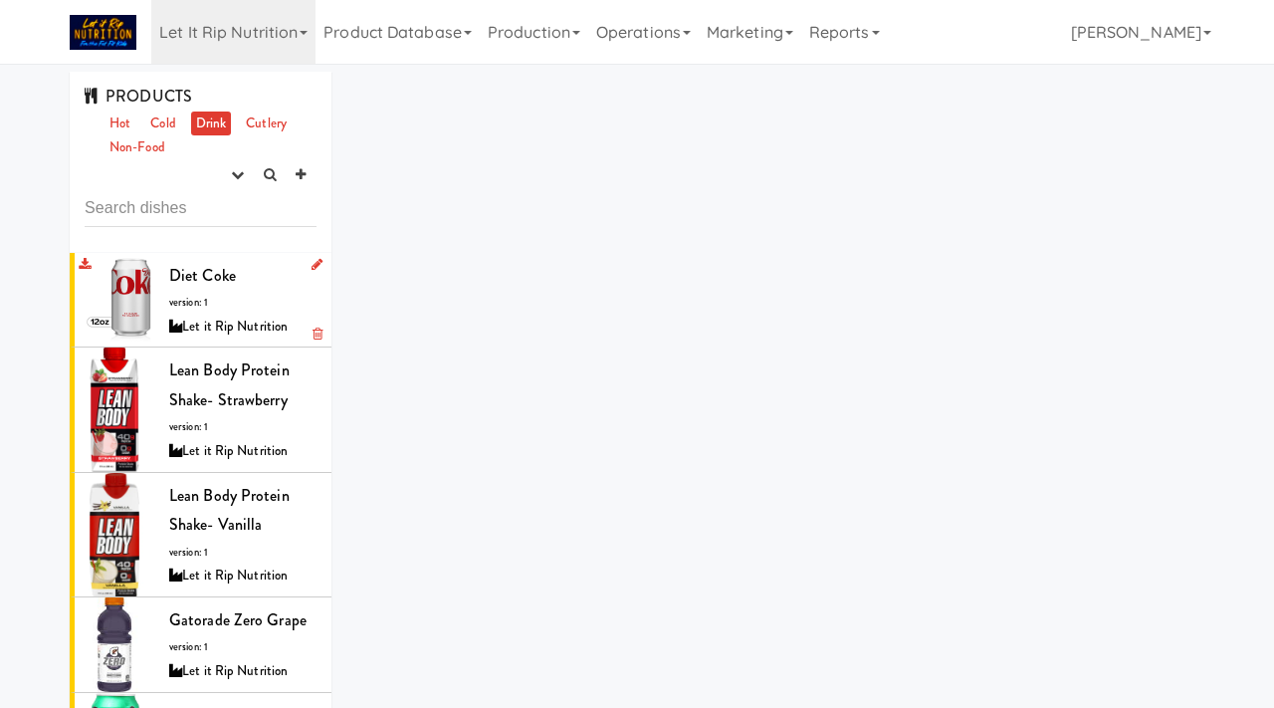
click at [216, 324] on div "Let it Rip Nutrition" at bounding box center [242, 327] width 147 height 25
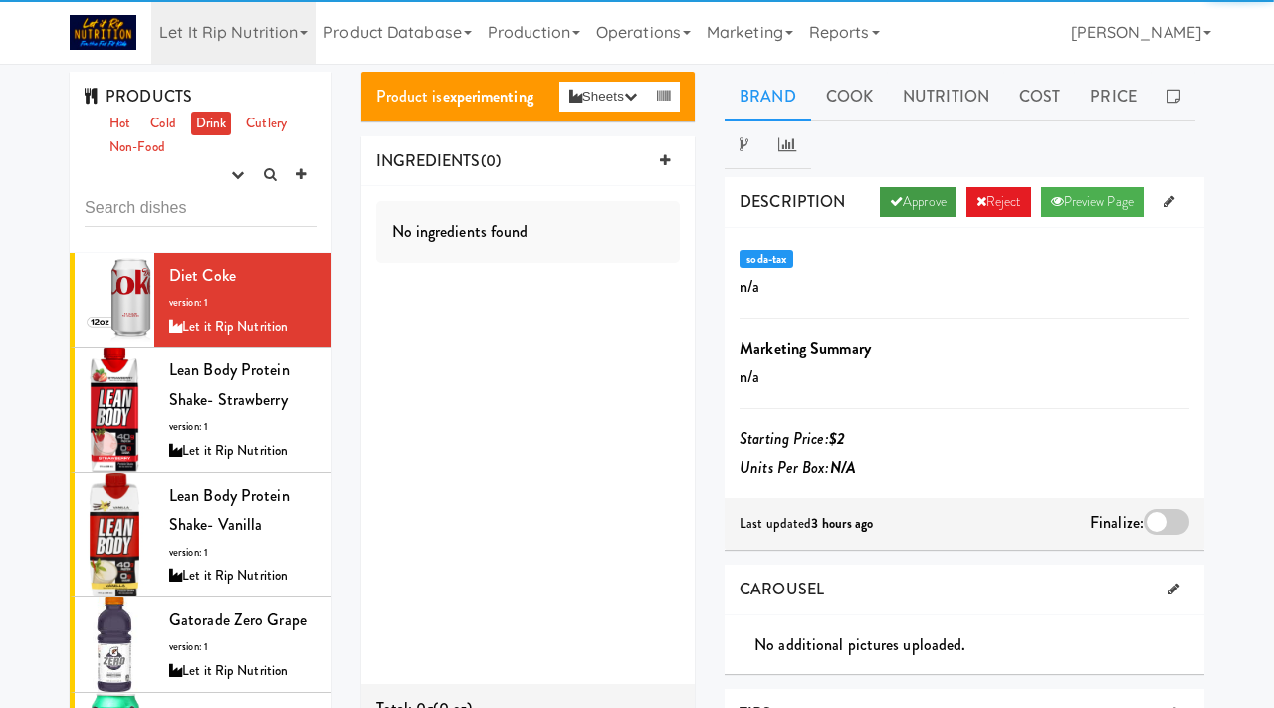
click at [924, 216] on link "Approve" at bounding box center [918, 202] width 77 height 30
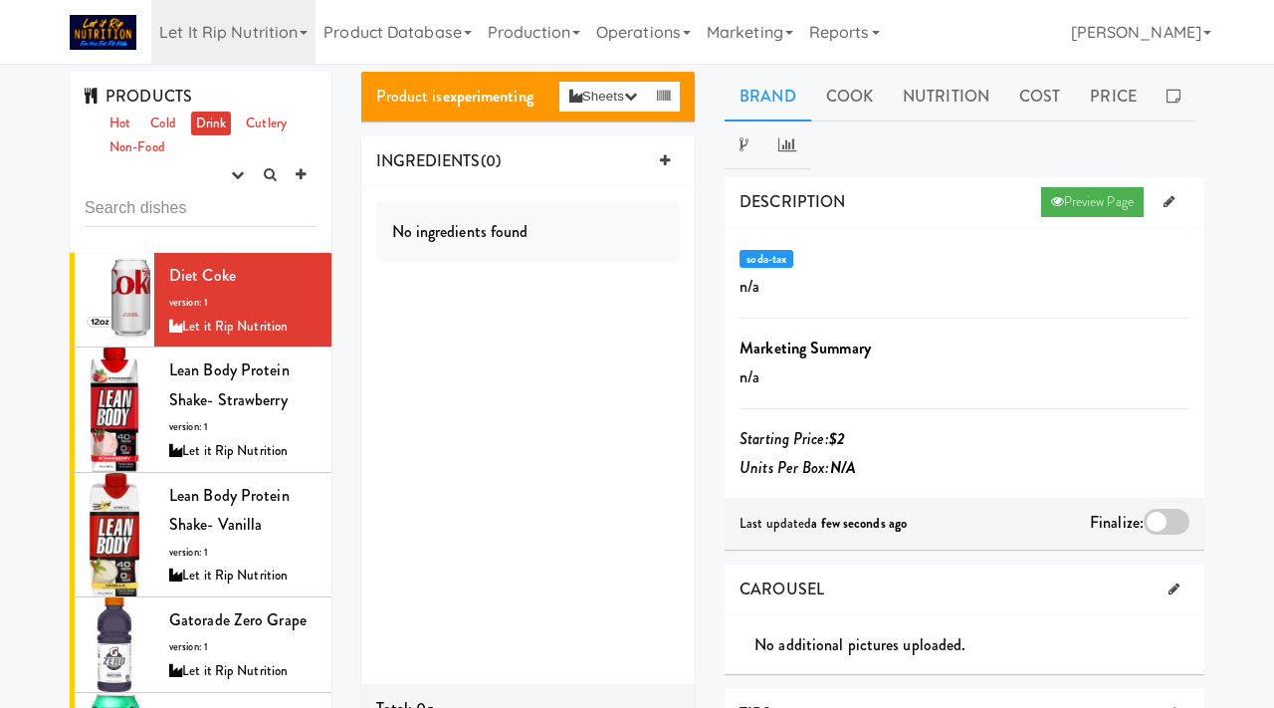
click at [1156, 519] on div at bounding box center [1167, 522] width 46 height 26
click at [0, 0] on input "checkbox" at bounding box center [0, 0] width 0 height 0
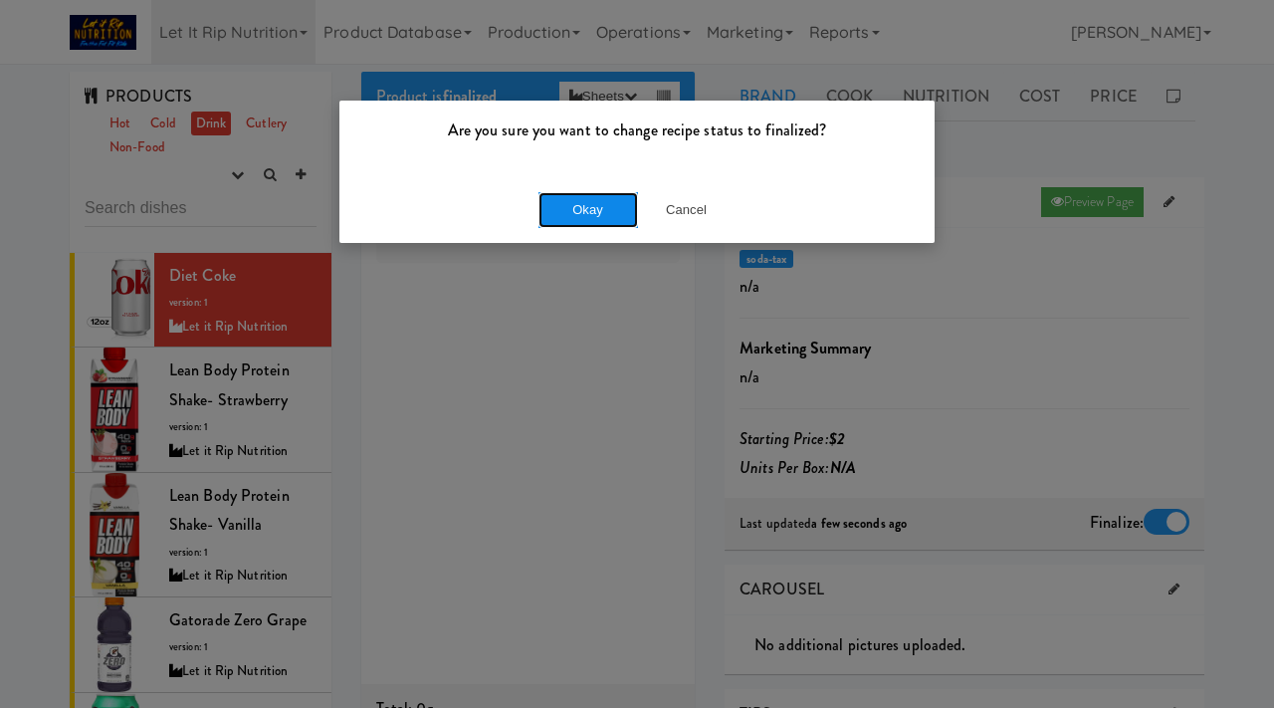
click at [587, 215] on button "Okay" at bounding box center [589, 210] width 100 height 36
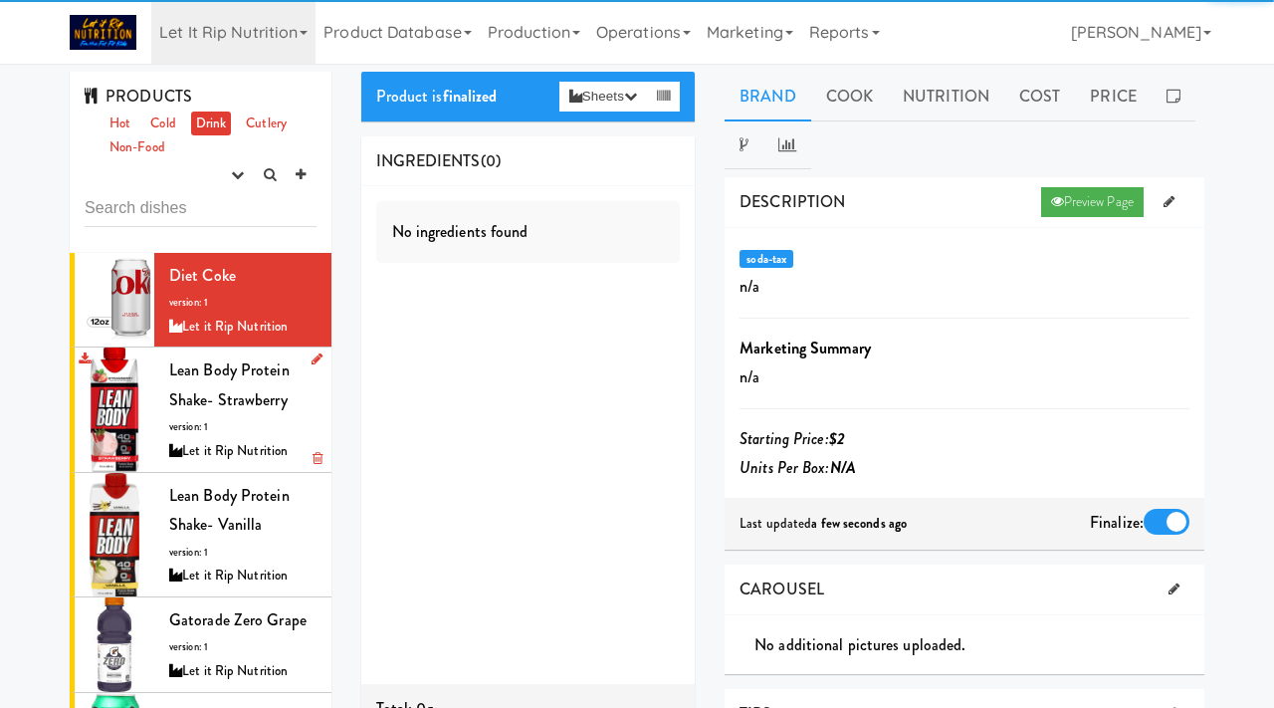
click at [204, 422] on span "version: 1" at bounding box center [188, 426] width 39 height 15
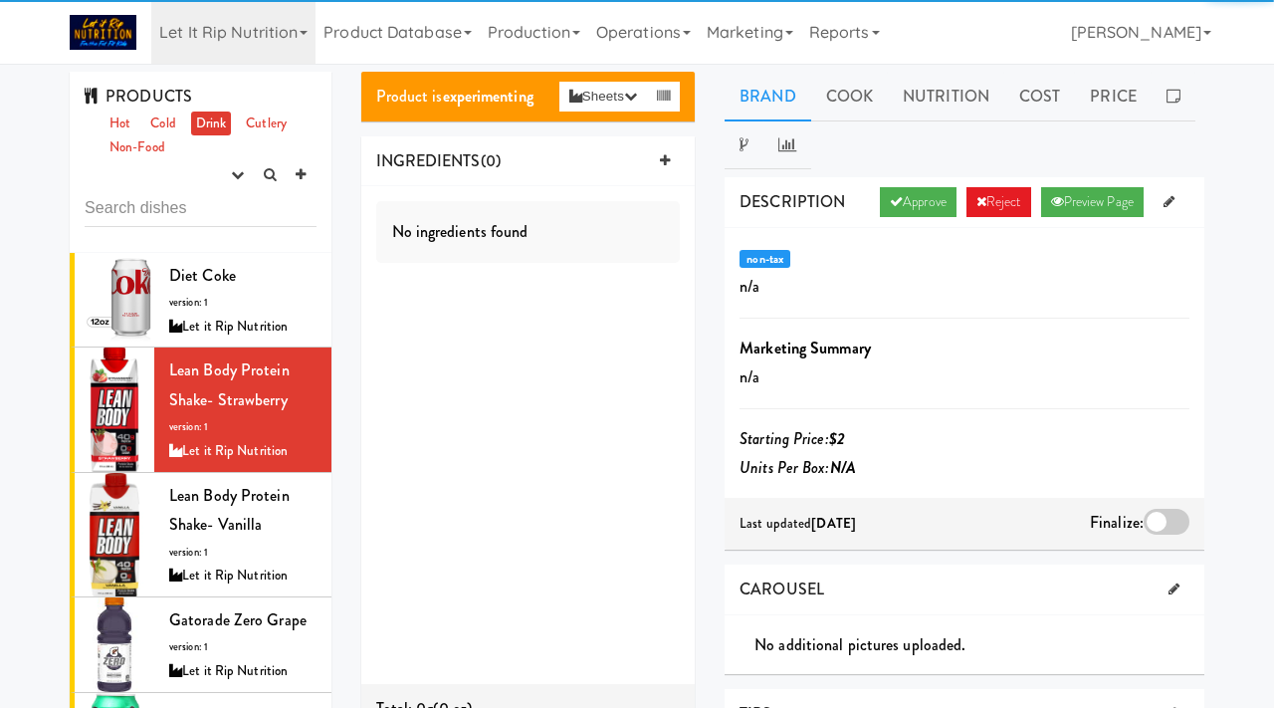
click at [922, 185] on div "DESCRIPTION Approve Reject Preview Page" at bounding box center [965, 202] width 480 height 51
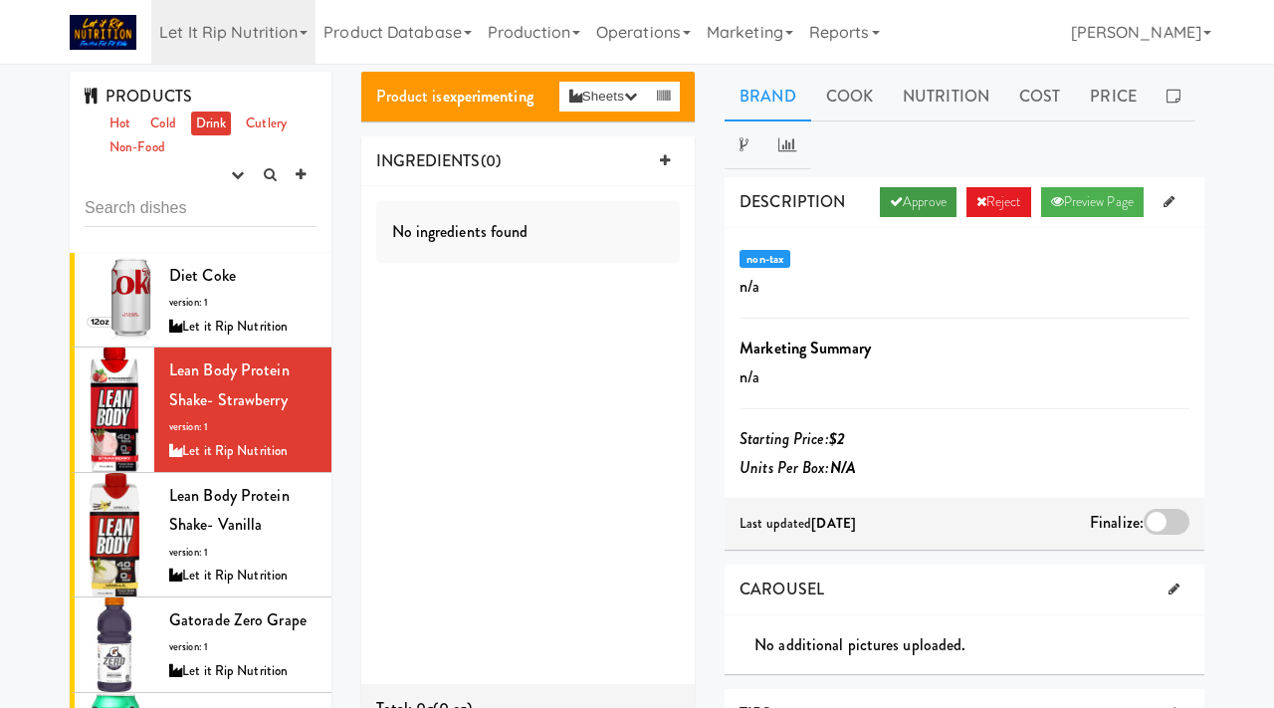
click at [915, 199] on link "Approve" at bounding box center [918, 202] width 77 height 30
click at [1165, 521] on div at bounding box center [1167, 522] width 46 height 26
click at [0, 0] on input "checkbox" at bounding box center [0, 0] width 0 height 0
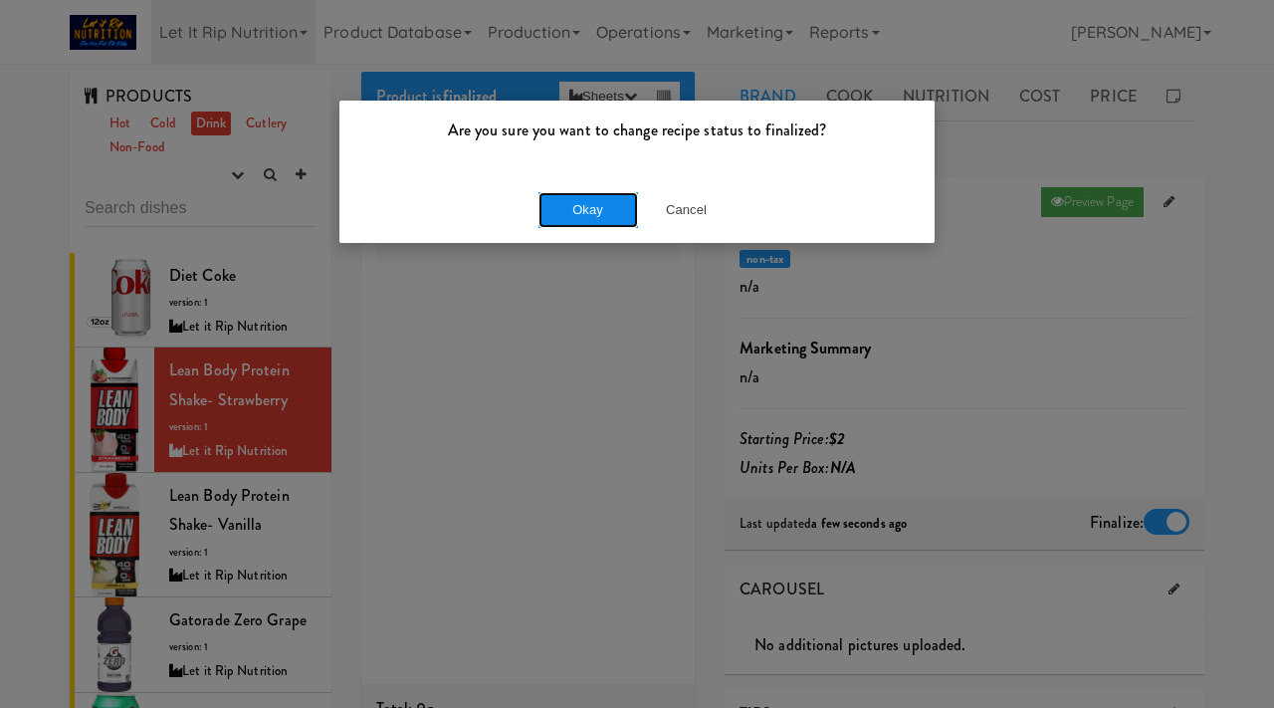
click at [601, 217] on button "Okay" at bounding box center [589, 210] width 100 height 36
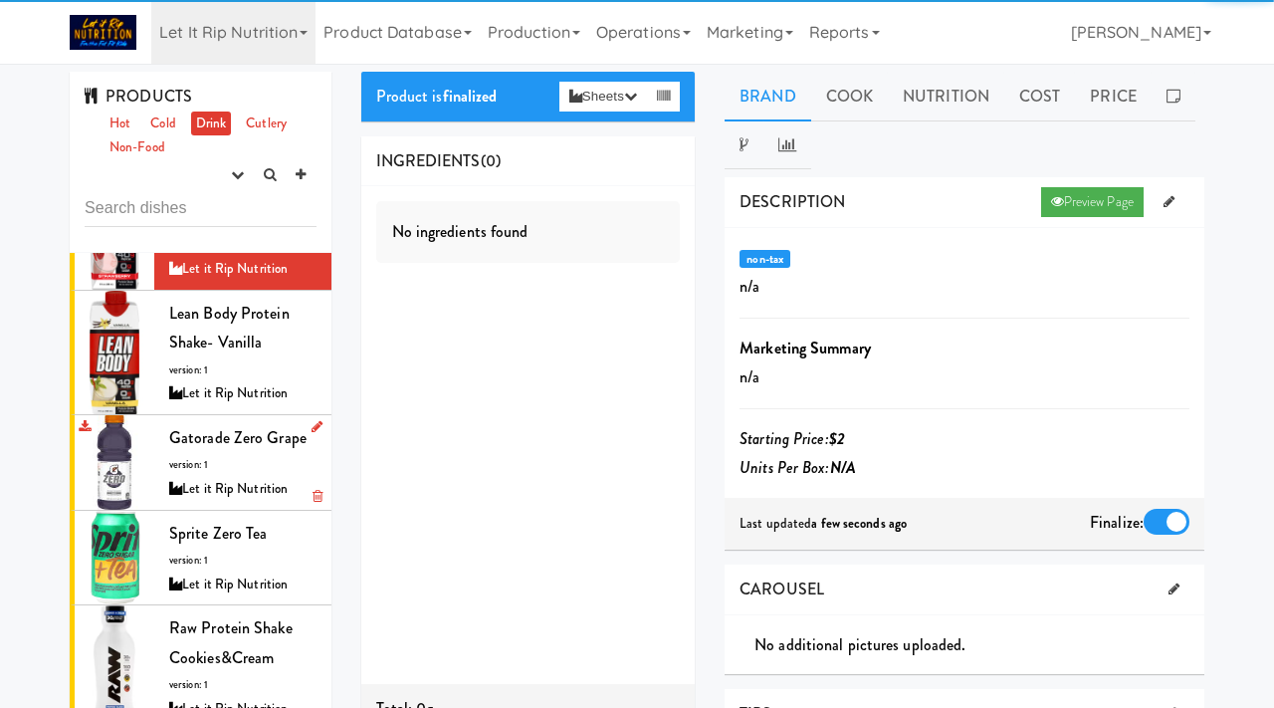
scroll to position [188, 0]
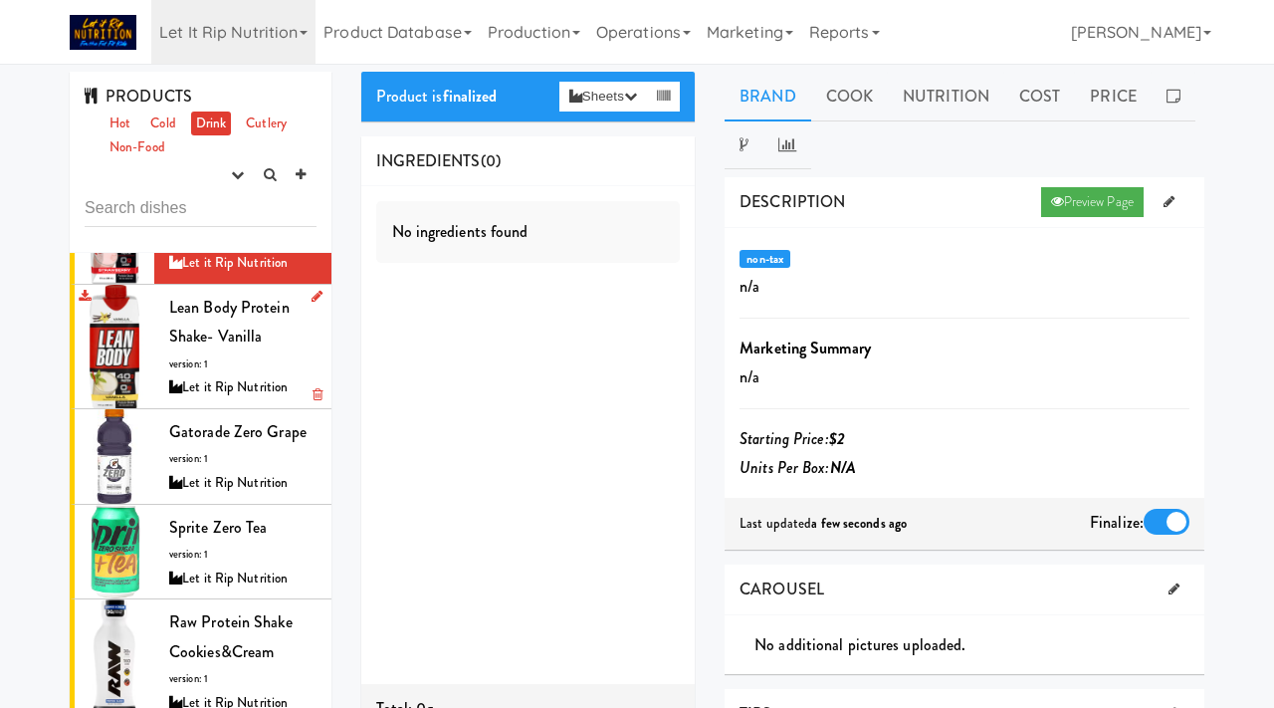
click at [275, 377] on div "Let it Rip Nutrition" at bounding box center [242, 387] width 147 height 25
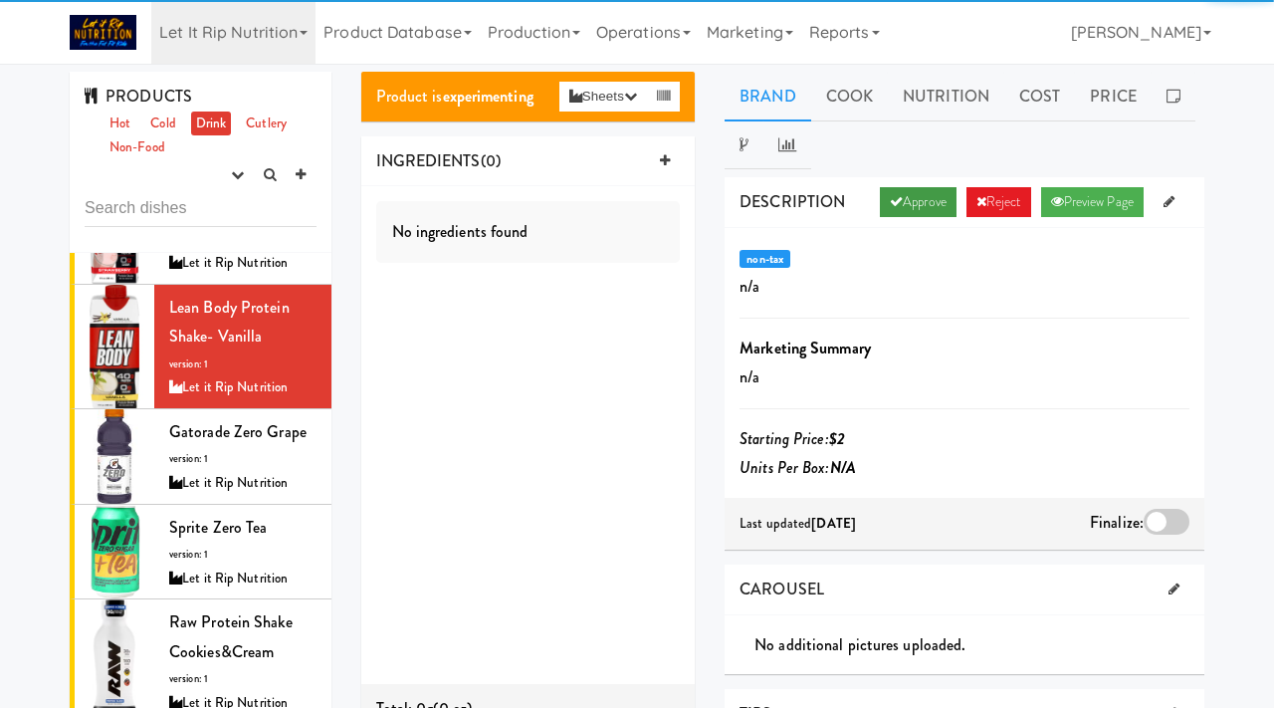
click at [899, 202] on link "Approve" at bounding box center [918, 202] width 77 height 30
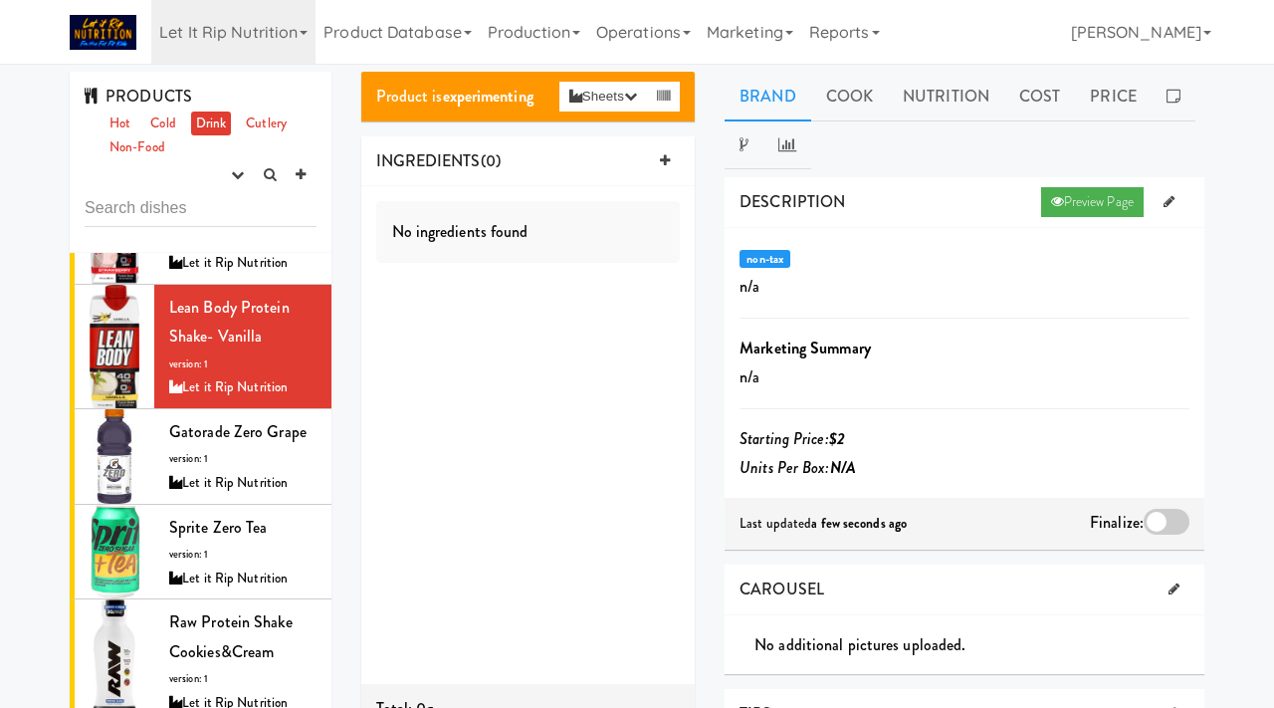
click at [1162, 518] on div at bounding box center [1167, 522] width 46 height 26
click at [0, 0] on input "checkbox" at bounding box center [0, 0] width 0 height 0
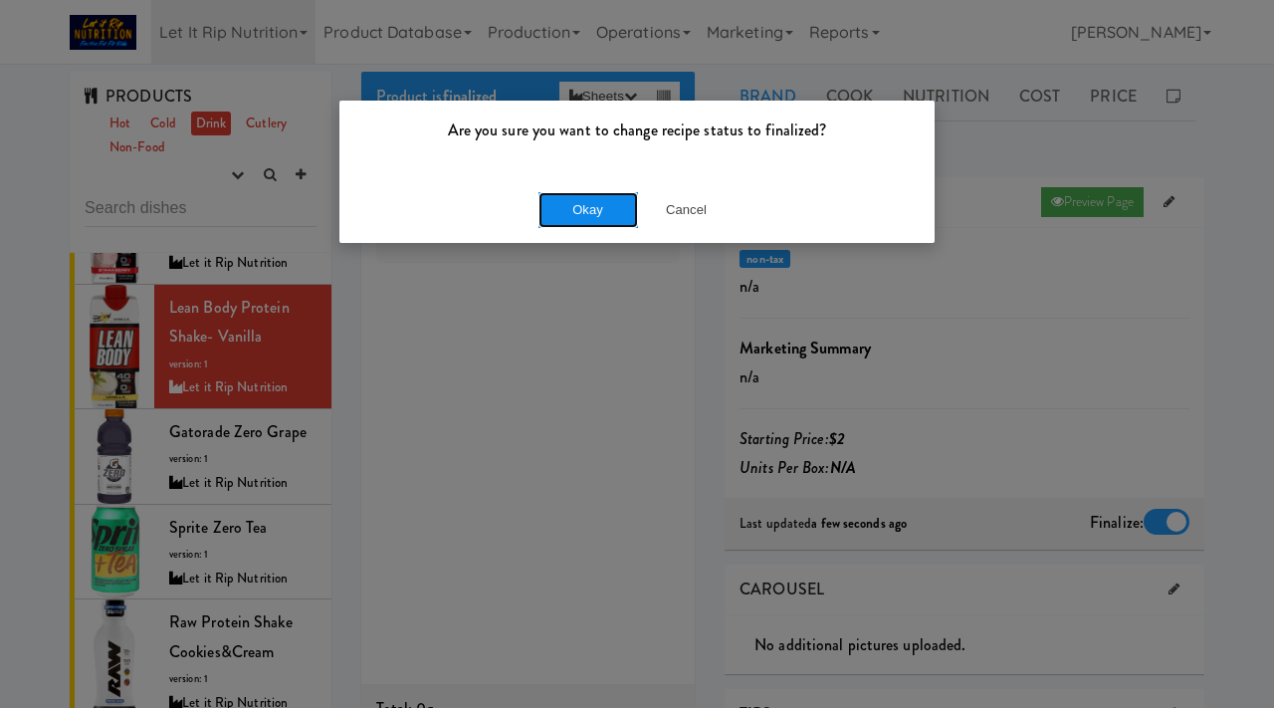
click at [607, 218] on button "Okay" at bounding box center [589, 210] width 100 height 36
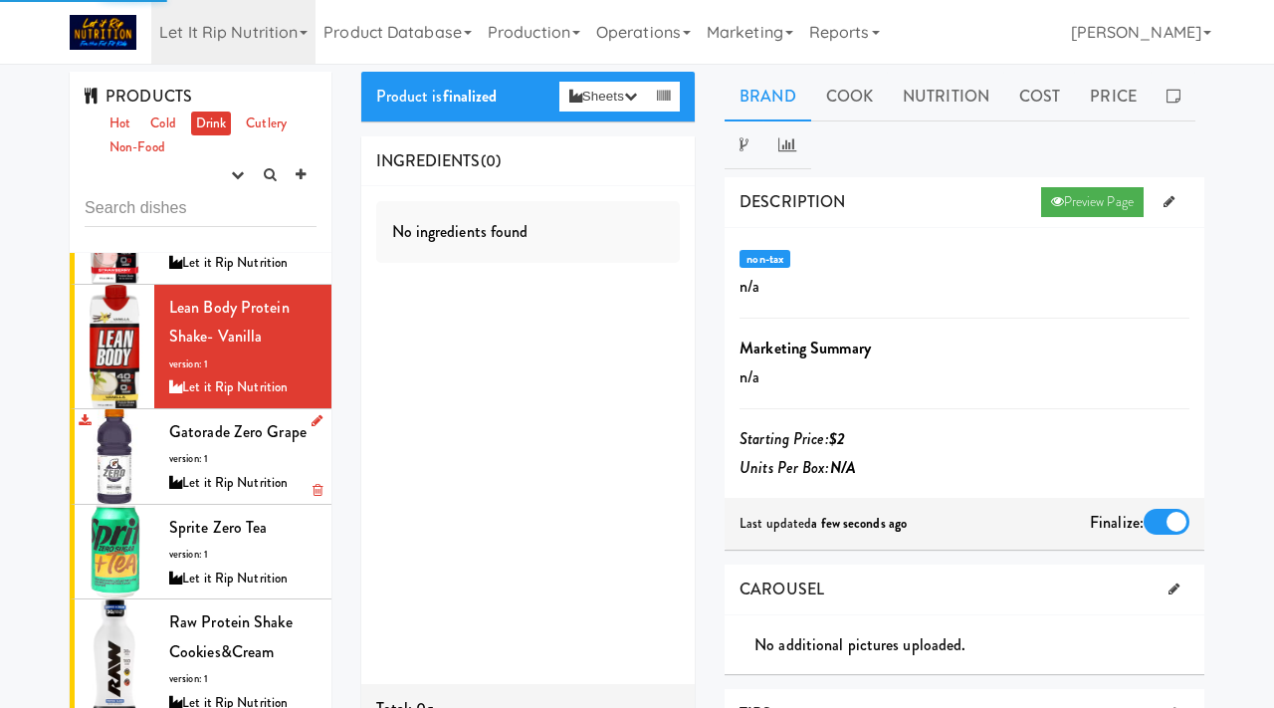
click at [257, 455] on div "Gatorade Zero Grape version: 1 Let it Rip Nutrition" at bounding box center [242, 456] width 147 height 79
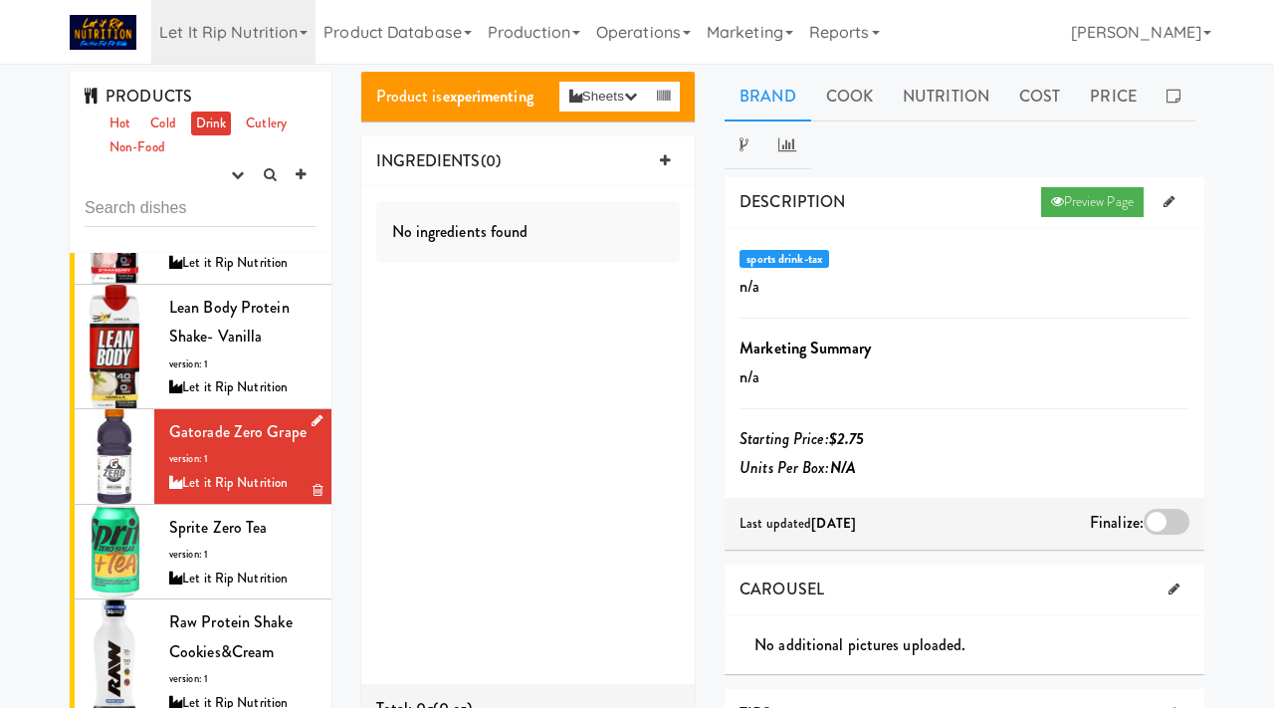
scroll to position [290, 0]
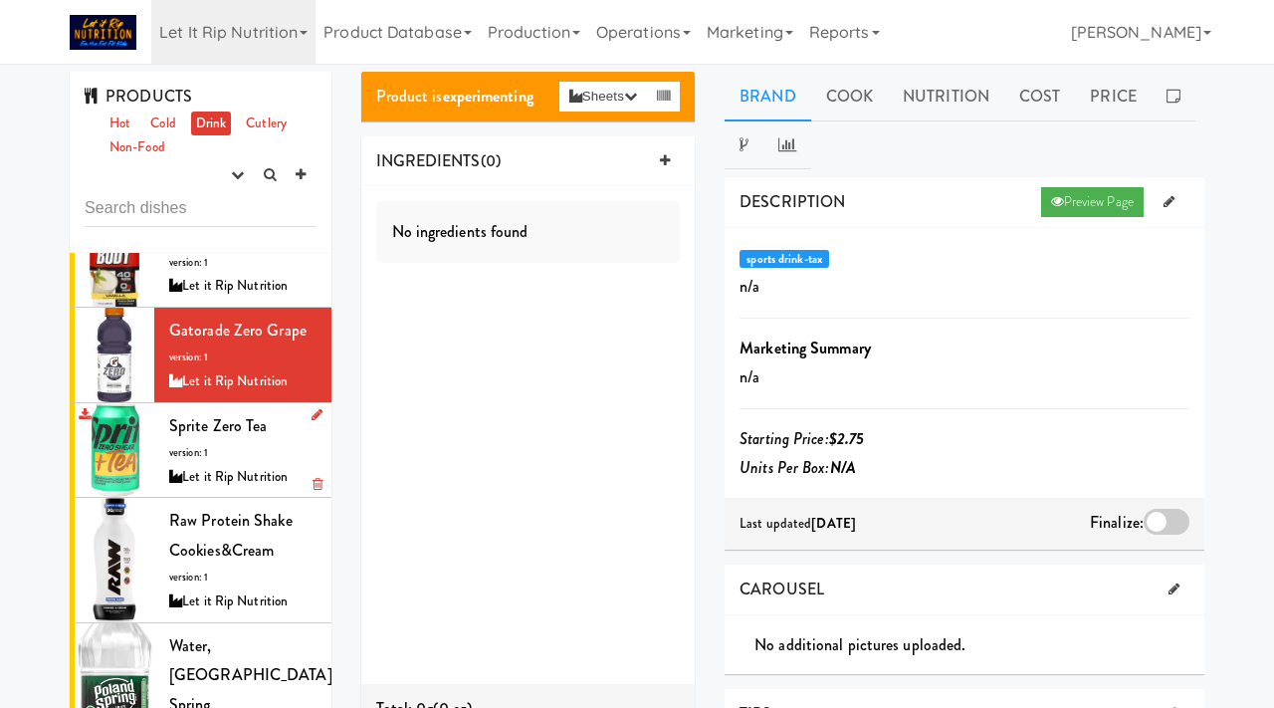
click at [222, 435] on span "Sprite Zero Tea" at bounding box center [218, 425] width 99 height 23
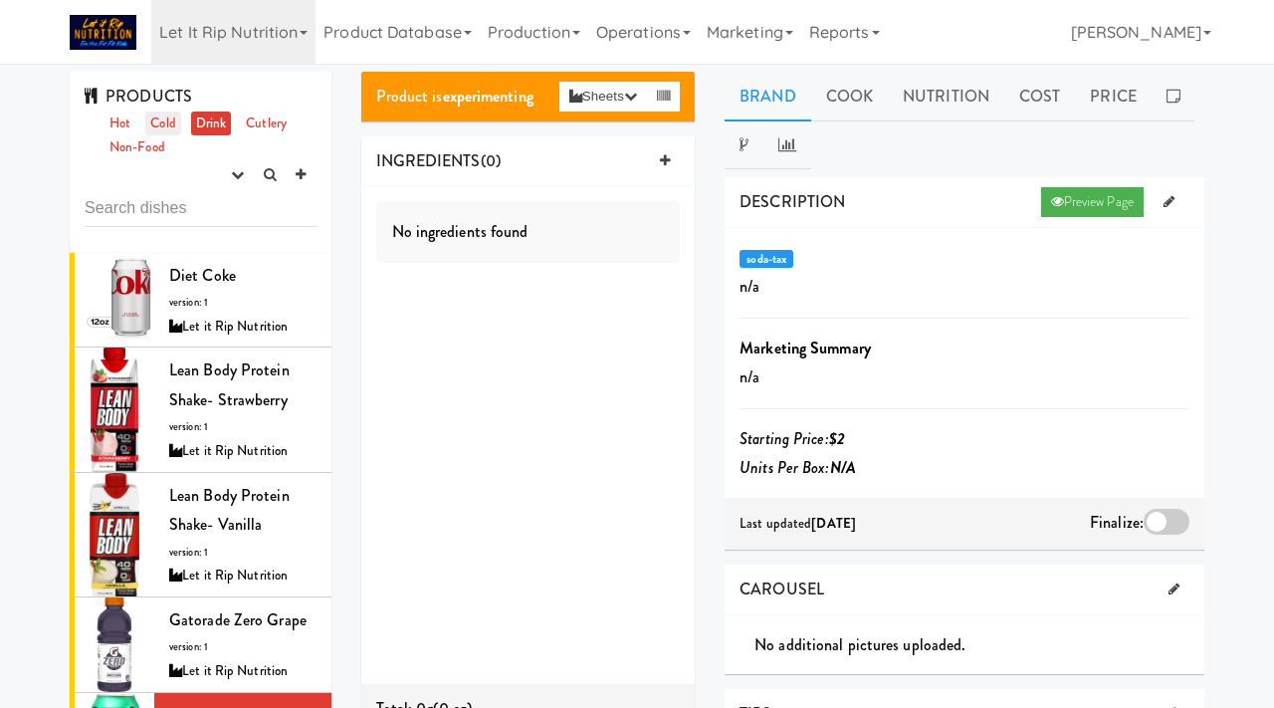
click at [167, 130] on link "Cold" at bounding box center [162, 123] width 35 height 25
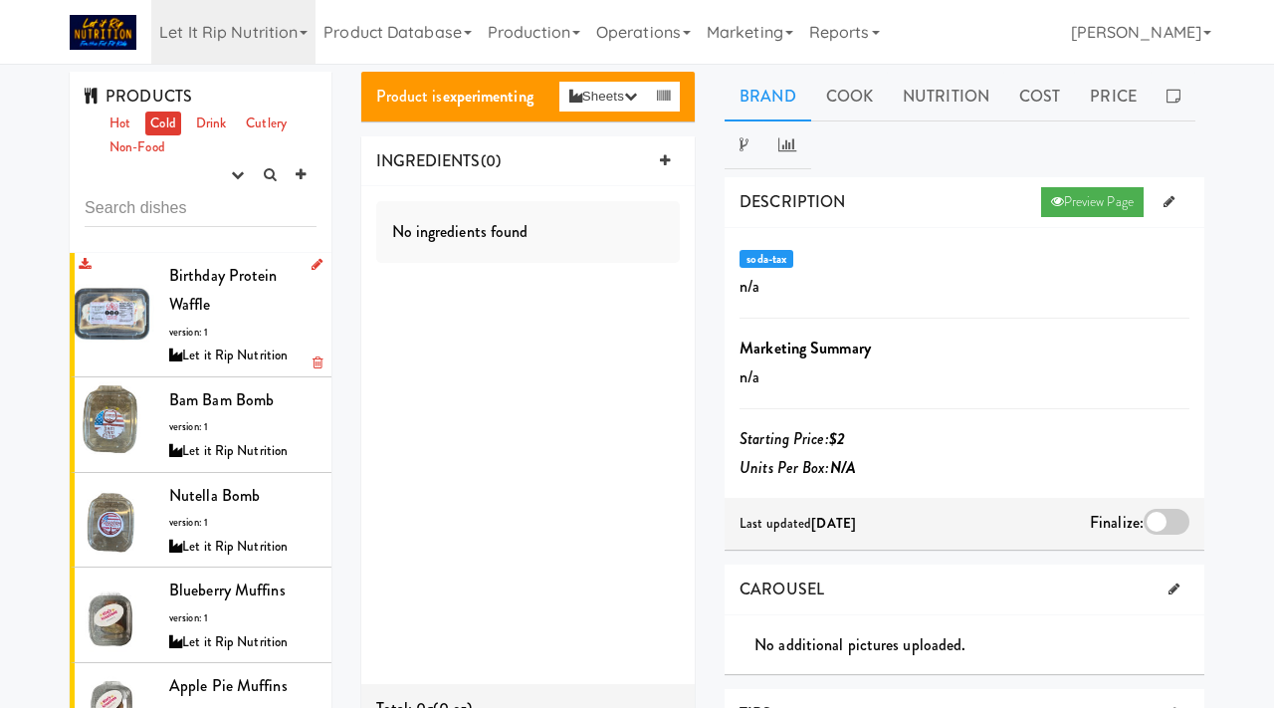
click at [233, 301] on div "Birthday Protein Waffle version: 1 Let it Rip Nutrition" at bounding box center [242, 315] width 147 height 108
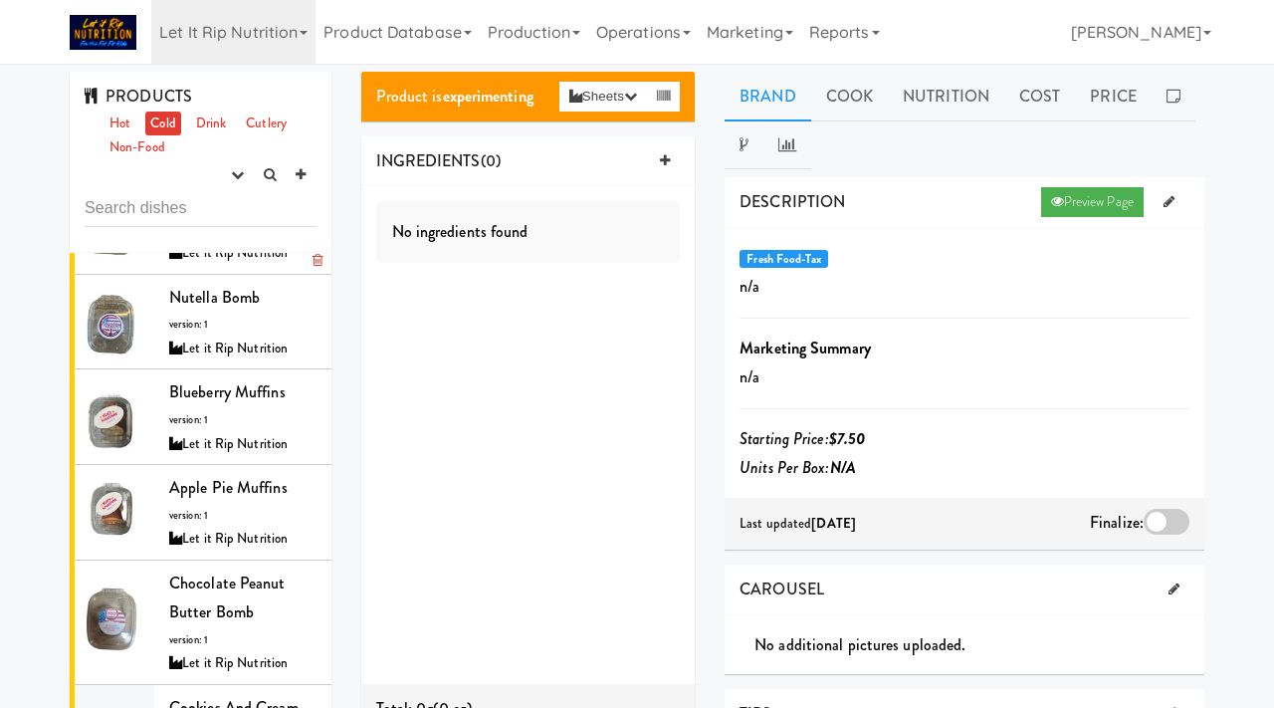
scroll to position [210, 0]
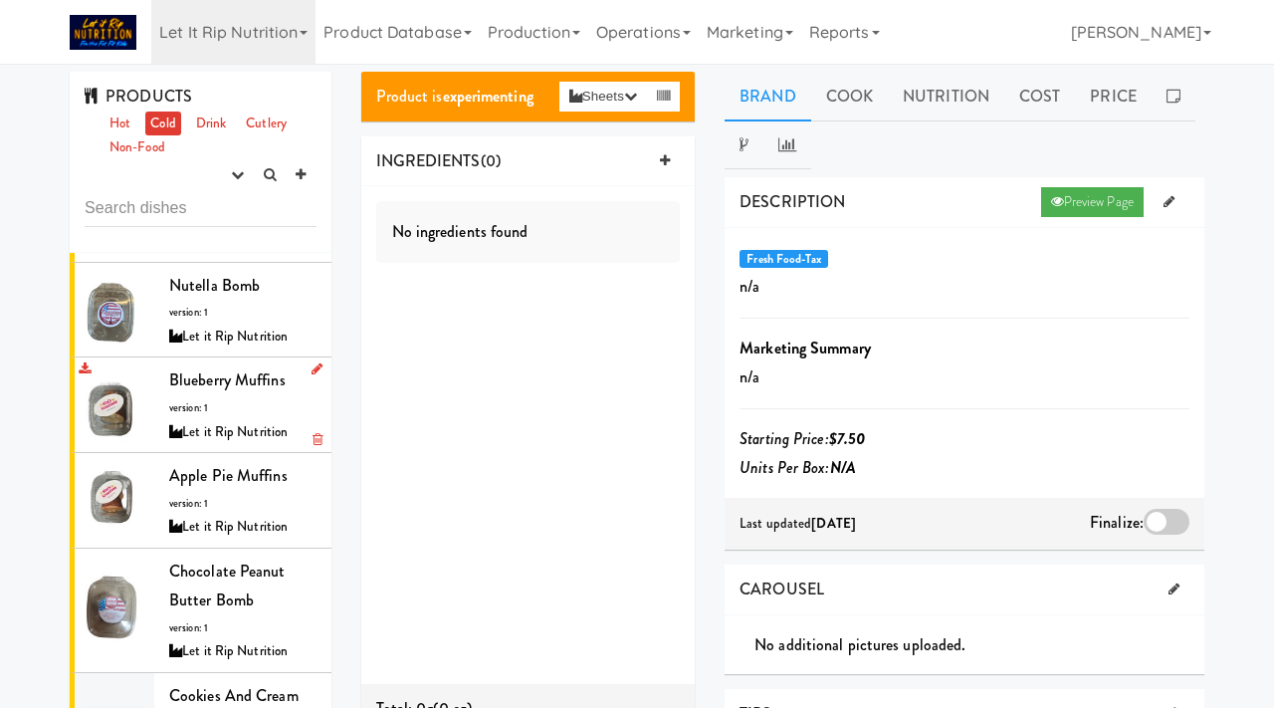
click at [188, 418] on div "Blueberry Muffins version: 1 Let it Rip Nutrition" at bounding box center [242, 404] width 147 height 79
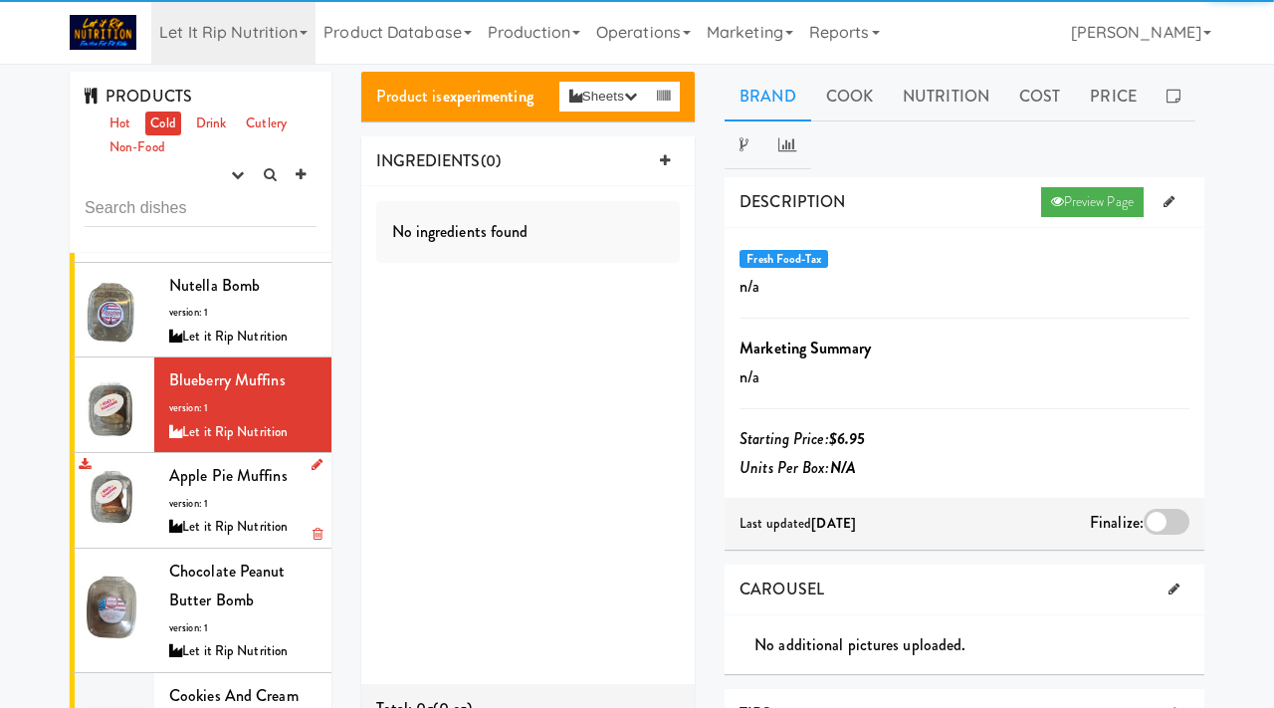
click at [204, 516] on div "Let it Rip Nutrition" at bounding box center [242, 527] width 147 height 25
